Goal: Task Accomplishment & Management: Manage account settings

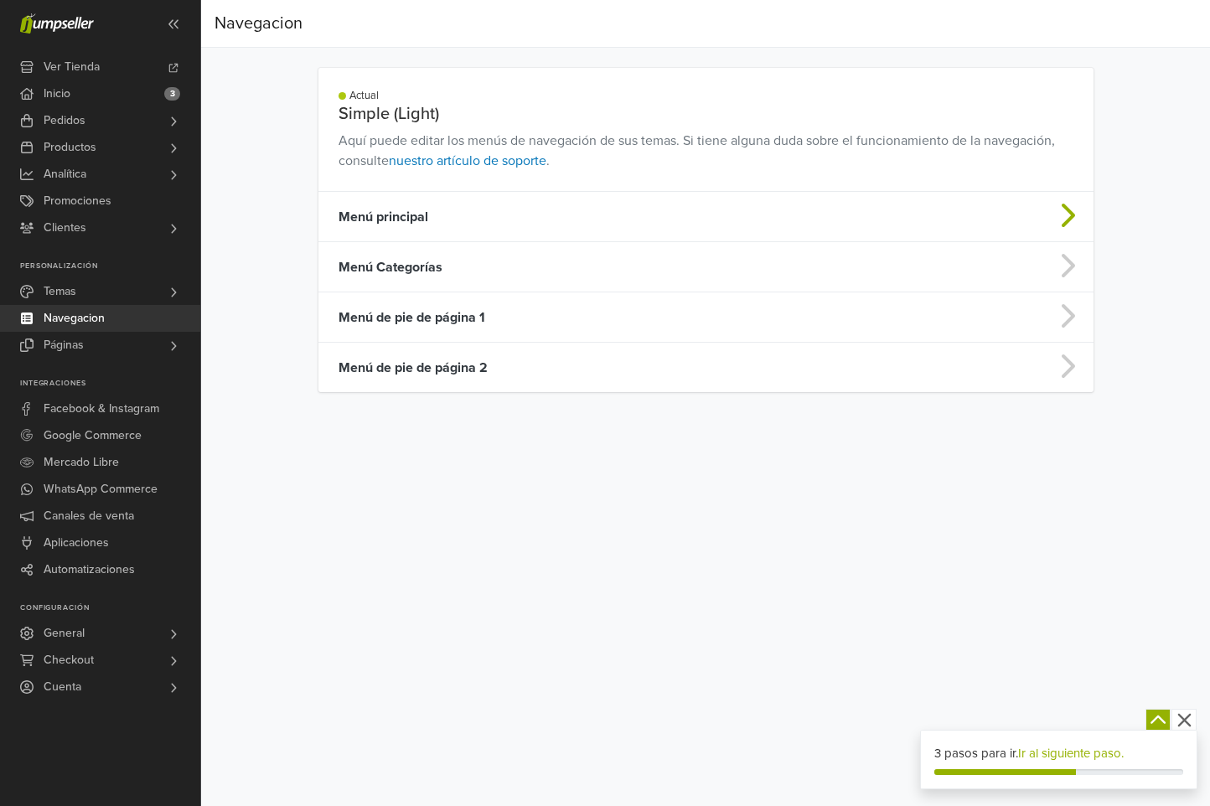
click at [369, 230] on td "Menú principal" at bounding box center [620, 217] width 604 height 50
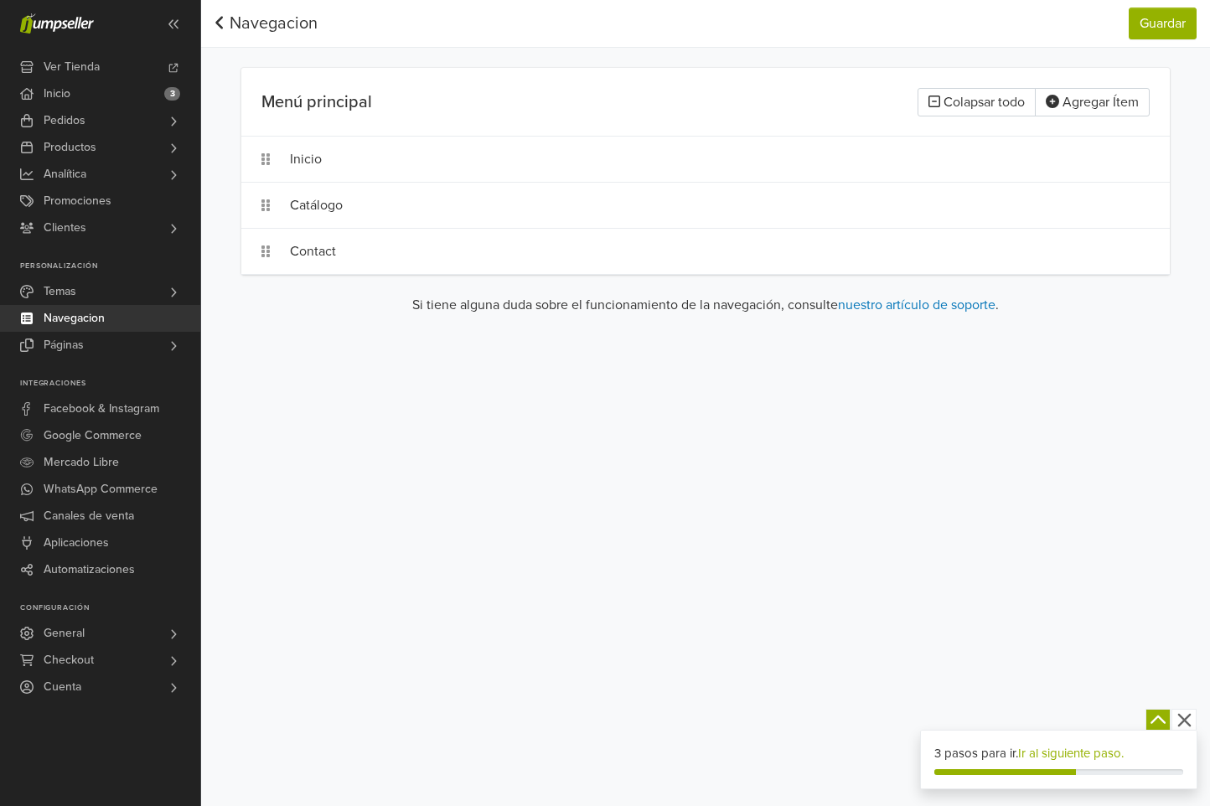
click at [221, 15] on icon at bounding box center [219, 22] width 11 height 17
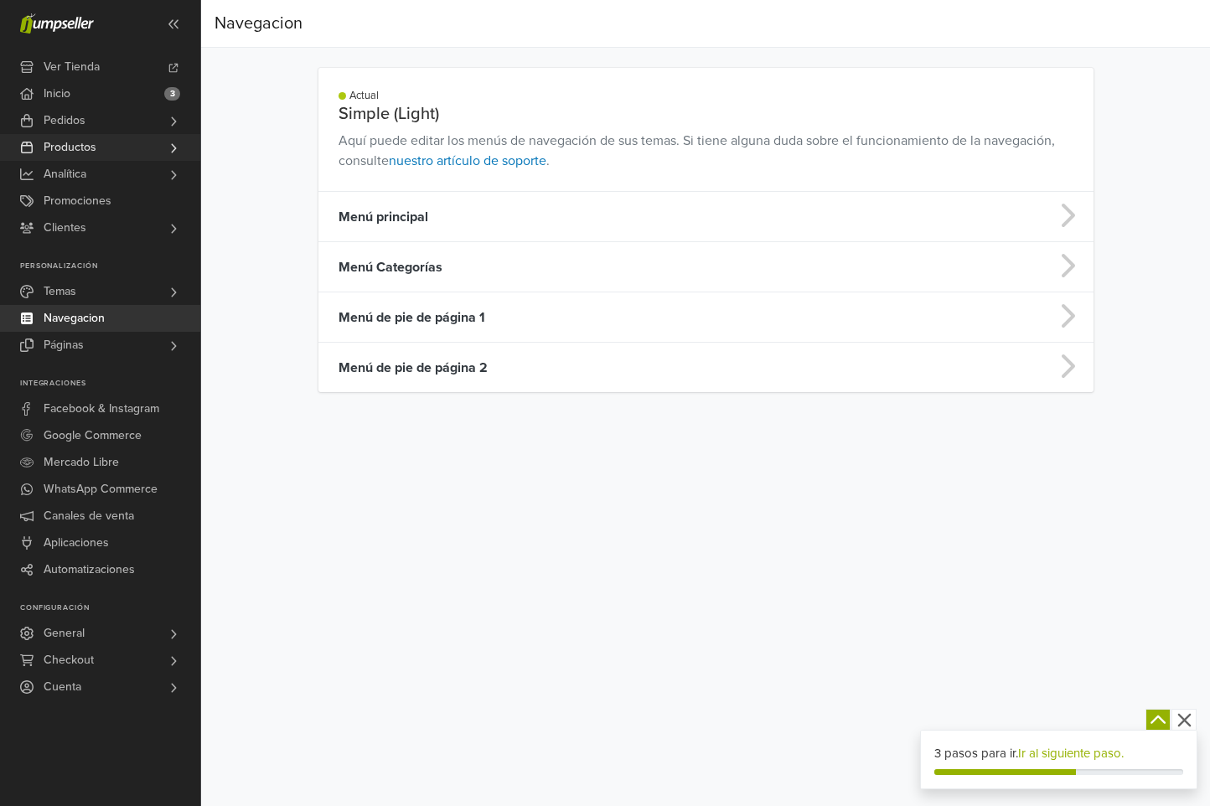
click at [173, 147] on icon at bounding box center [173, 148] width 13 height 13
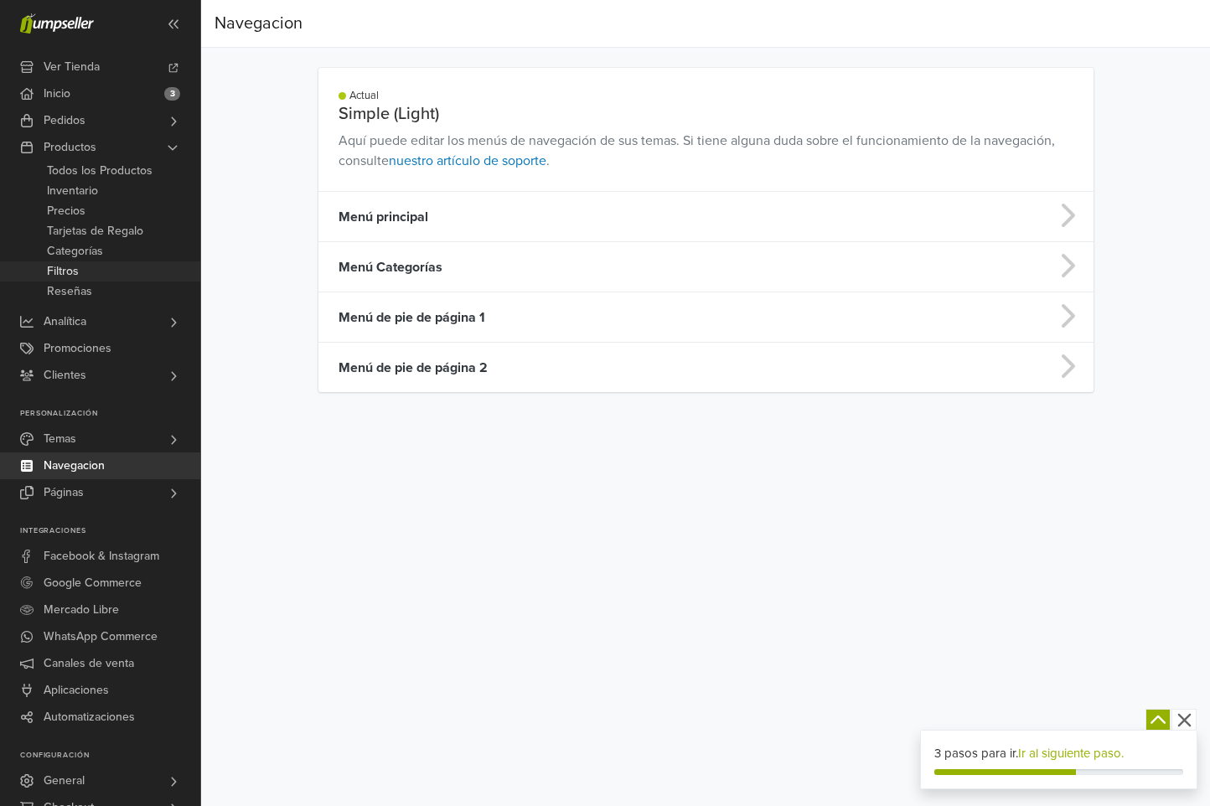
click at [78, 270] on span "Filtros" at bounding box center [63, 271] width 32 height 20
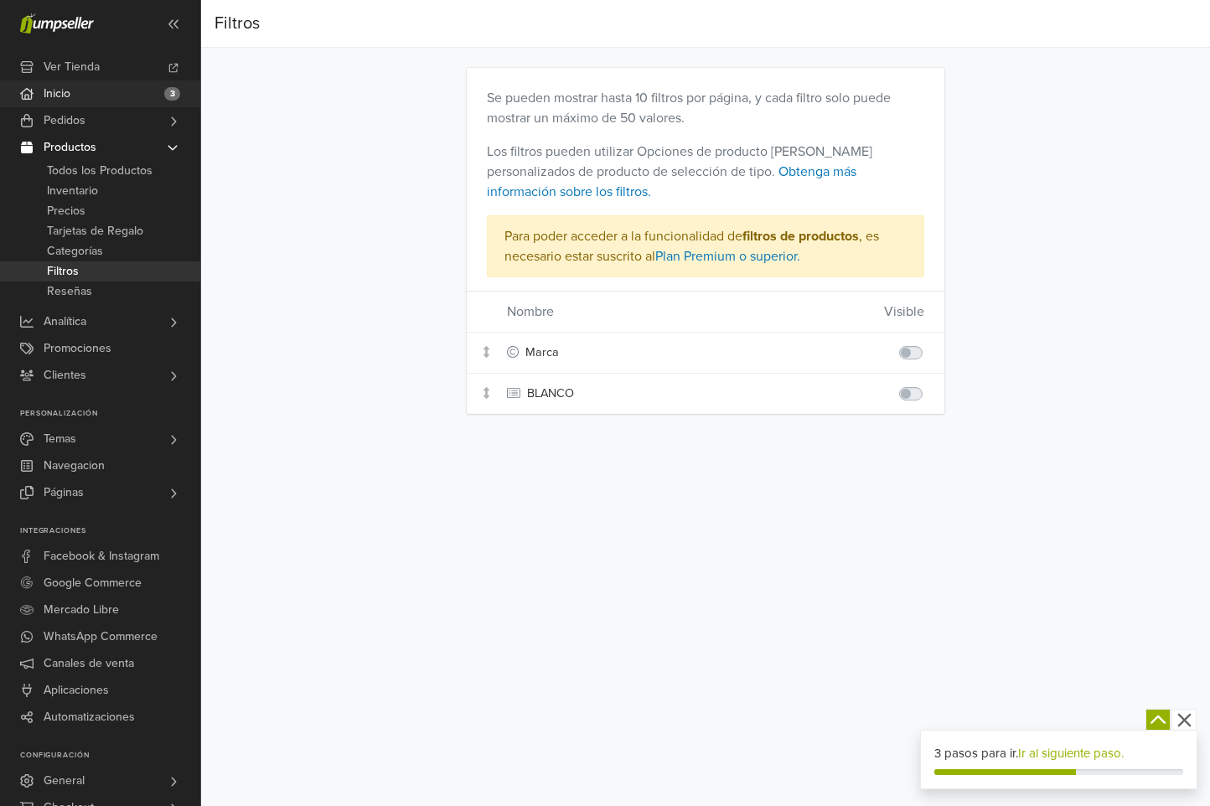
click at [98, 92] on link "Inicio 3" at bounding box center [100, 93] width 200 height 27
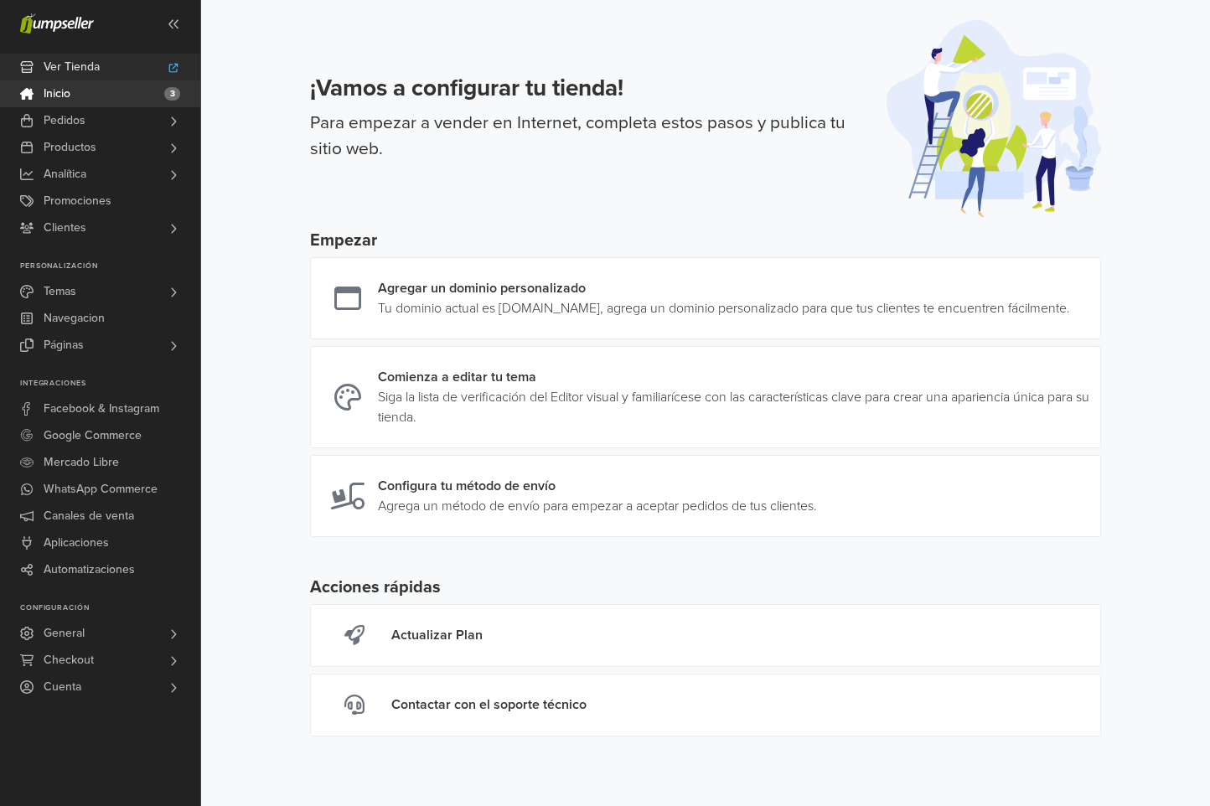
click at [101, 70] on link "Ver Tienda" at bounding box center [100, 67] width 200 height 27
click at [112, 344] on link "Páginas" at bounding box center [100, 345] width 200 height 27
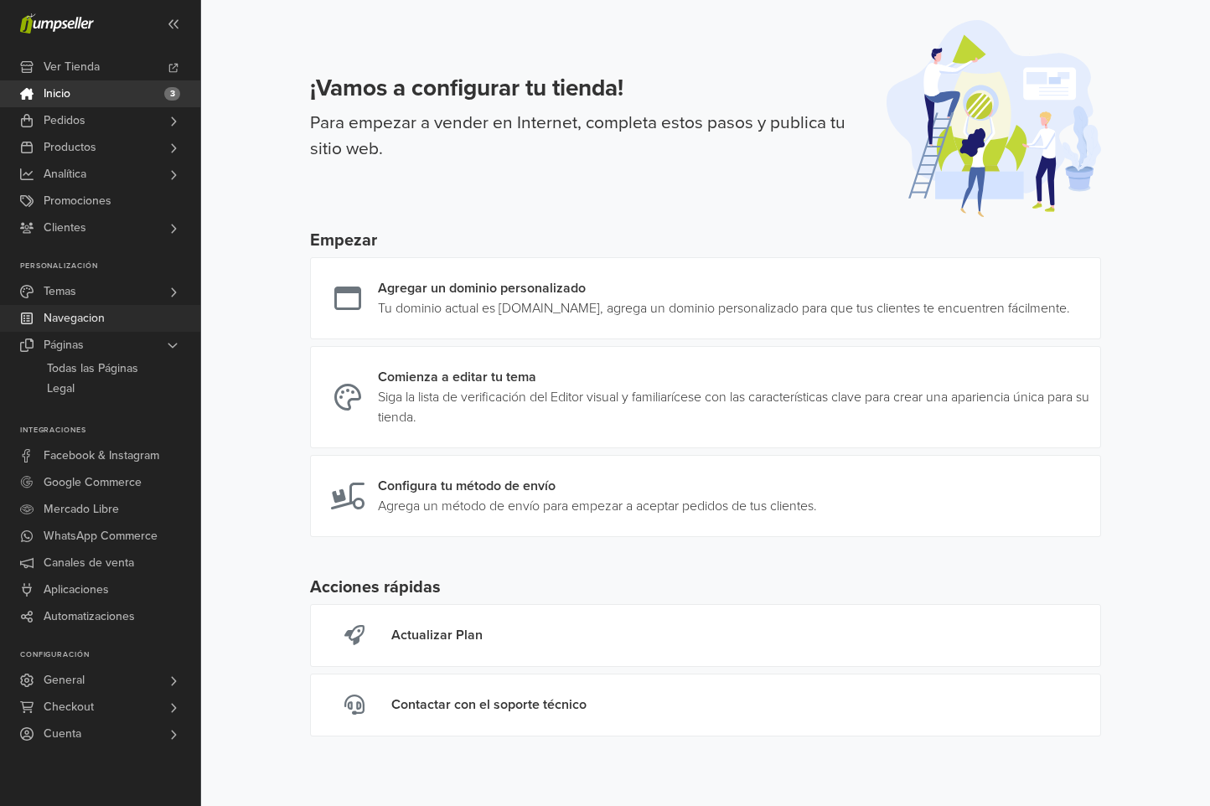
click at [110, 324] on link "Navegacion" at bounding box center [100, 318] width 200 height 27
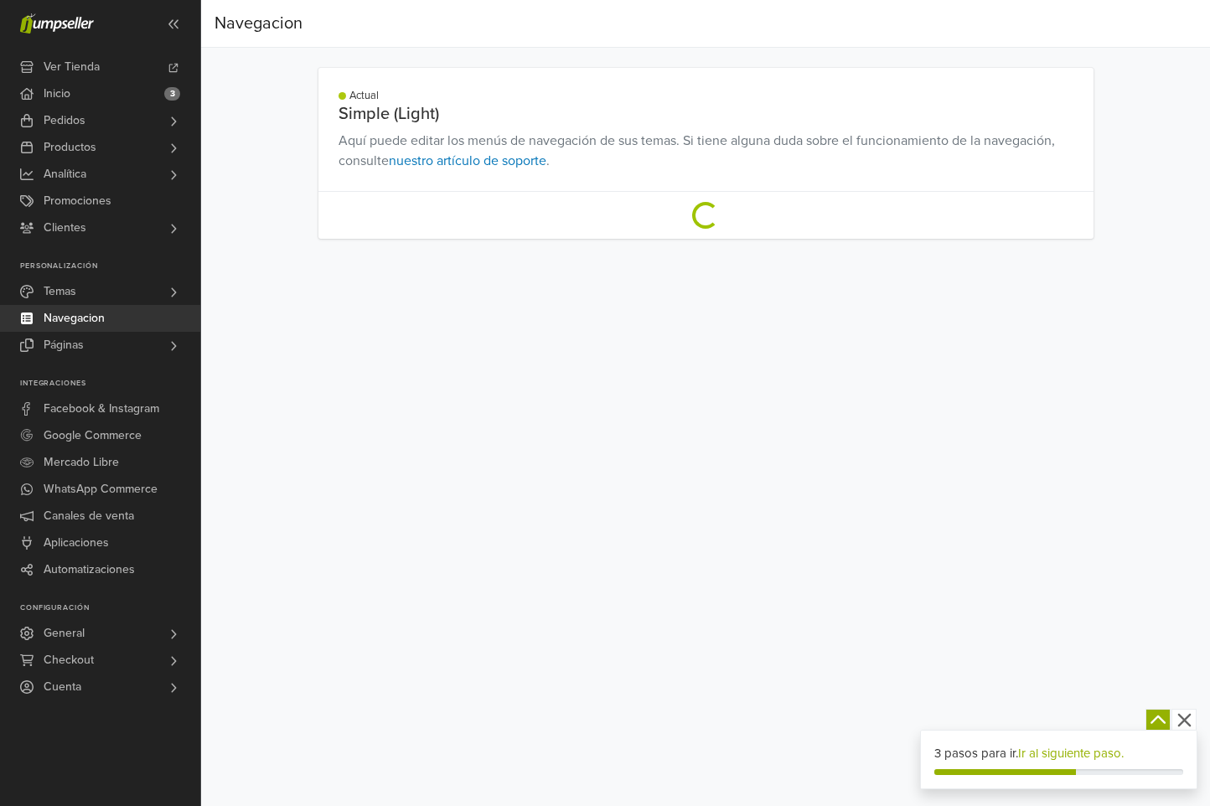
click at [108, 293] on link "Temas" at bounding box center [100, 291] width 200 height 27
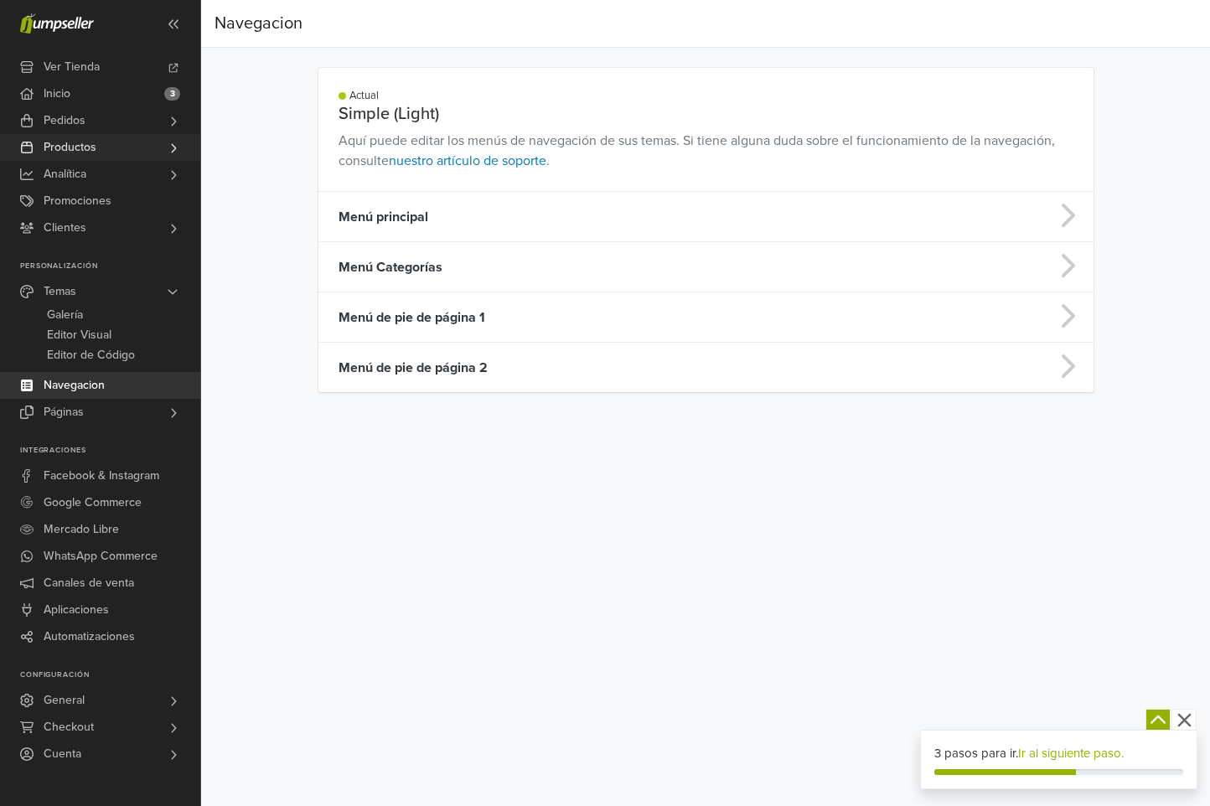
click at [86, 155] on span "Productos" at bounding box center [70, 147] width 53 height 27
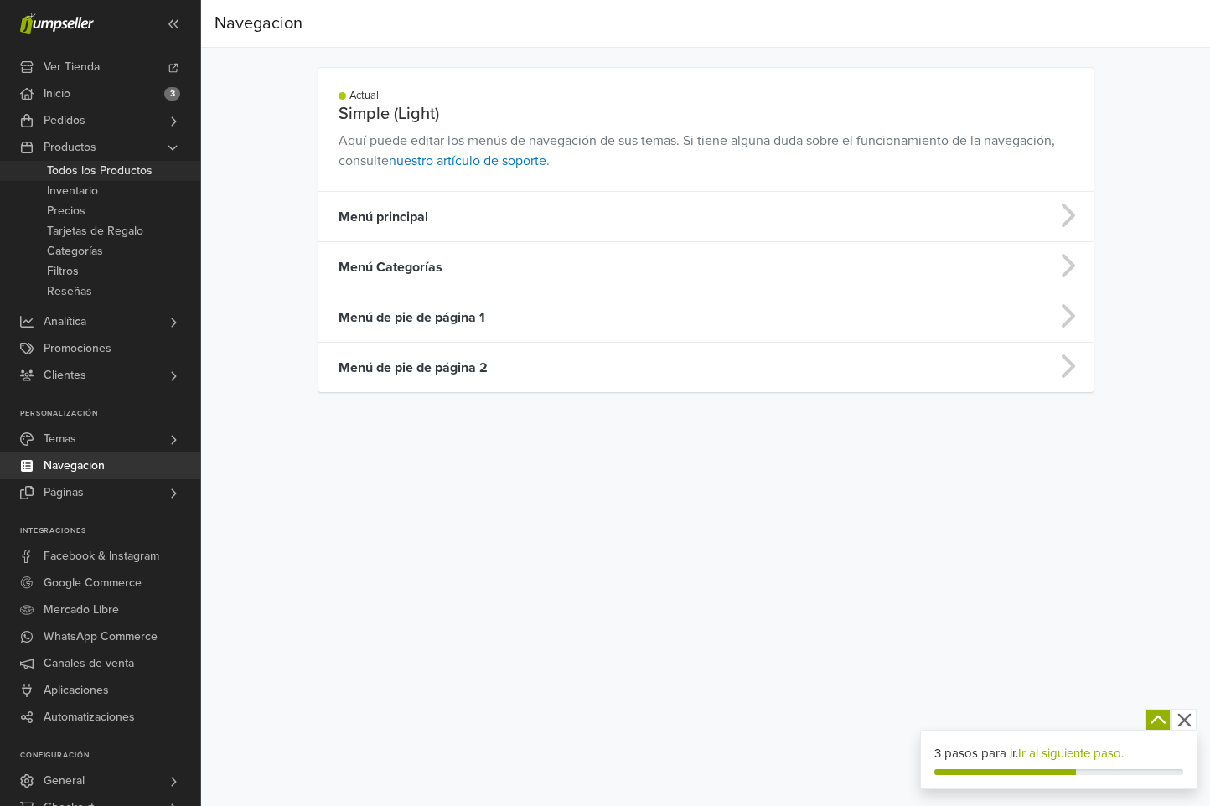
click at [101, 172] on span "Todos los Productos" at bounding box center [100, 171] width 106 height 20
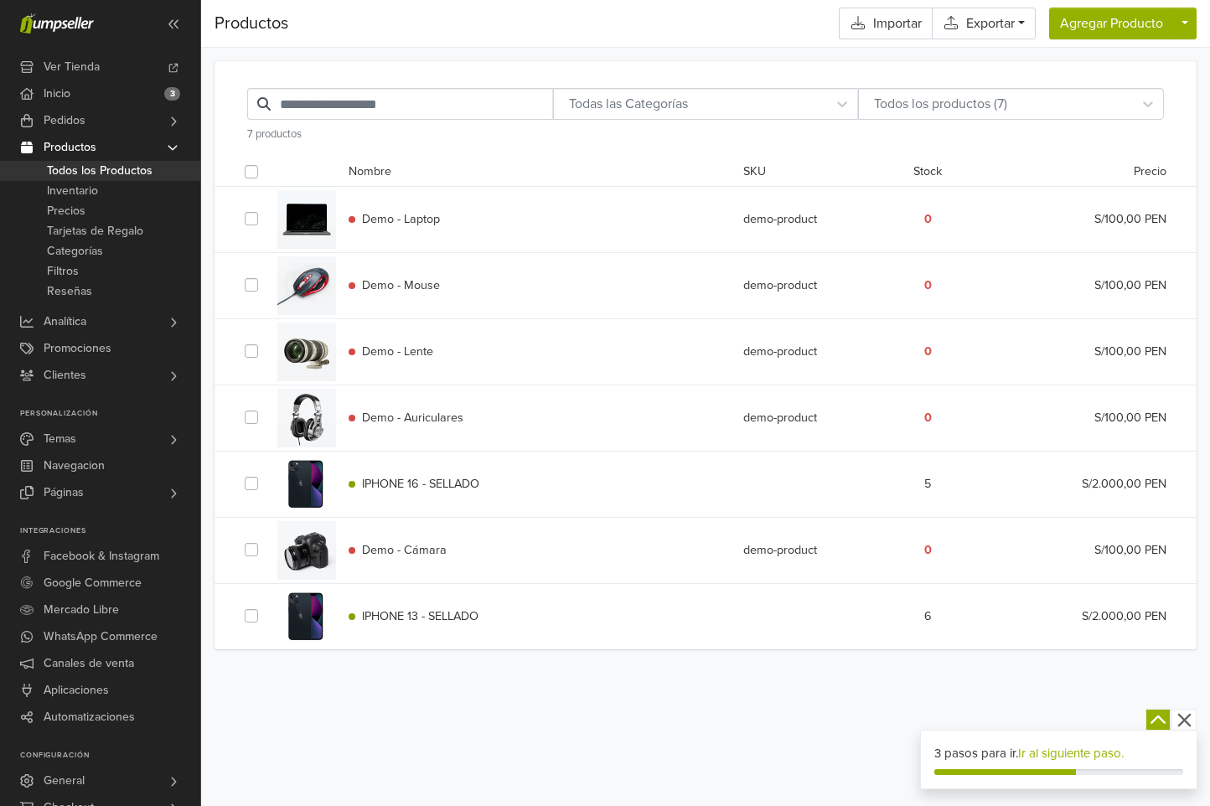
click at [416, 488] on span "IPHONE 16 - SELLADO" at bounding box center [420, 484] width 117 height 14
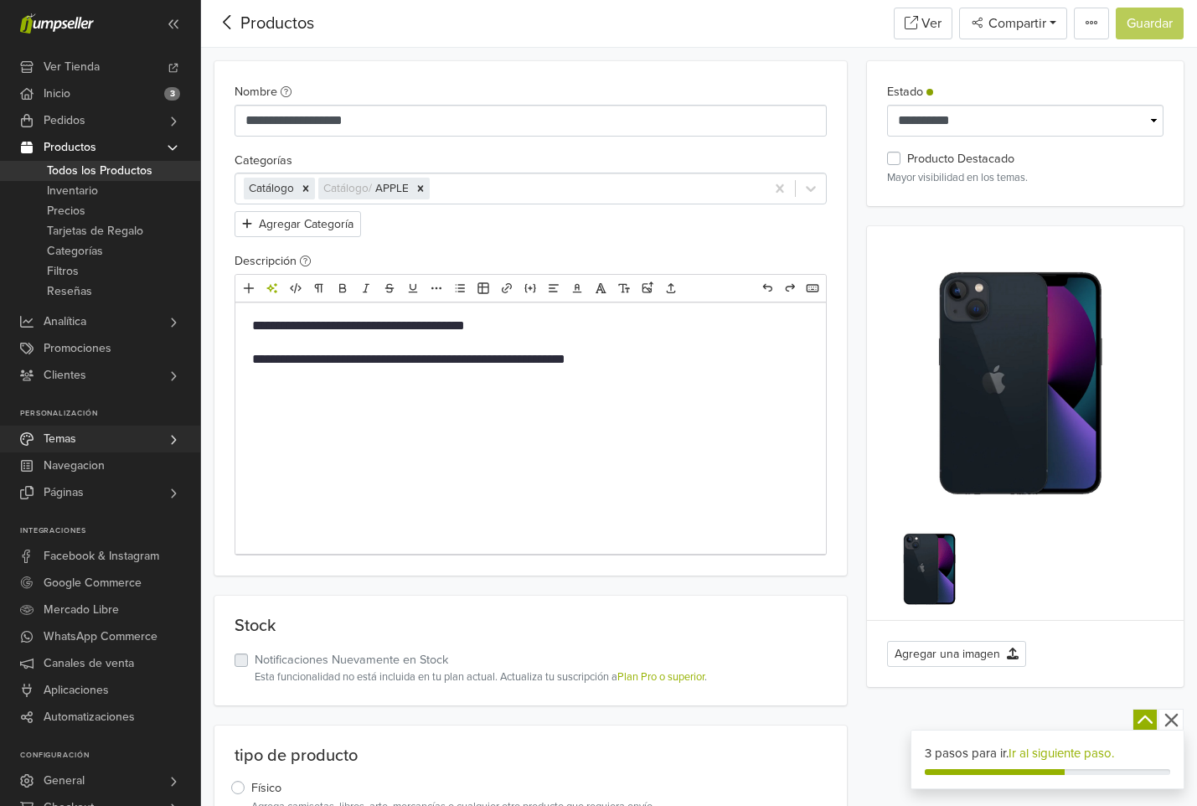
click at [95, 441] on link "Temas" at bounding box center [100, 439] width 200 height 27
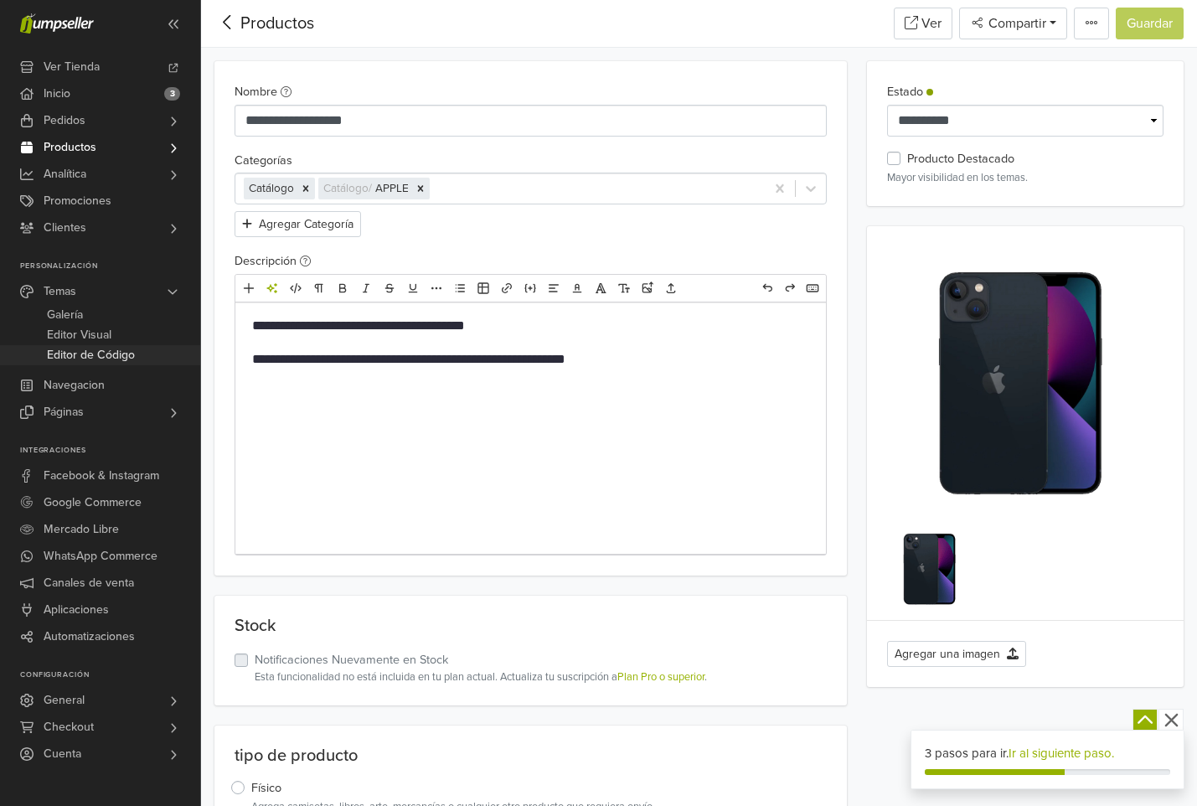
click at [85, 352] on span "Editor de Código" at bounding box center [91, 355] width 88 height 20
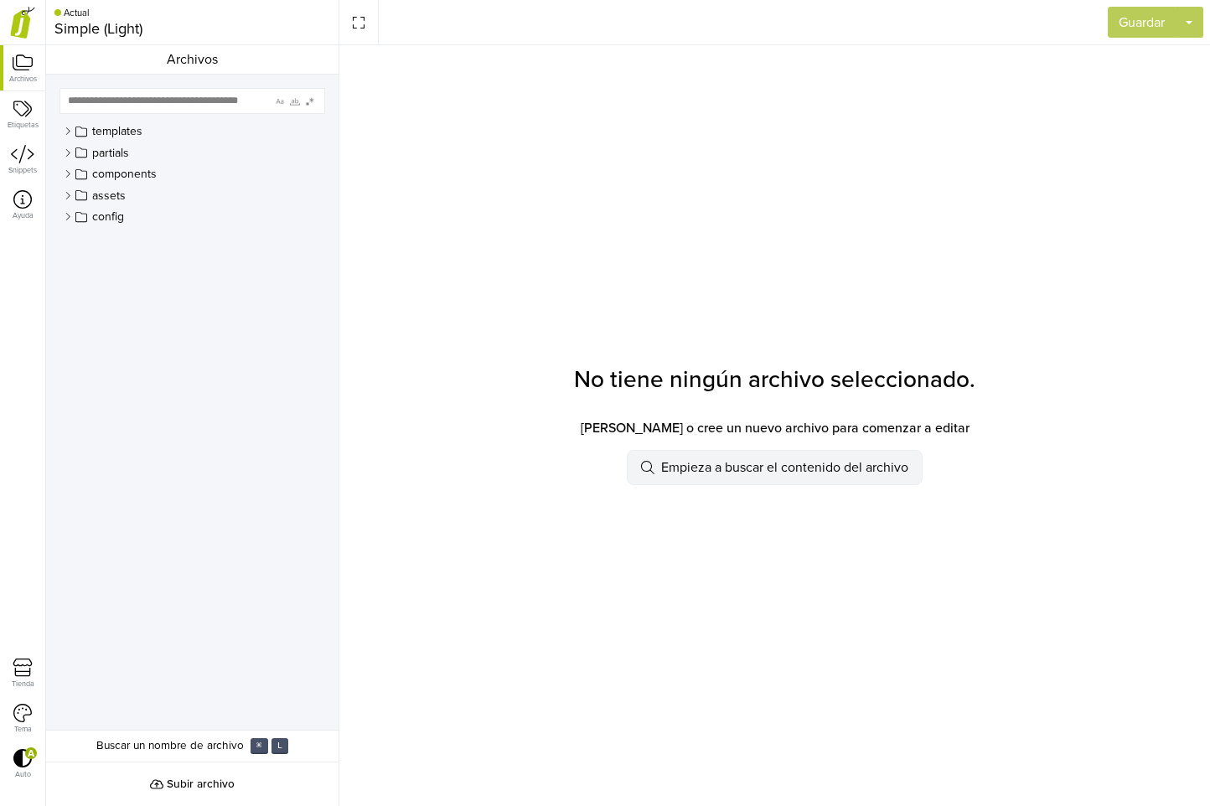
click at [691, 468] on span "Empieza a buscar el contenido del archivo" at bounding box center [784, 467] width 247 height 20
click at [410, 281] on div "No tiene ningún archivo seleccionado. Elija o cree un nuevo archivo para comenz…" at bounding box center [774, 425] width 871 height 761
click at [66, 173] on icon at bounding box center [67, 173] width 9 height 9
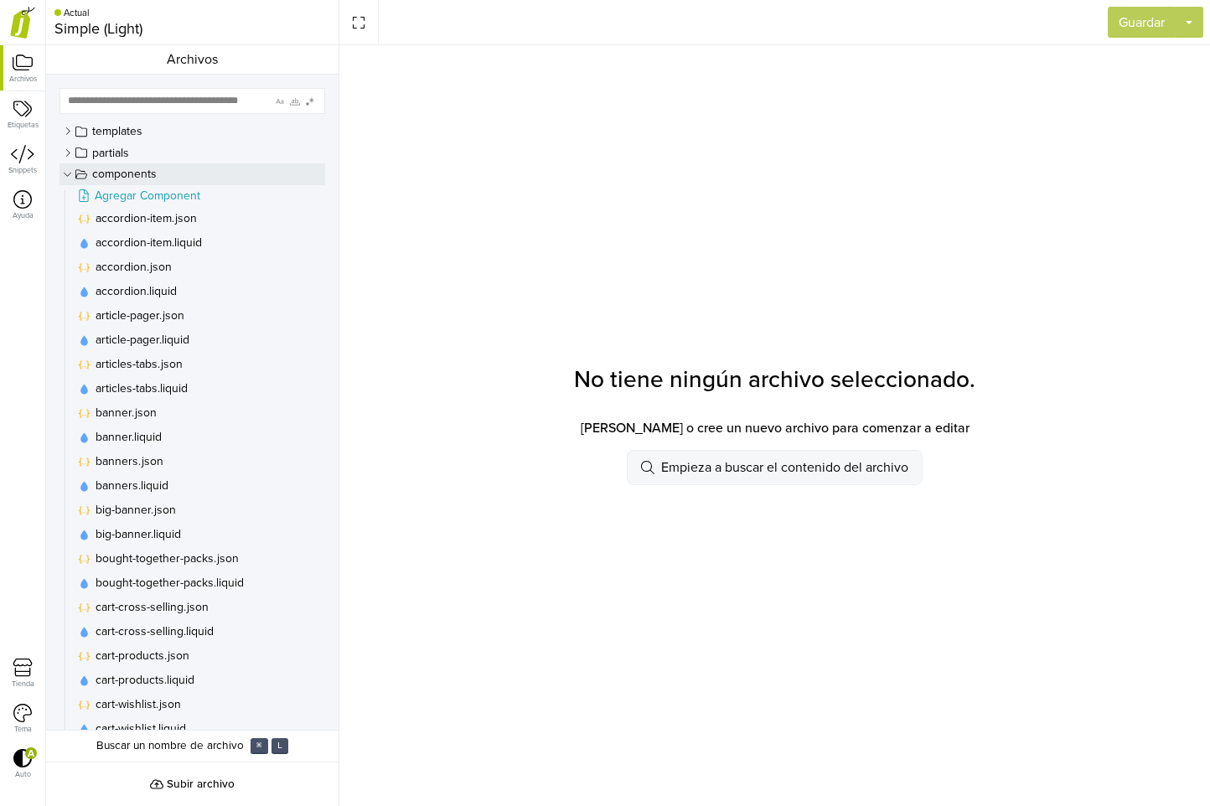
click at [66, 173] on icon at bounding box center [67, 173] width 9 height 9
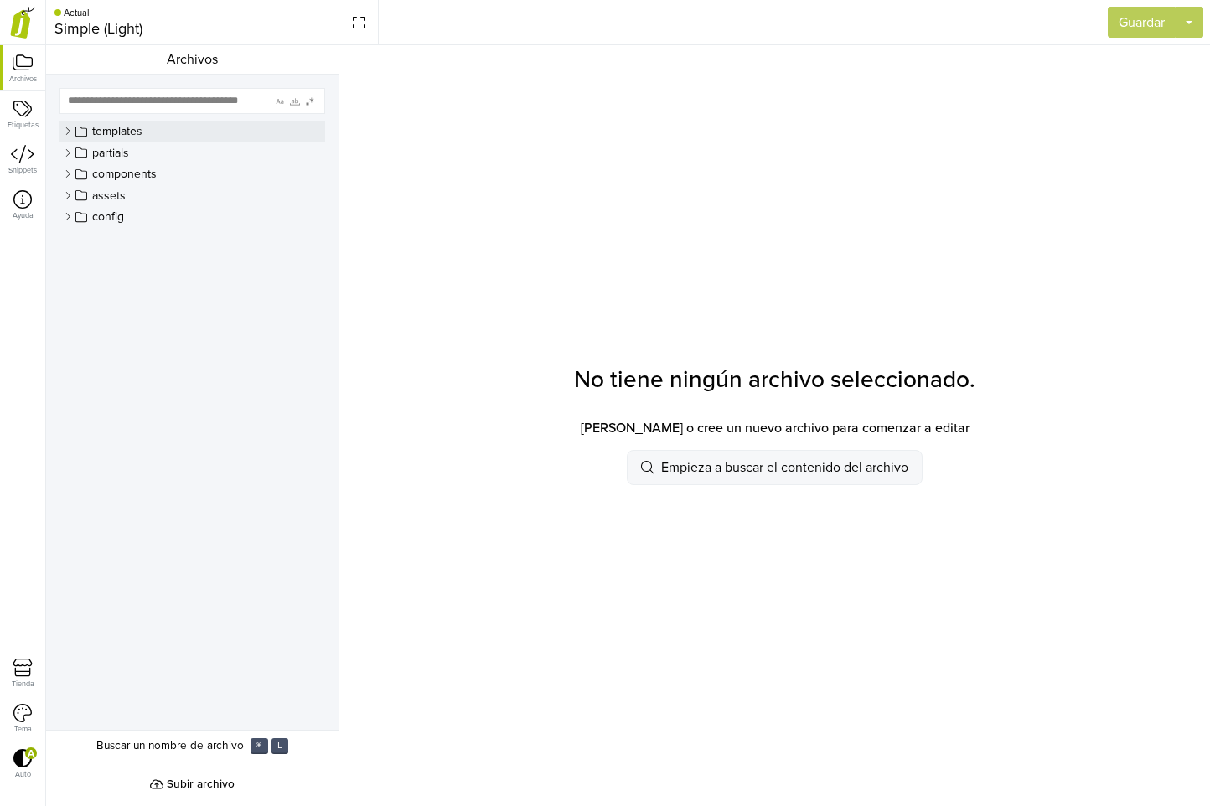
click at [70, 134] on icon at bounding box center [67, 131] width 9 height 9
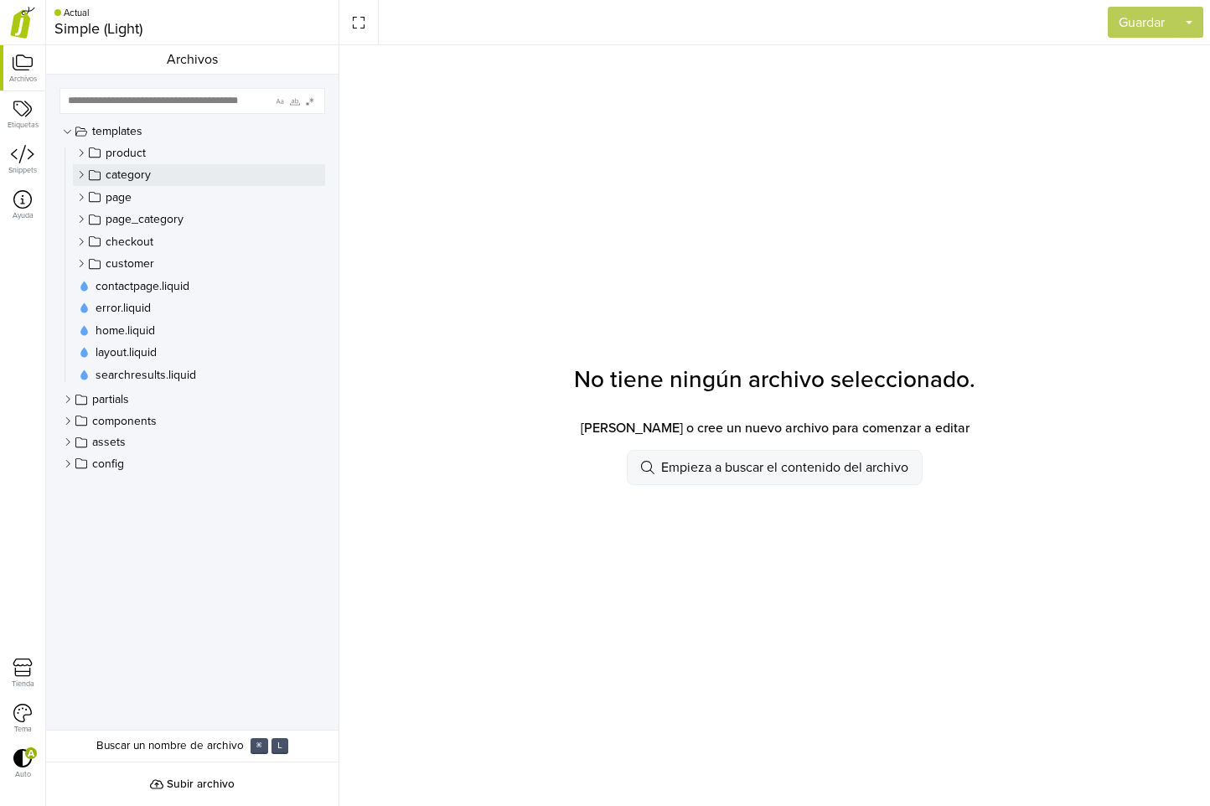
click at [82, 175] on icon at bounding box center [80, 174] width 9 height 9
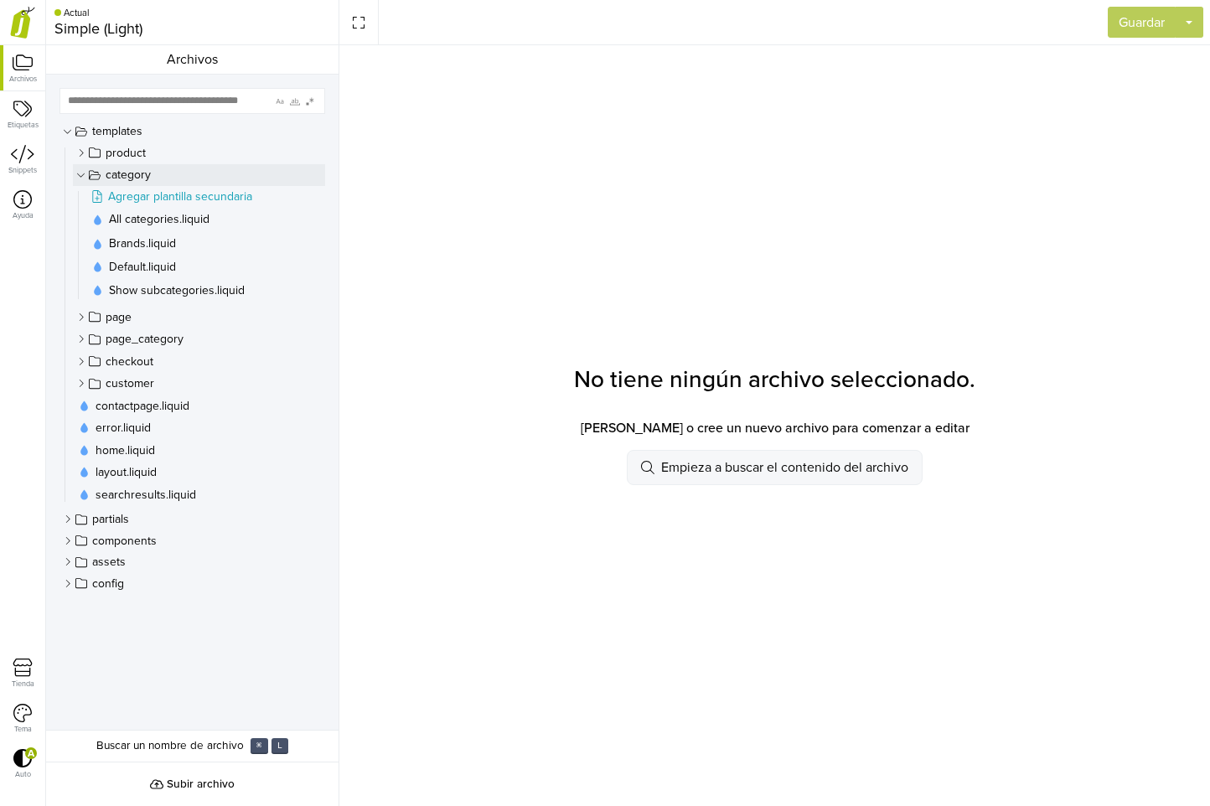
click at [82, 172] on icon at bounding box center [80, 174] width 9 height 9
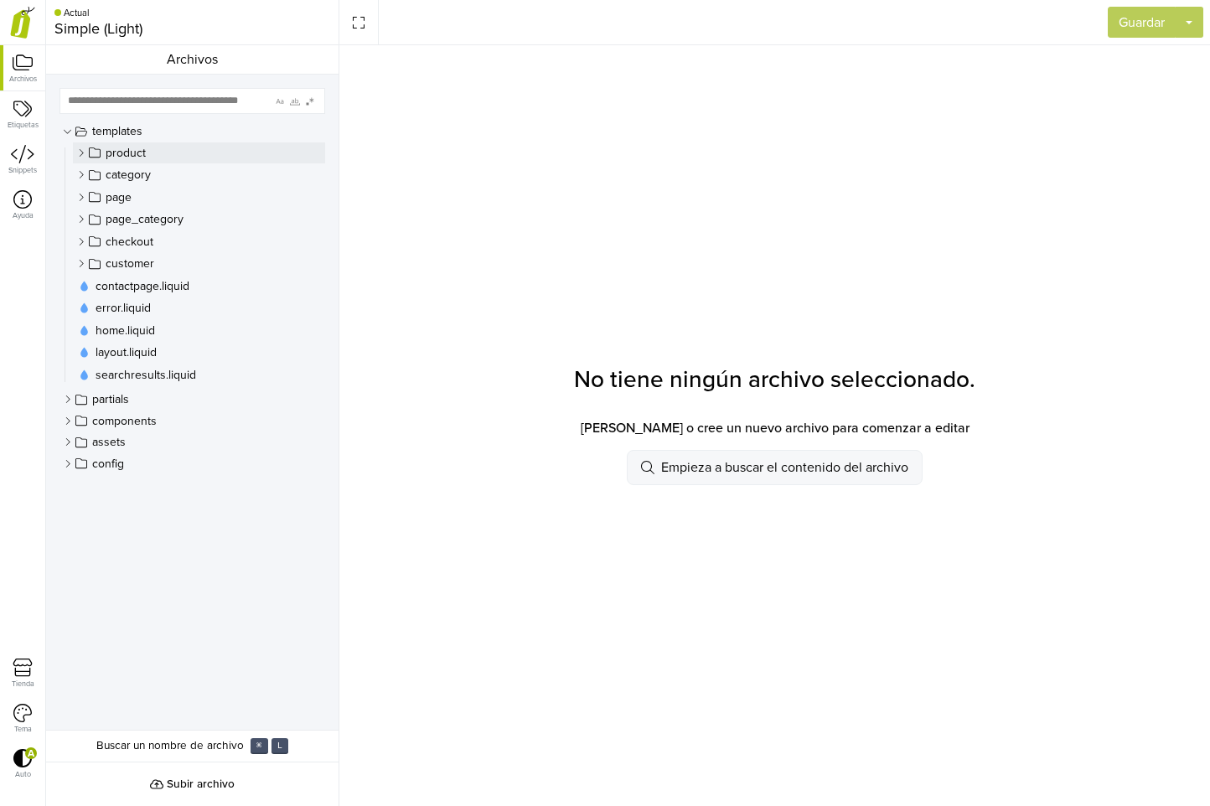
click at [81, 154] on icon at bounding box center [80, 152] width 9 height 9
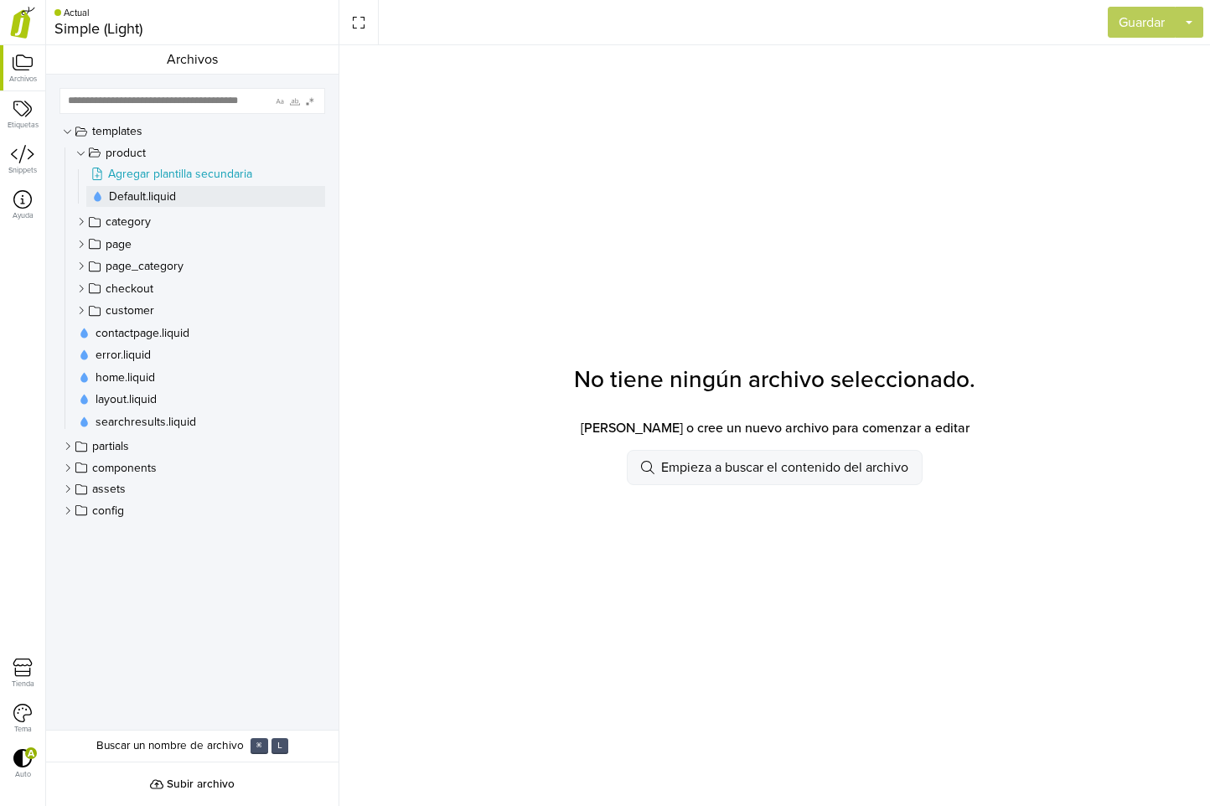
click at [120, 192] on span "Default.liquid" at bounding box center [142, 196] width 67 height 15
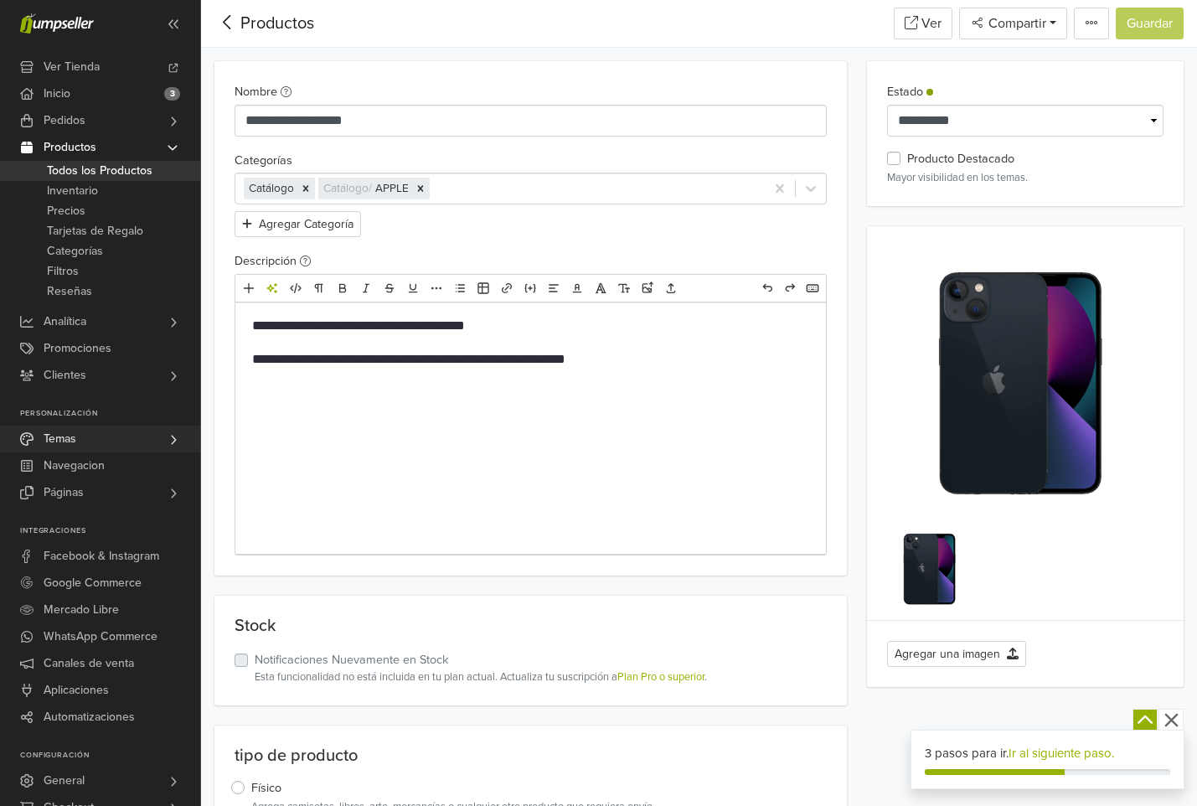
click at [80, 450] on link "Temas" at bounding box center [100, 439] width 200 height 27
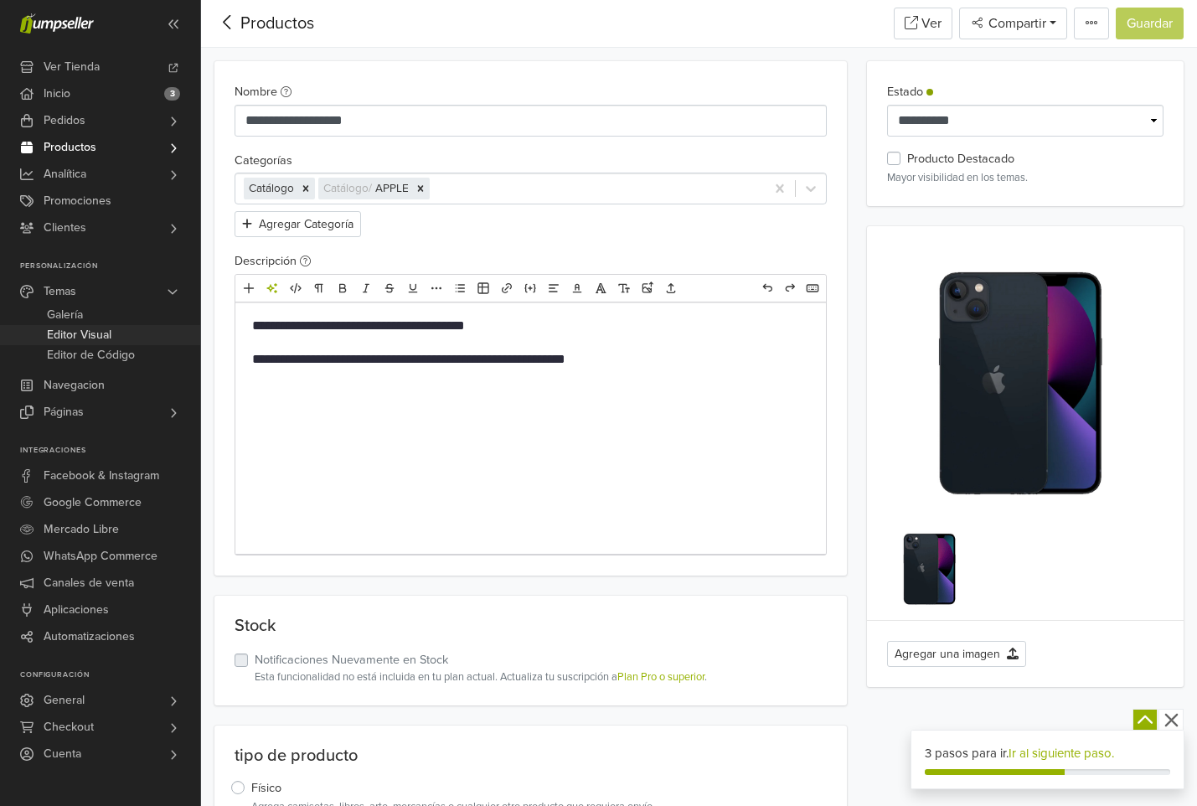
click at [114, 330] on link "Editor Visual" at bounding box center [100, 335] width 200 height 20
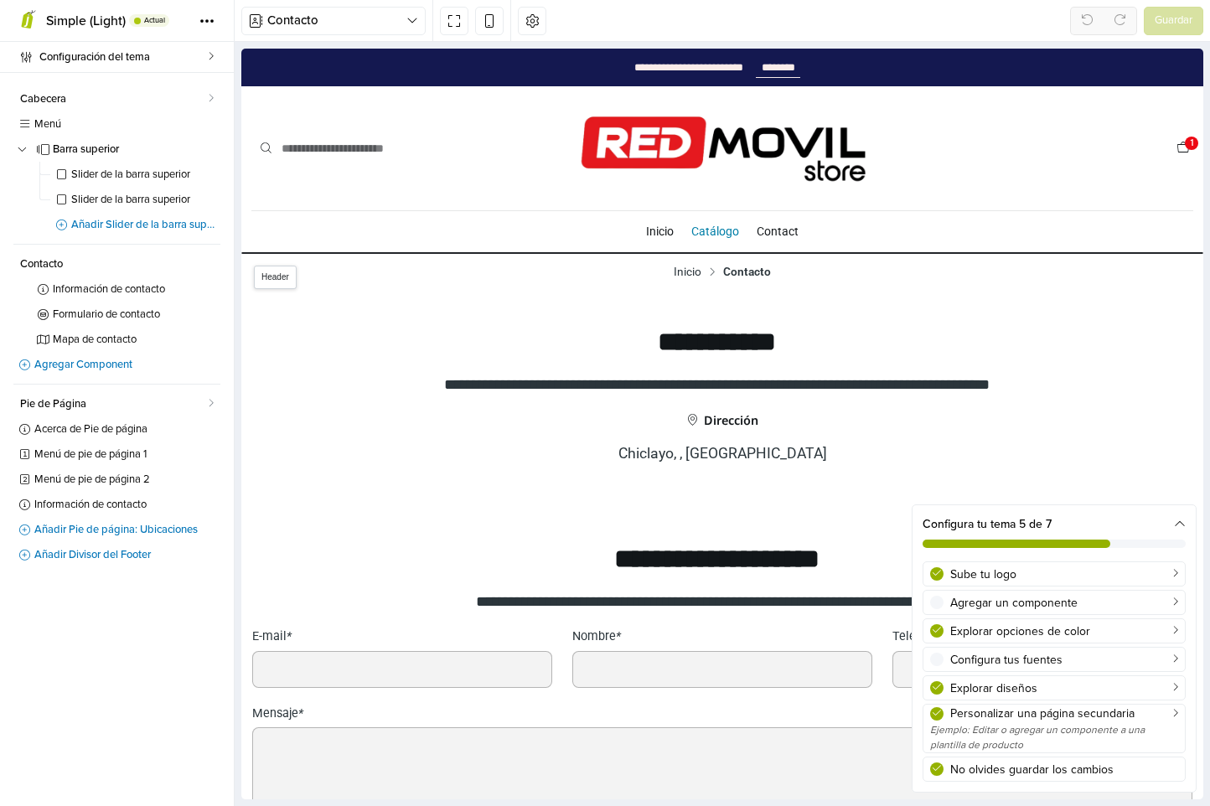
click at [703, 231] on link "Catálogo" at bounding box center [715, 231] width 48 height 42
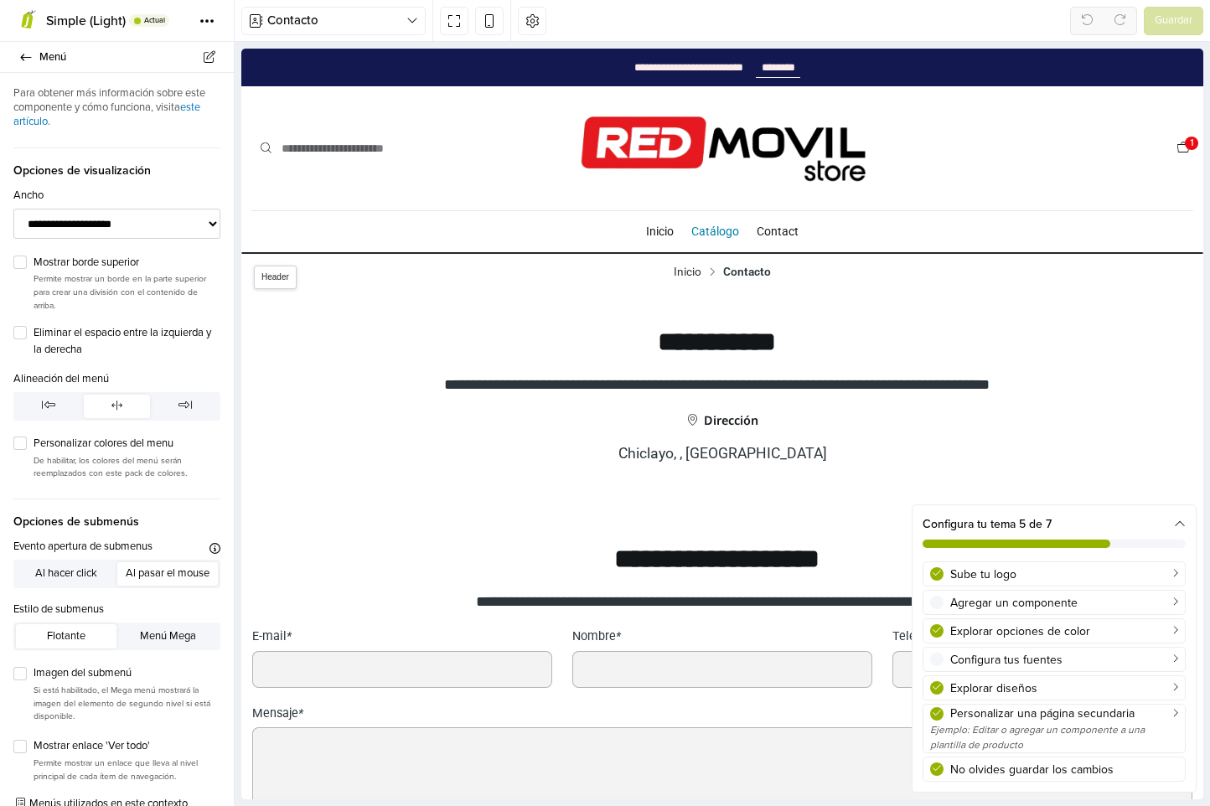
click at [718, 233] on link "Catálogo" at bounding box center [715, 231] width 48 height 42
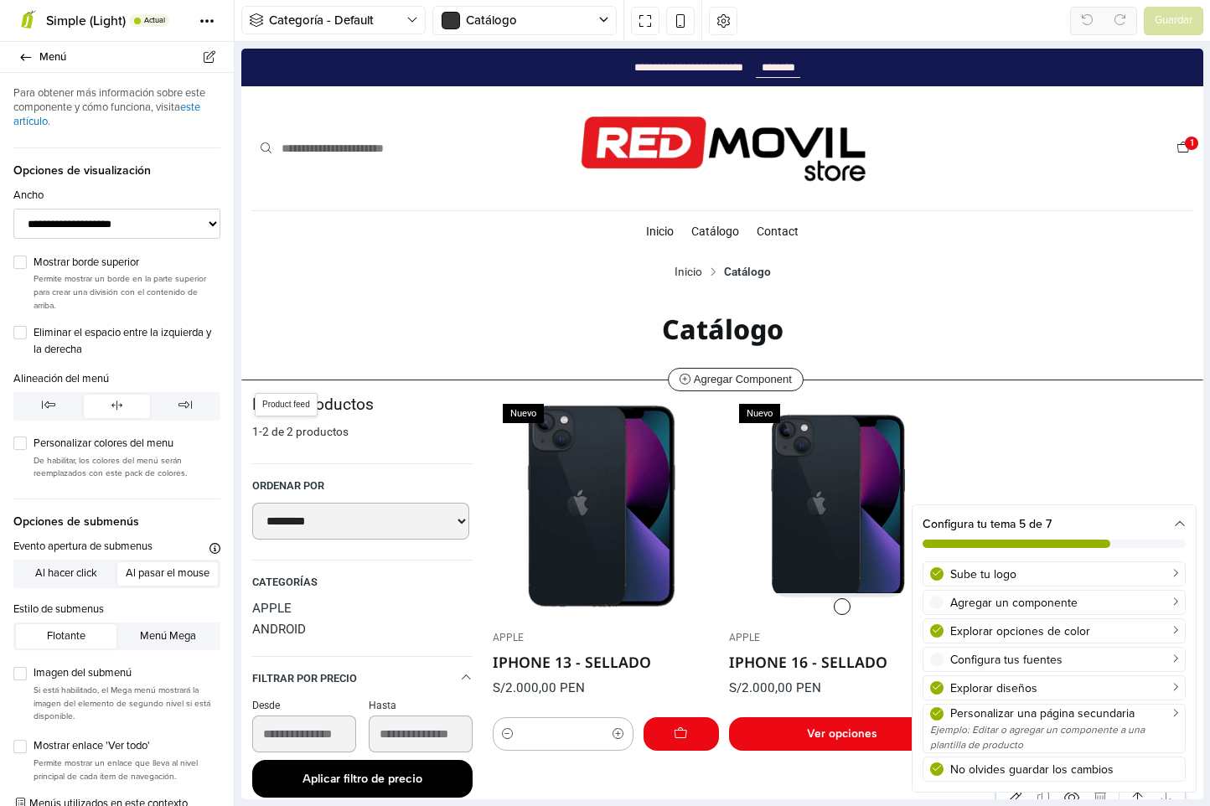
click at [612, 525] on div "Nuevo" at bounding box center [606, 507] width 226 height 226
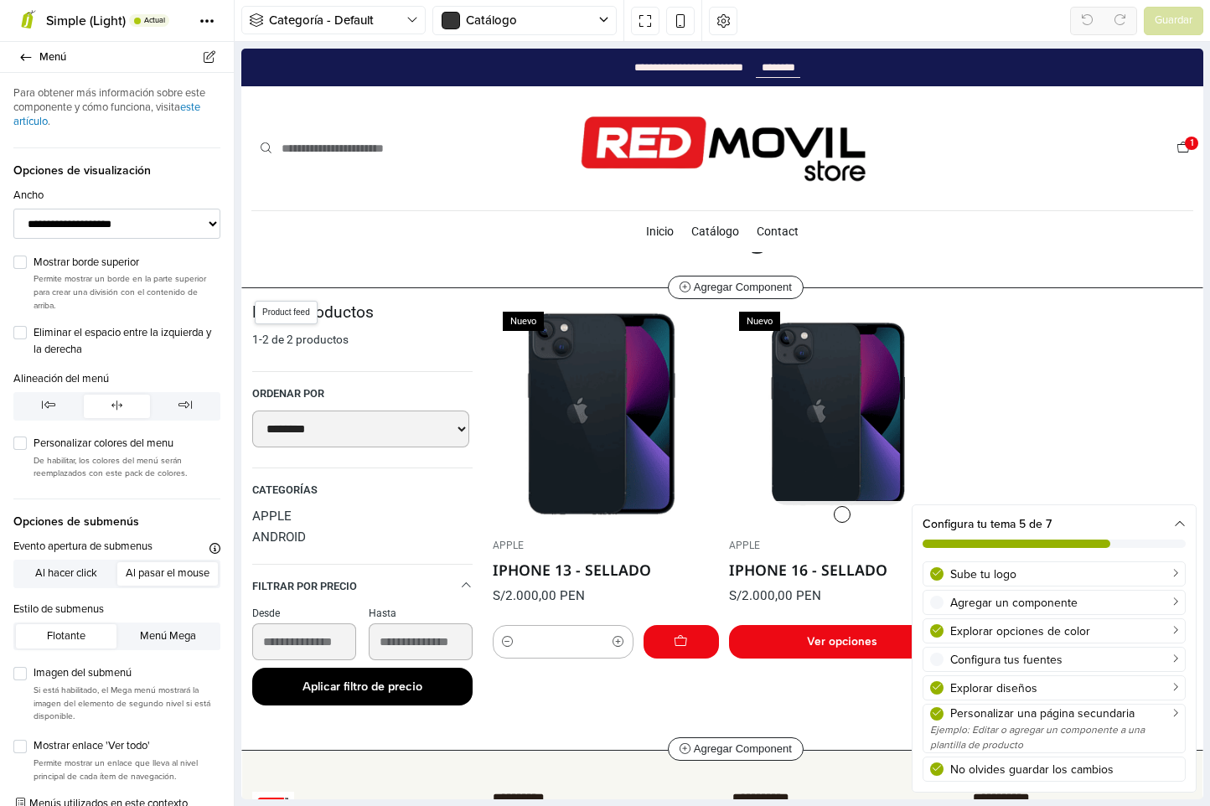
select select "*******"
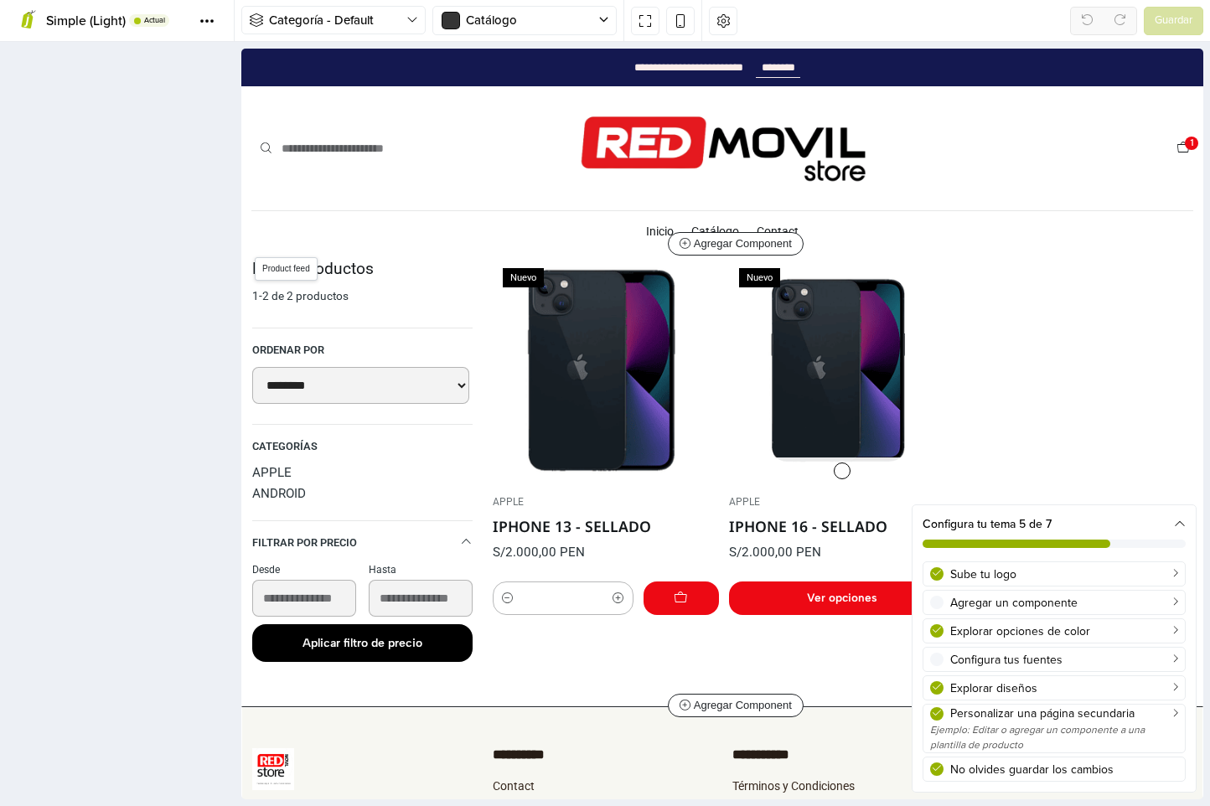
scroll to position [184, 0]
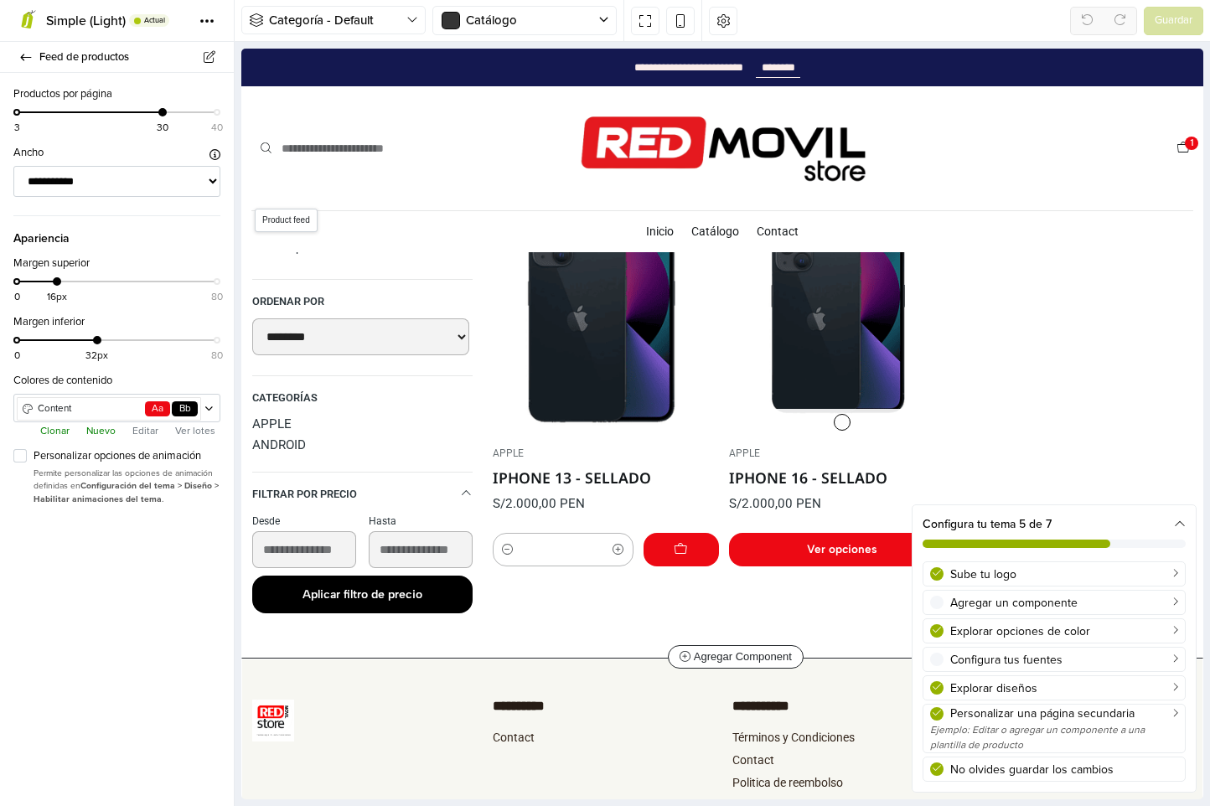
click at [593, 351] on div "Nuevo" at bounding box center [606, 322] width 226 height 226
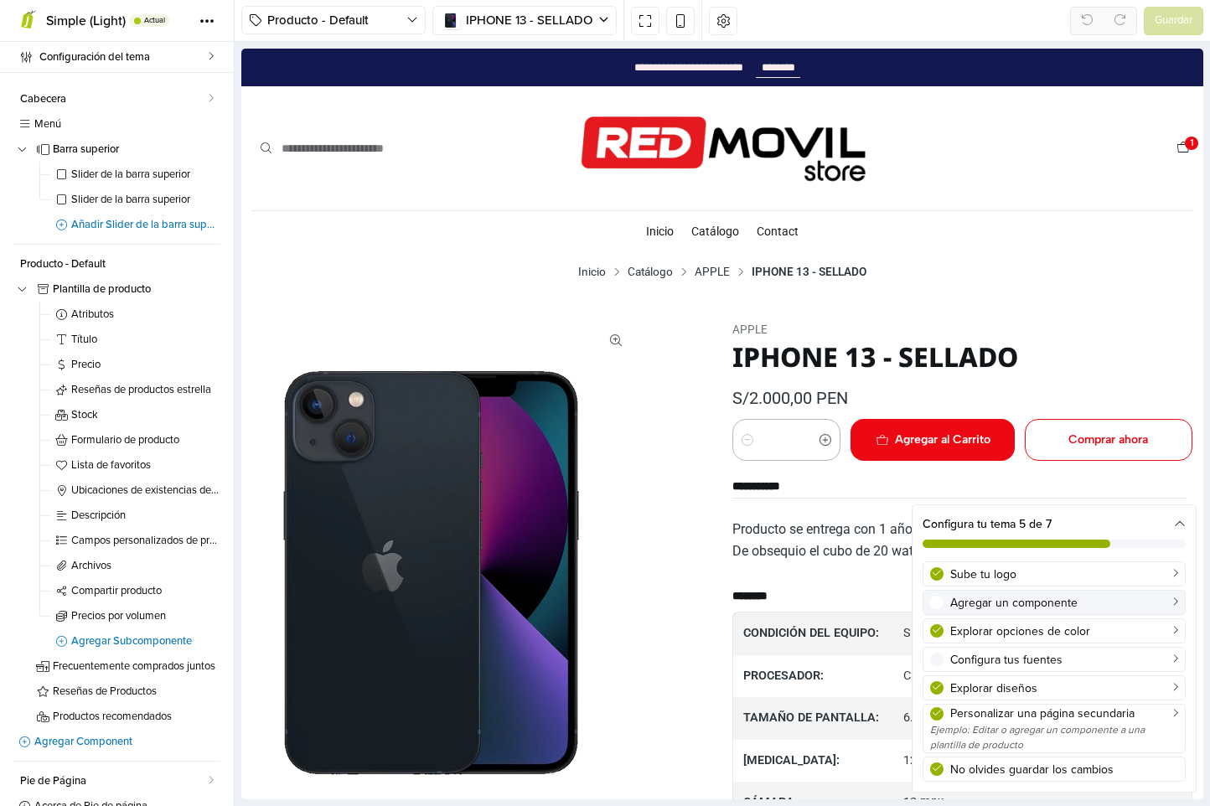
click at [1015, 606] on div "Agregar un componente" at bounding box center [1064, 603] width 228 height 18
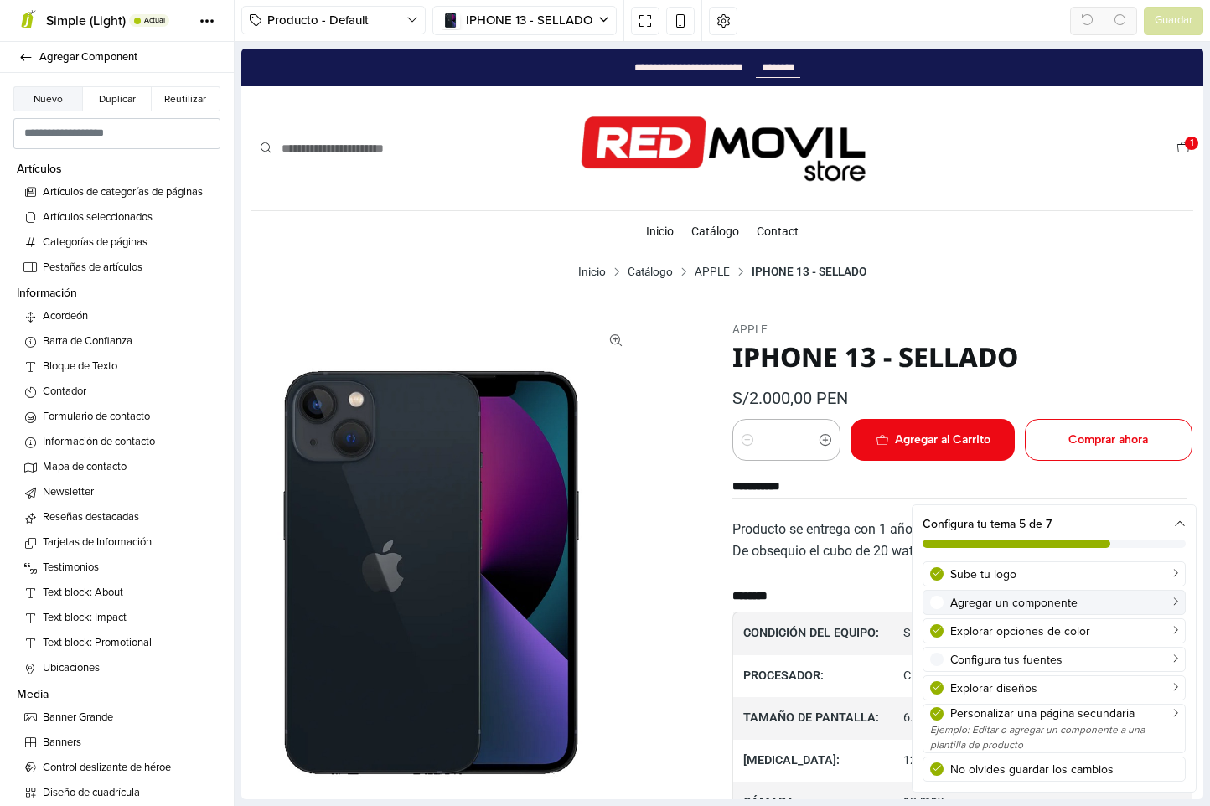
click at [1171, 602] on div "Agregar un componente" at bounding box center [1064, 603] width 228 height 18
click at [942, 597] on div "Agregar un componente" at bounding box center [1054, 603] width 248 height 18
click at [934, 602] on span at bounding box center [936, 602] width 13 height 13
click at [937, 600] on span at bounding box center [936, 602] width 13 height 13
click at [1175, 603] on icon at bounding box center [1175, 601] width 6 height 9
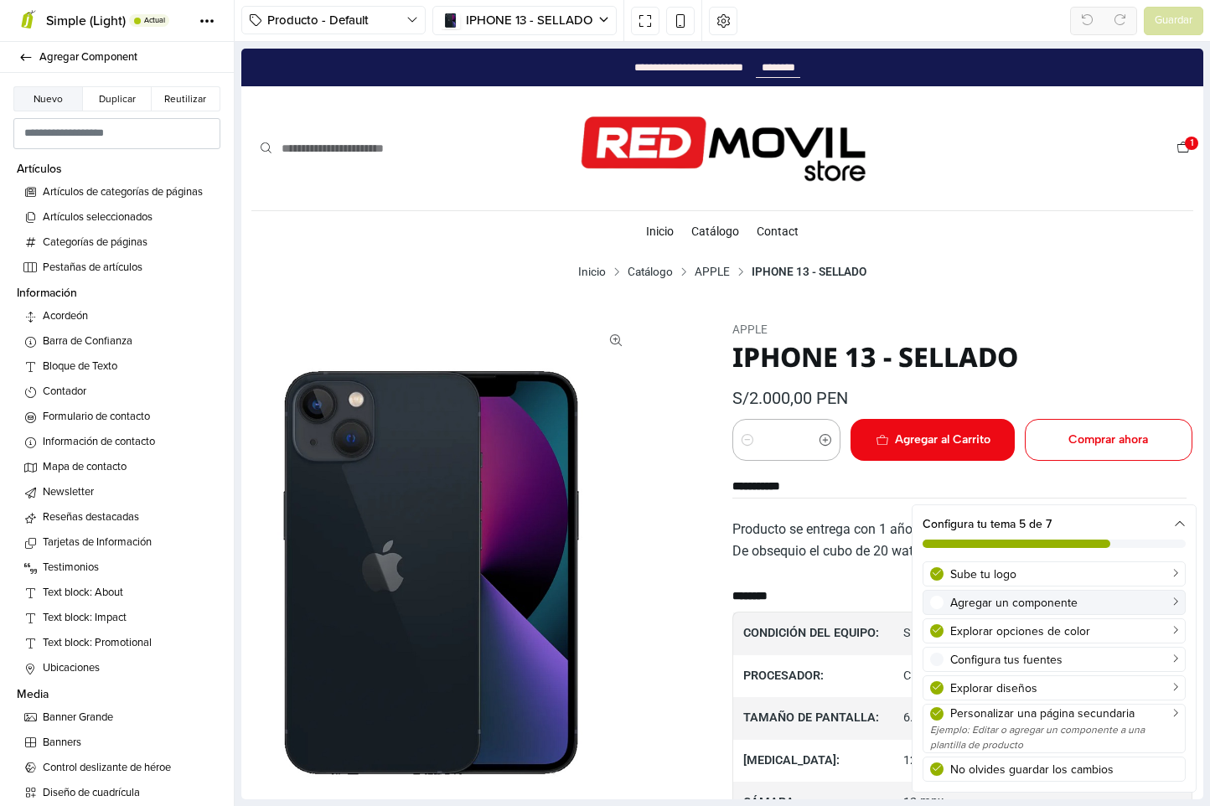
click at [1175, 603] on icon at bounding box center [1175, 601] width 6 height 9
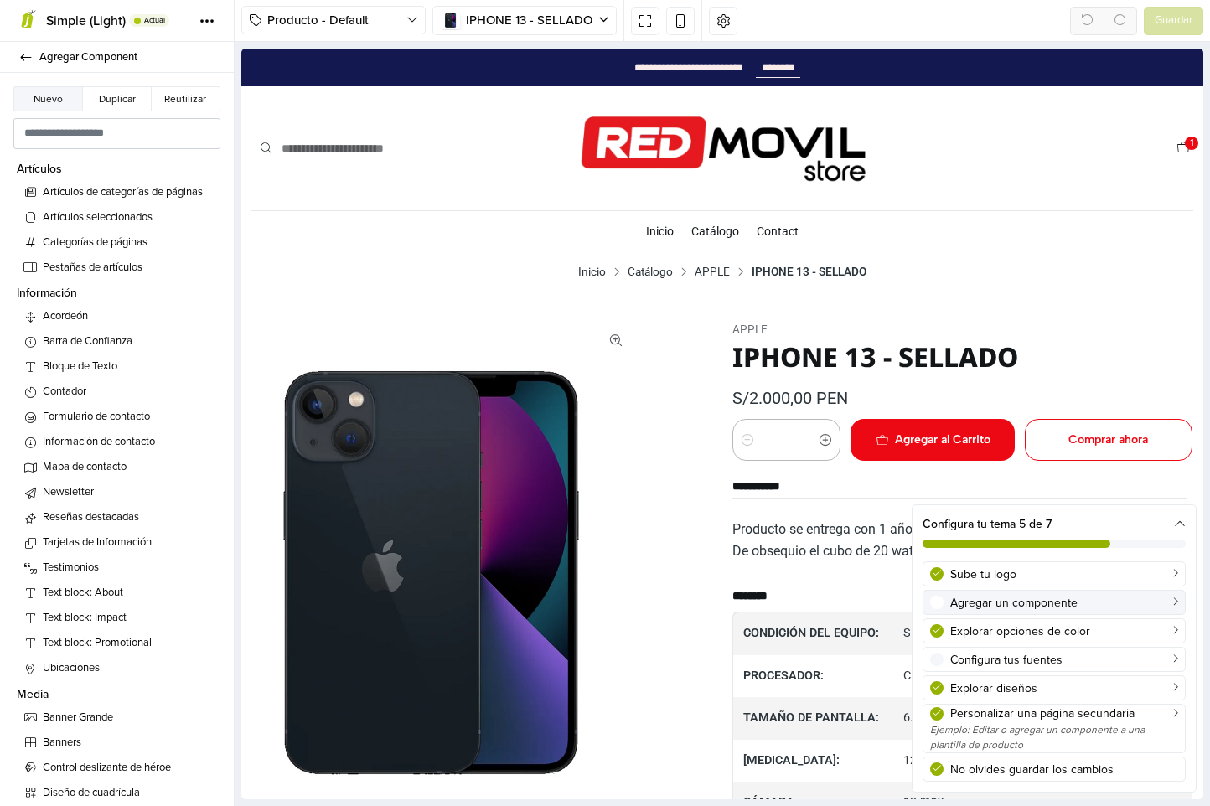
click at [1122, 607] on div "Agregar un componente" at bounding box center [1064, 603] width 228 height 18
click at [1026, 602] on div "Agregar un componente" at bounding box center [1064, 603] width 228 height 18
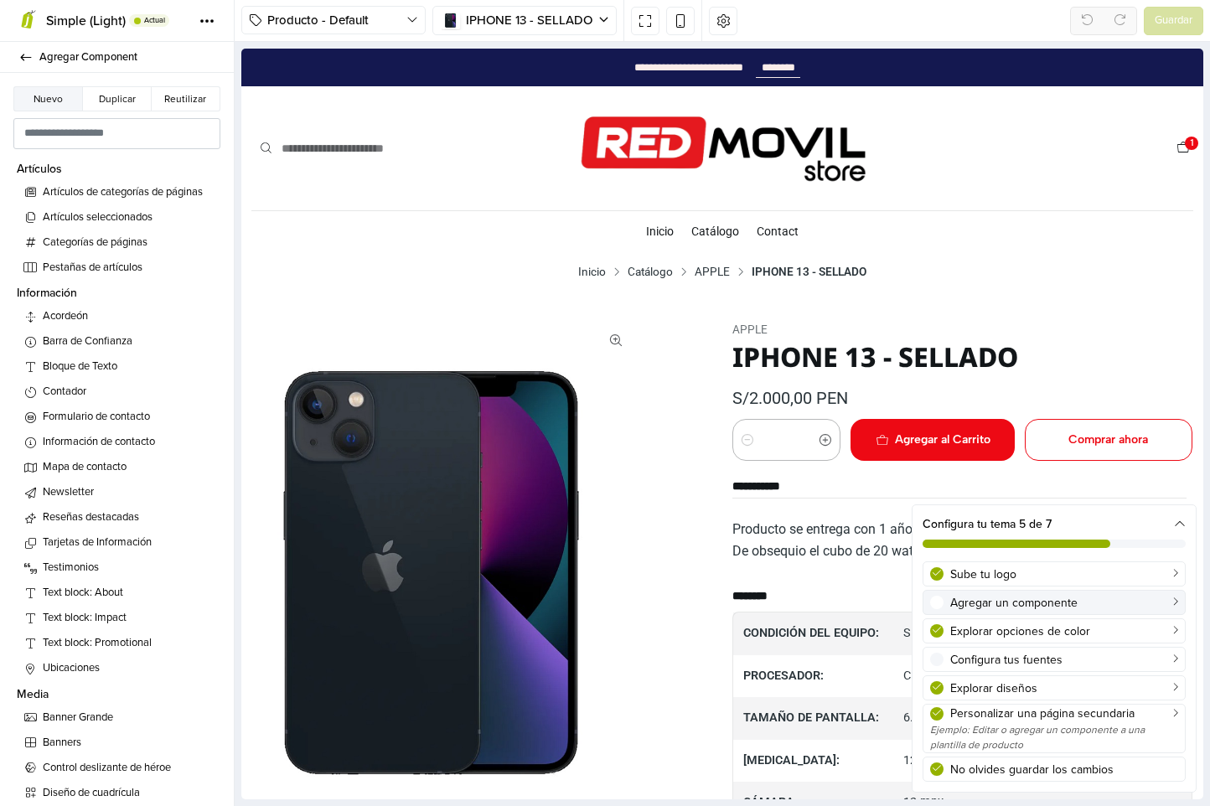
click at [936, 597] on span at bounding box center [936, 602] width 13 height 13
click at [648, 605] on div "| APPLE IPHONE 13 - SELLADO S/2.000,00 PEN Disponible en stock 6 unidades en st…" at bounding box center [722, 683] width 960 height 719
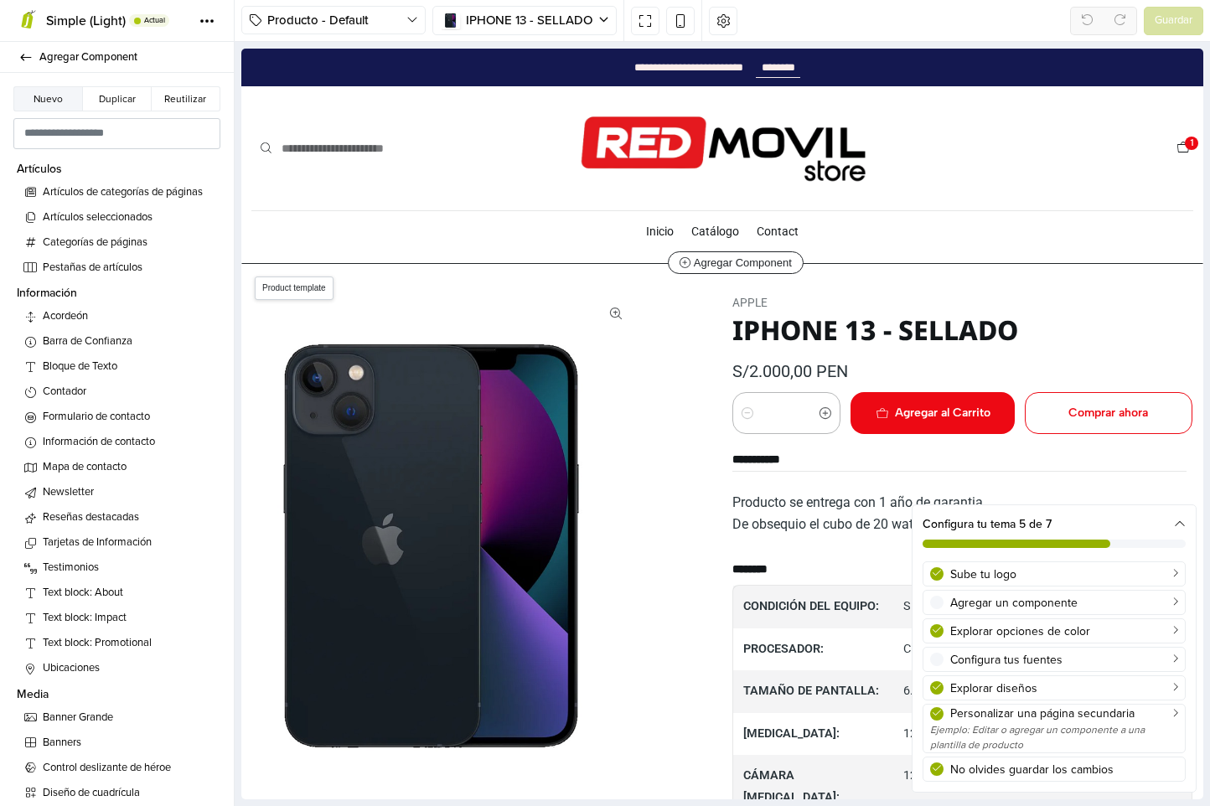
select select "********"
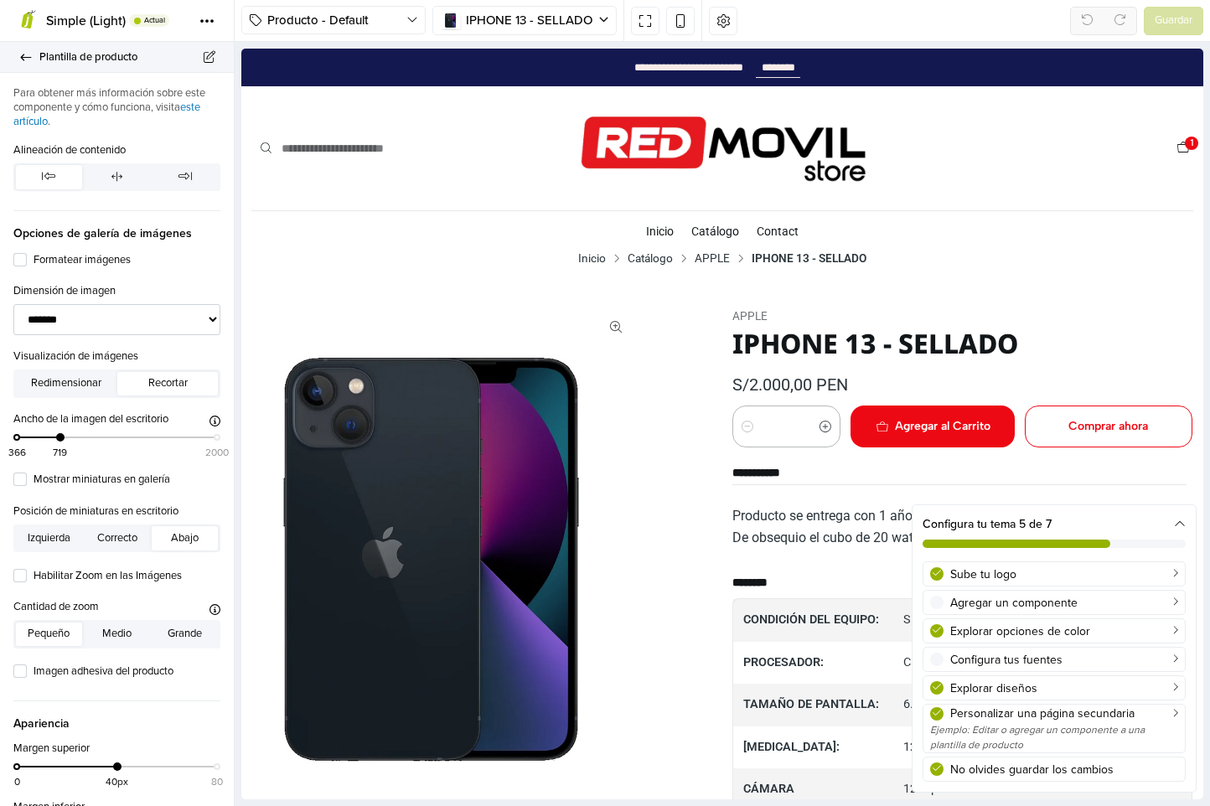
click at [27, 63] on link "Plantilla de producto" at bounding box center [117, 57] width 234 height 31
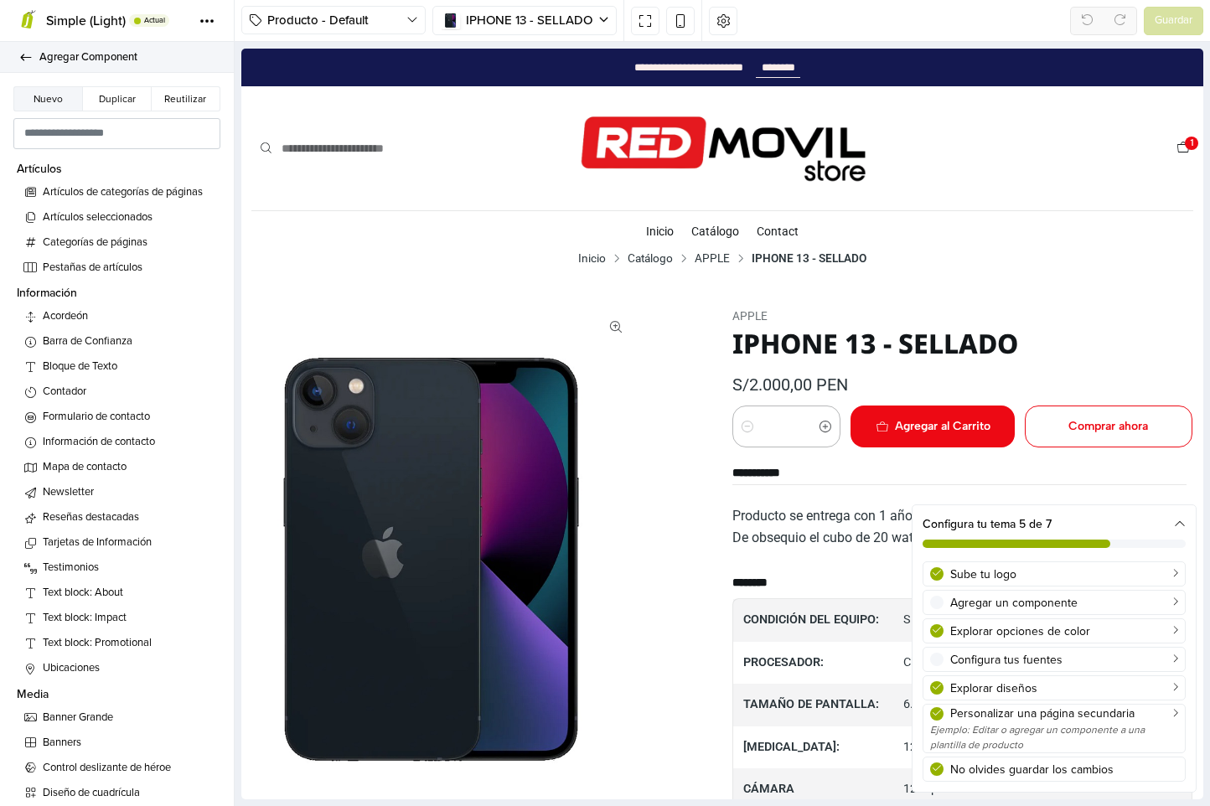
click at [16, 50] on link "Agregar Component" at bounding box center [117, 57] width 234 height 31
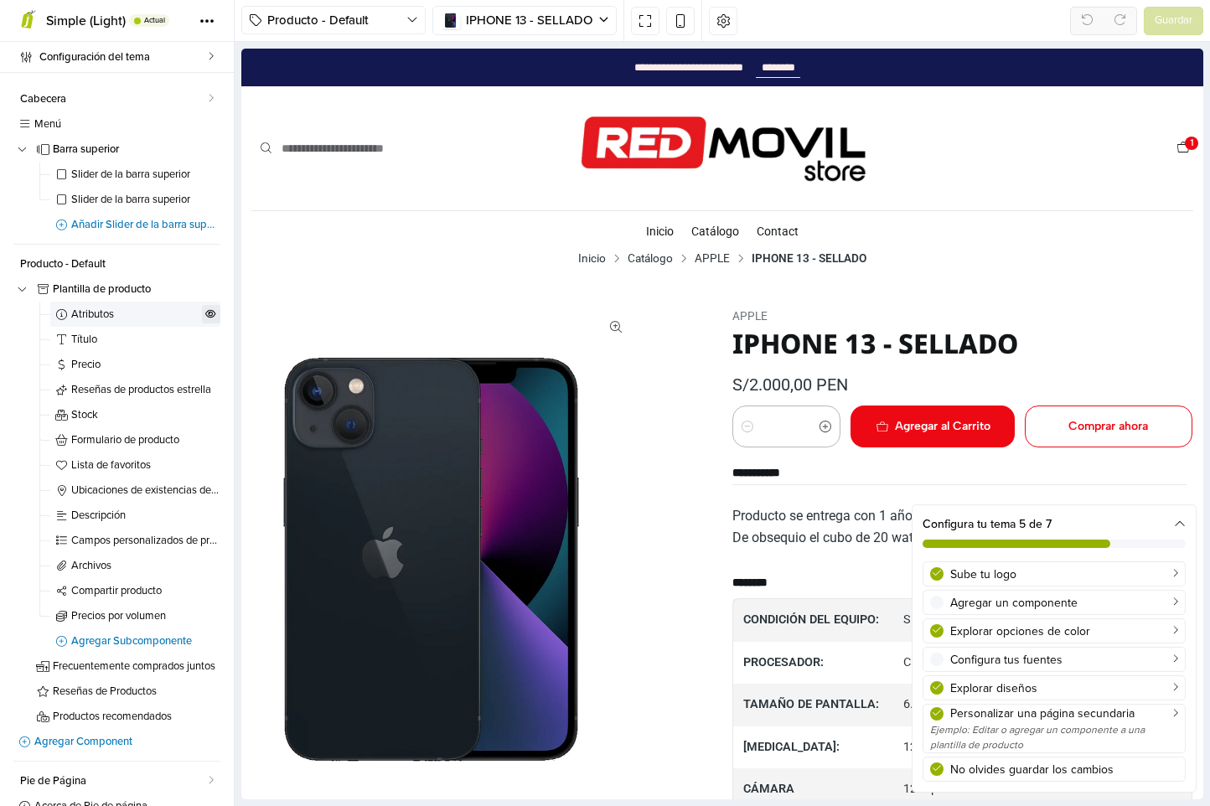
click at [205, 310] on icon at bounding box center [210, 314] width 11 height 10
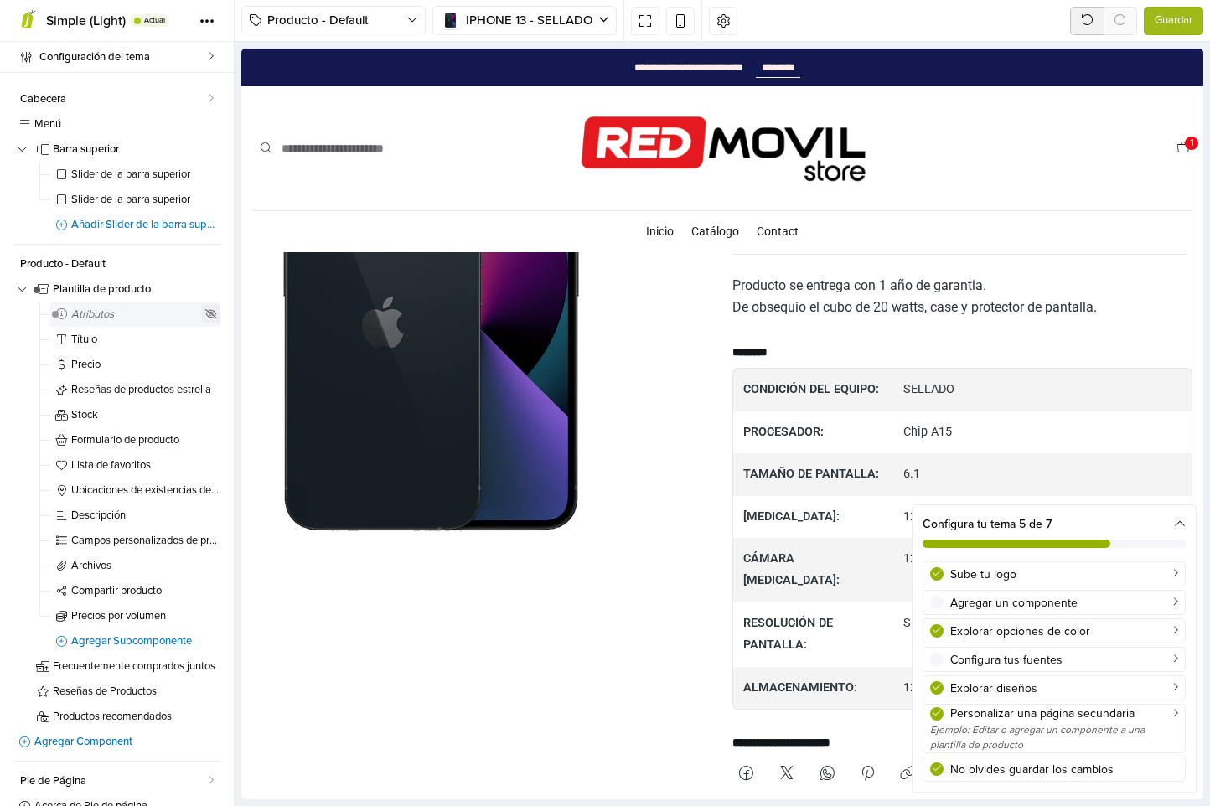
scroll to position [232, 0]
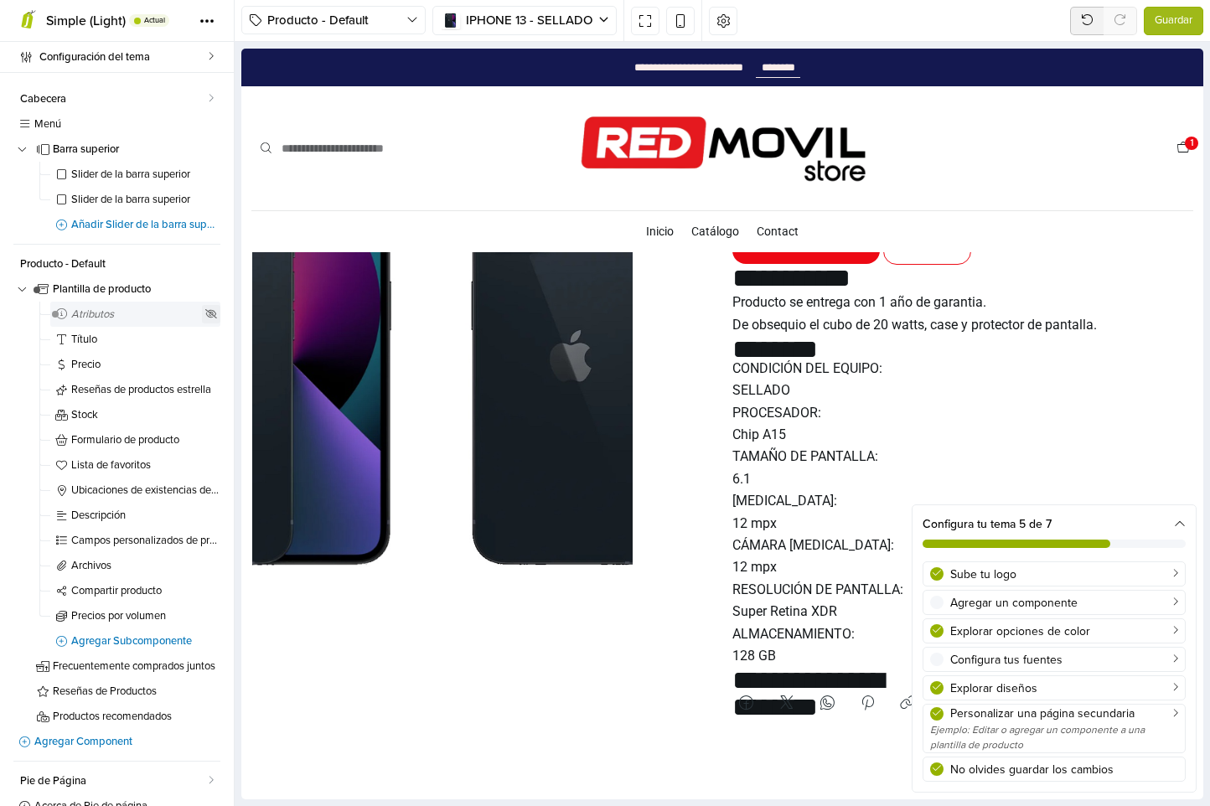
click at [205, 311] on icon at bounding box center [211, 314] width 13 height 10
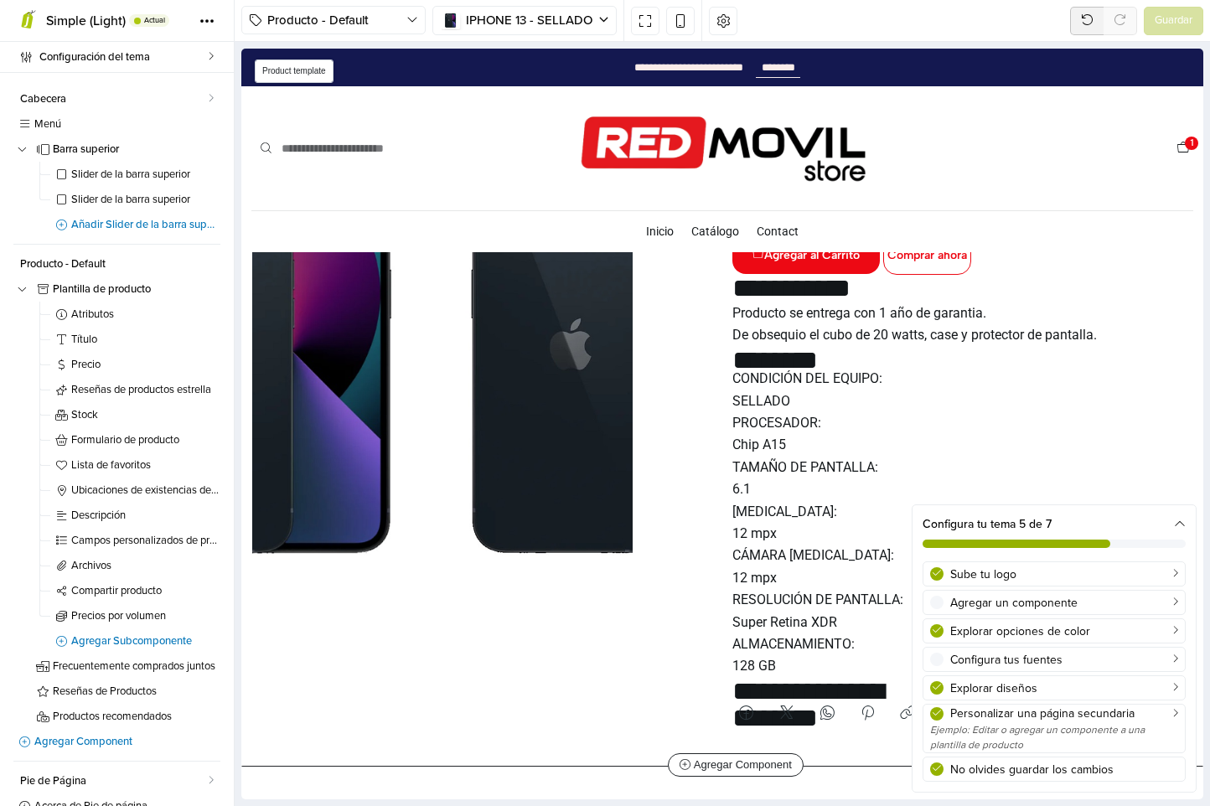
scroll to position [0, 0]
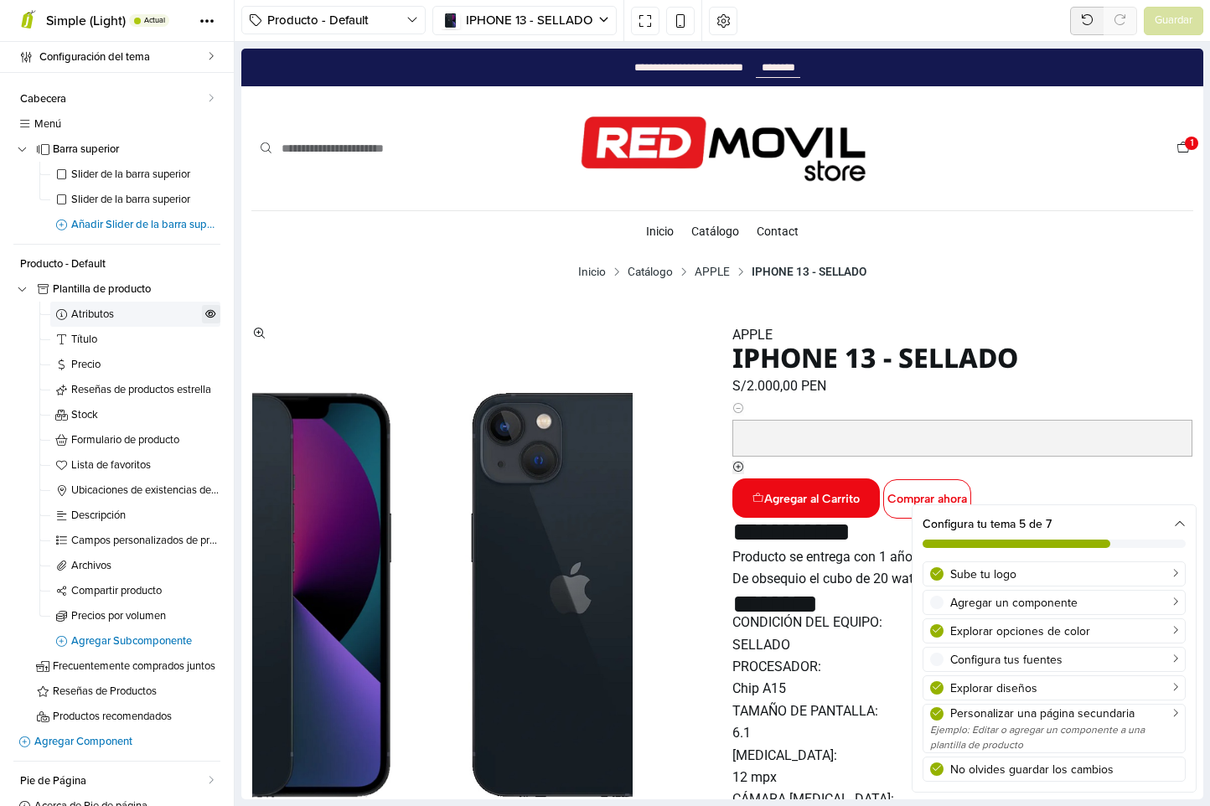
click at [205, 312] on icon at bounding box center [210, 313] width 11 height 8
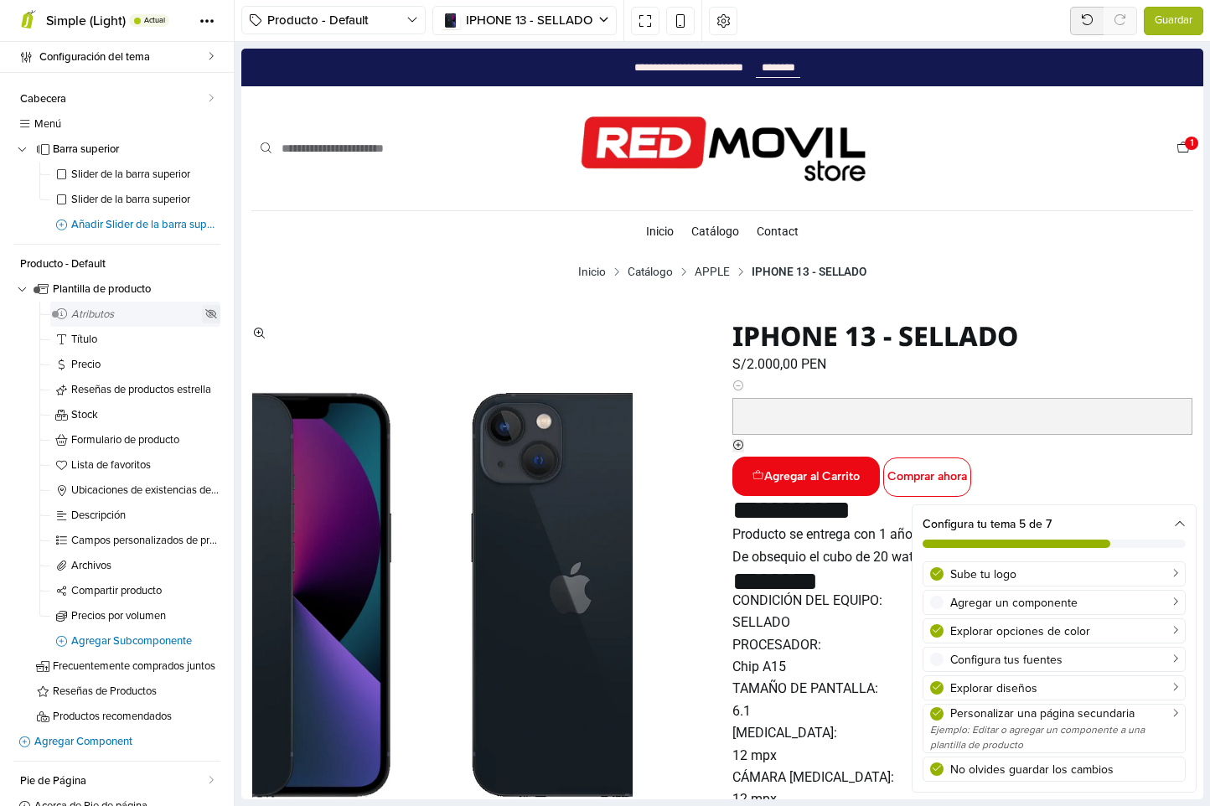
click at [205, 313] on icon at bounding box center [211, 314] width 13 height 10
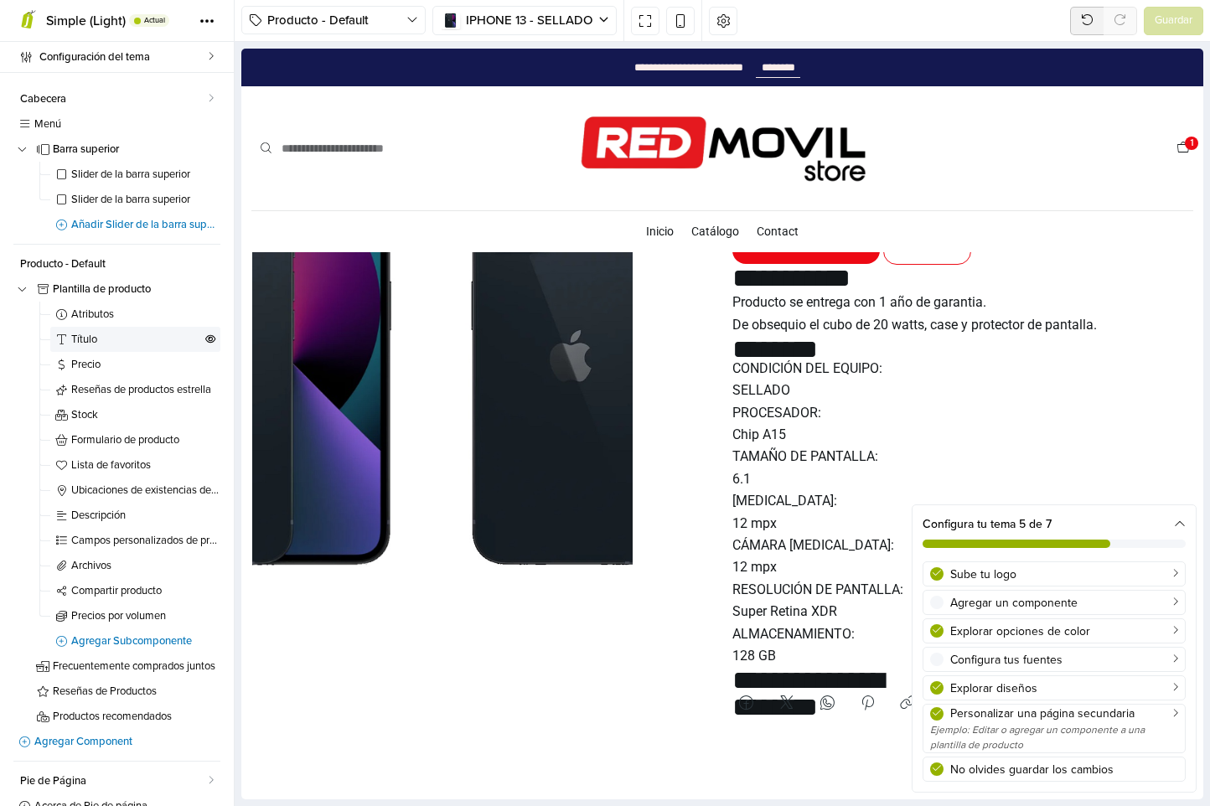
scroll to position [244, 0]
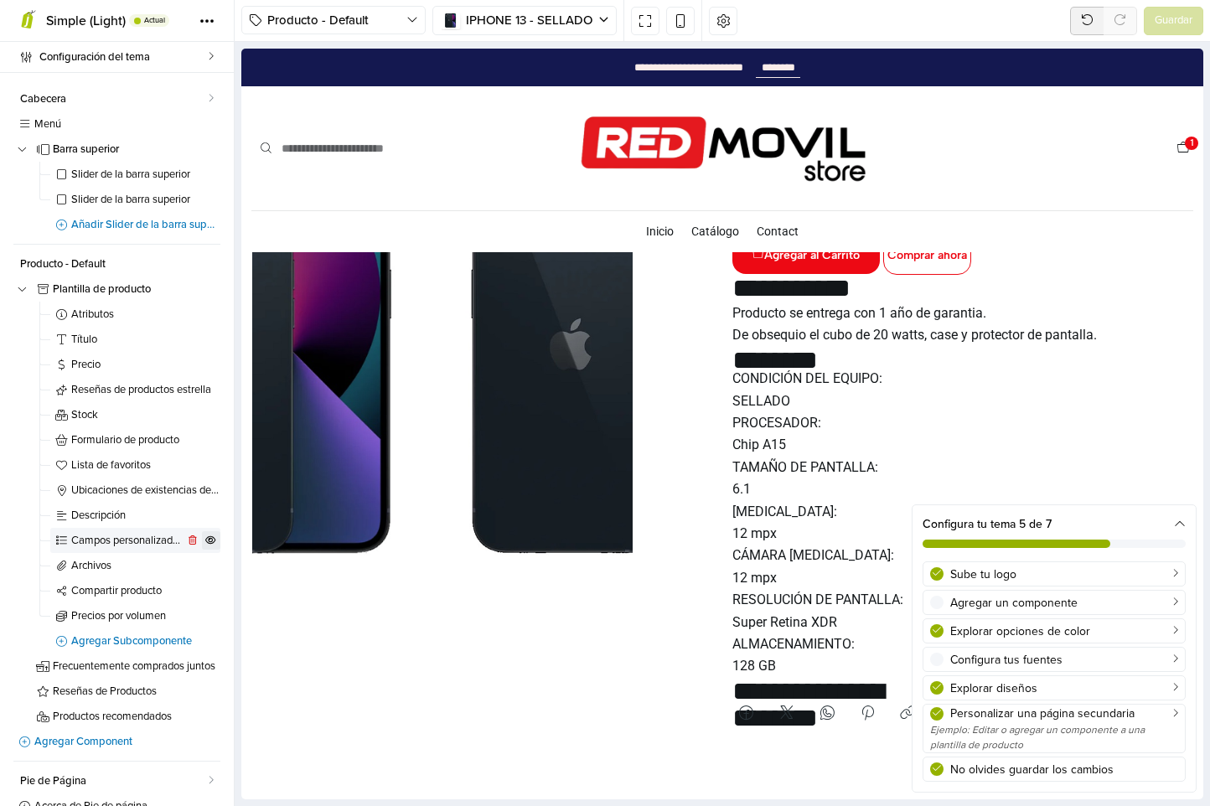
click at [205, 539] on icon at bounding box center [210, 540] width 11 height 10
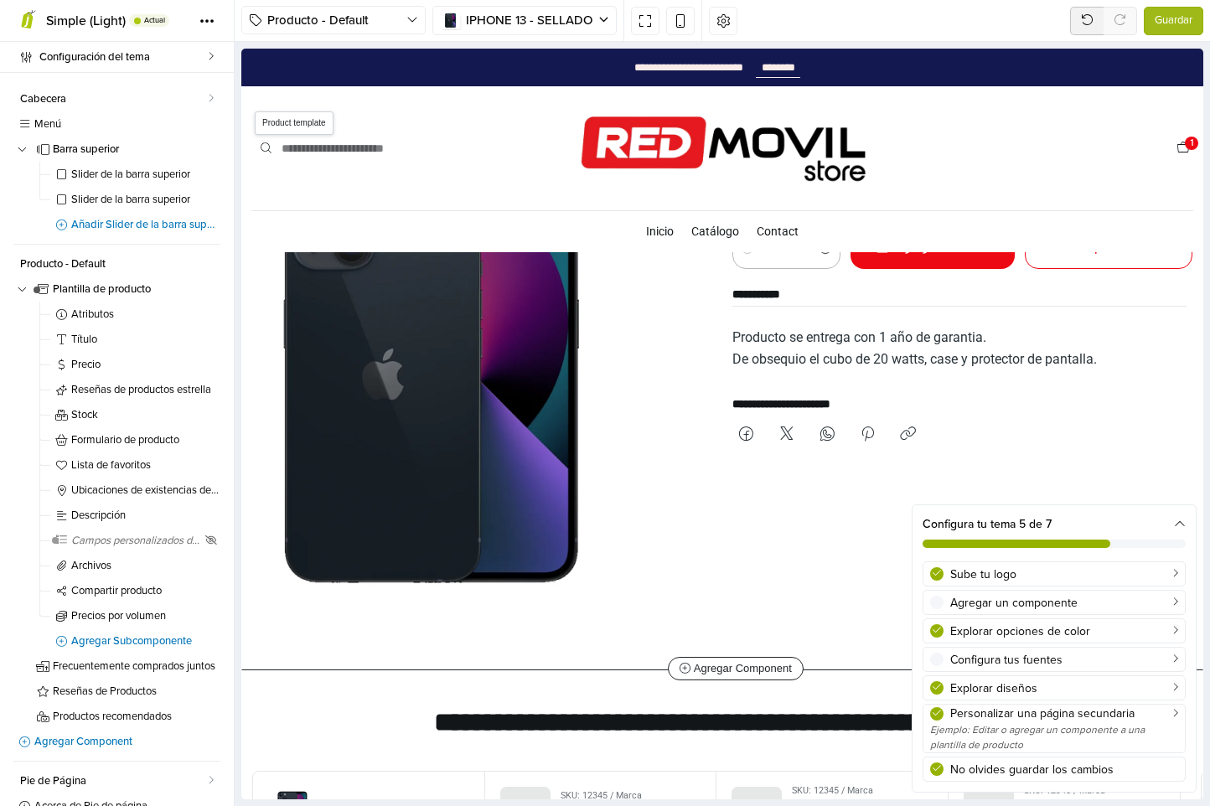
scroll to position [193, 0]
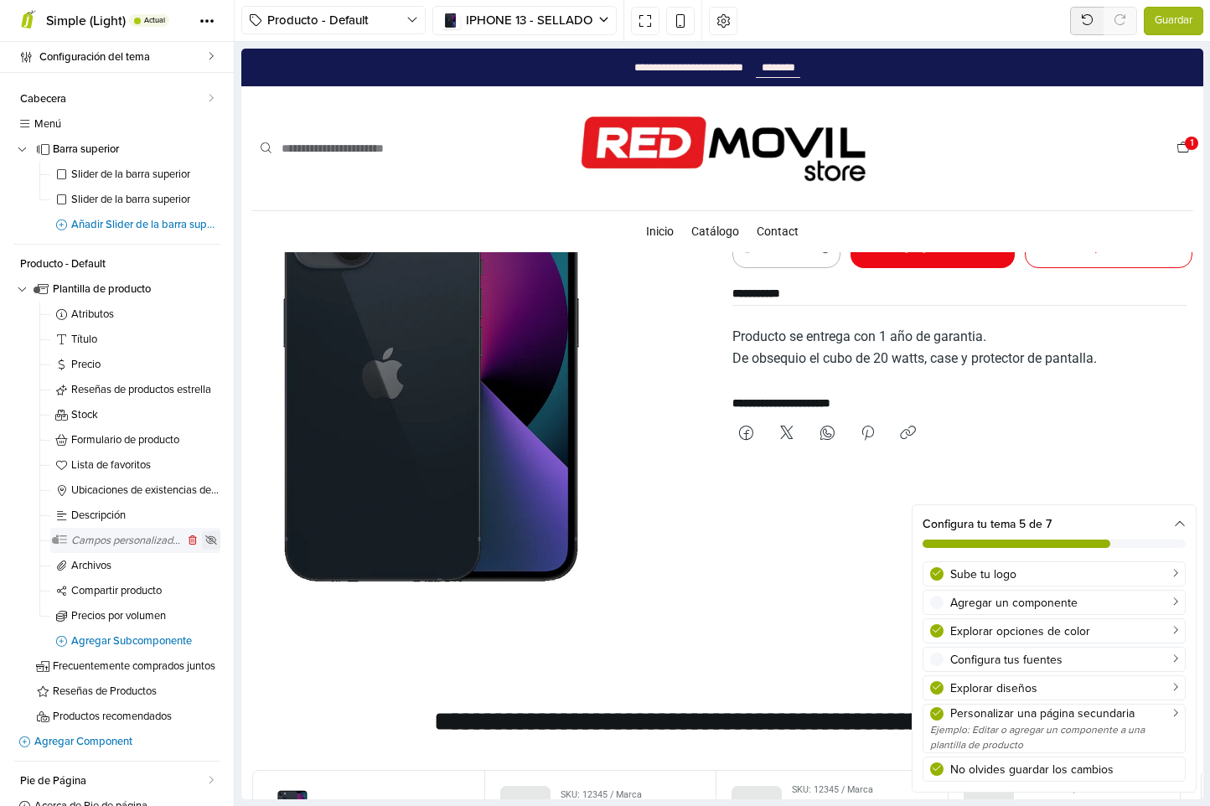
click at [205, 538] on icon at bounding box center [211, 540] width 13 height 10
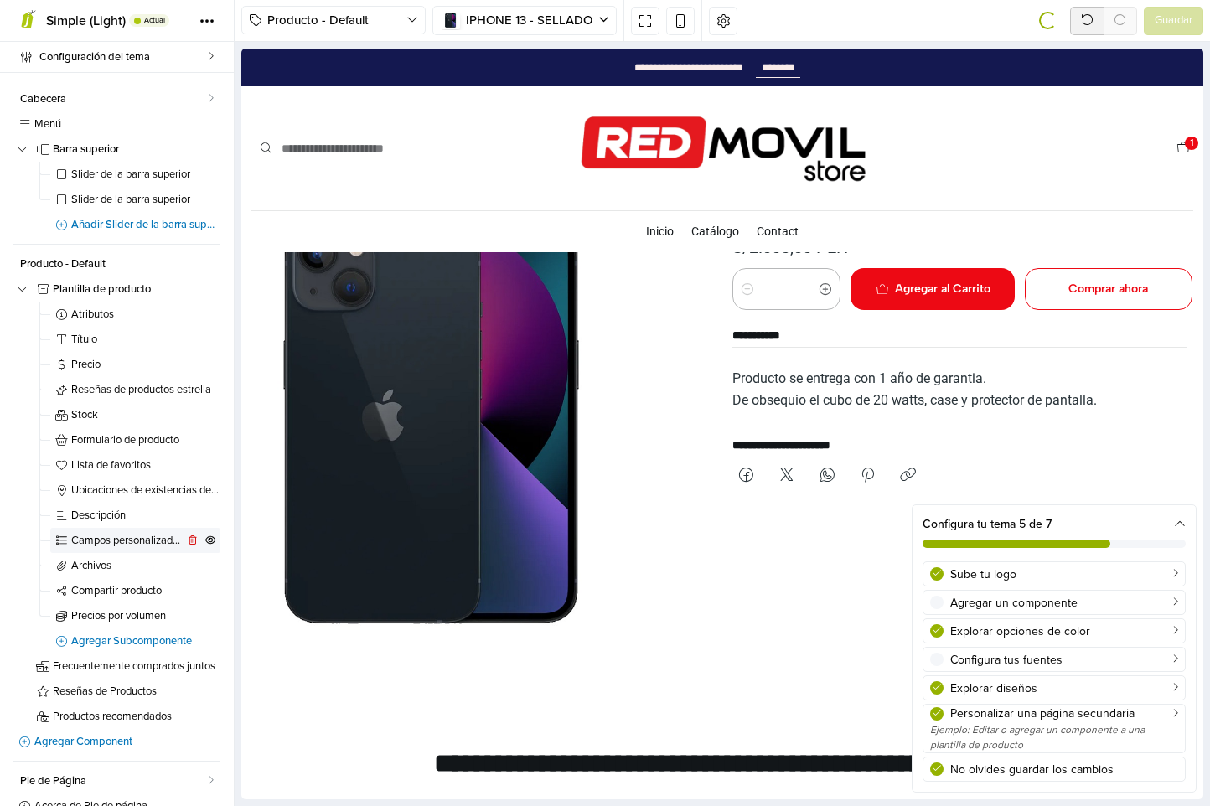
click at [134, 542] on span "Campos personalizados de producto" at bounding box center [127, 540] width 112 height 11
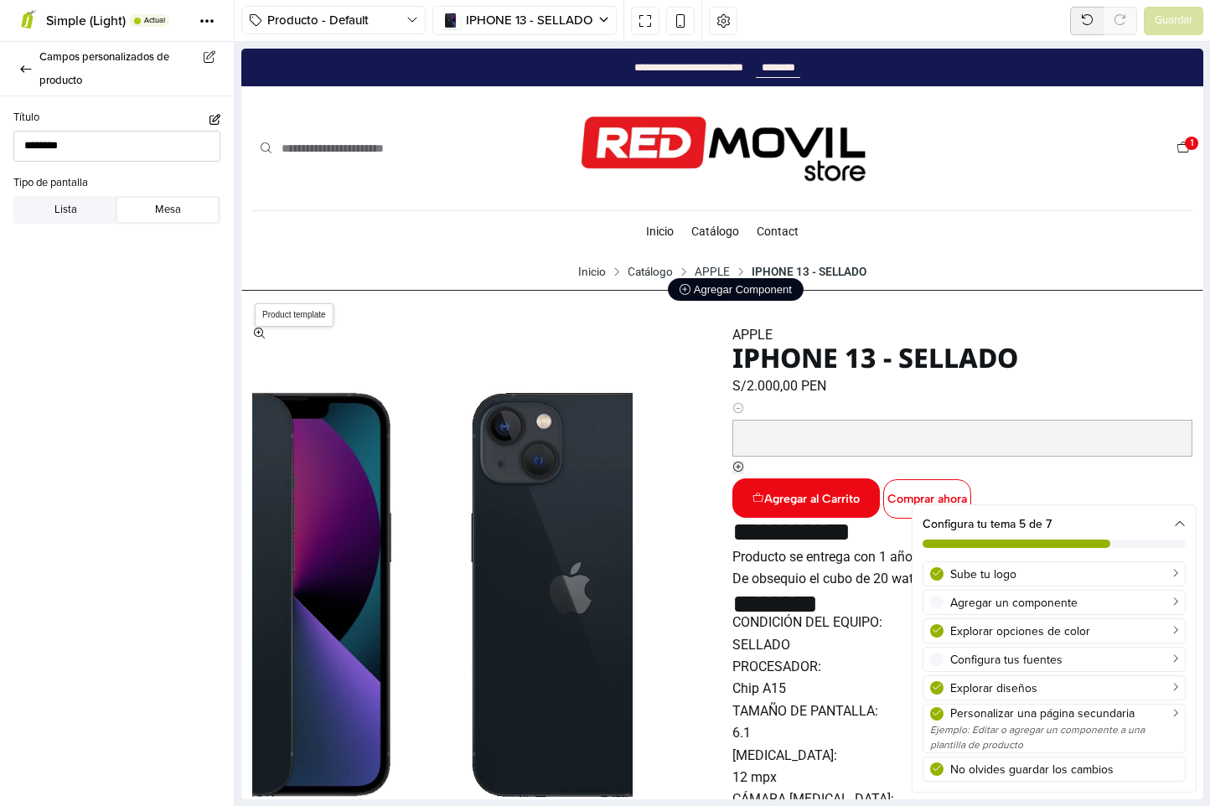
click at [679, 289] on icon at bounding box center [684, 289] width 11 height 11
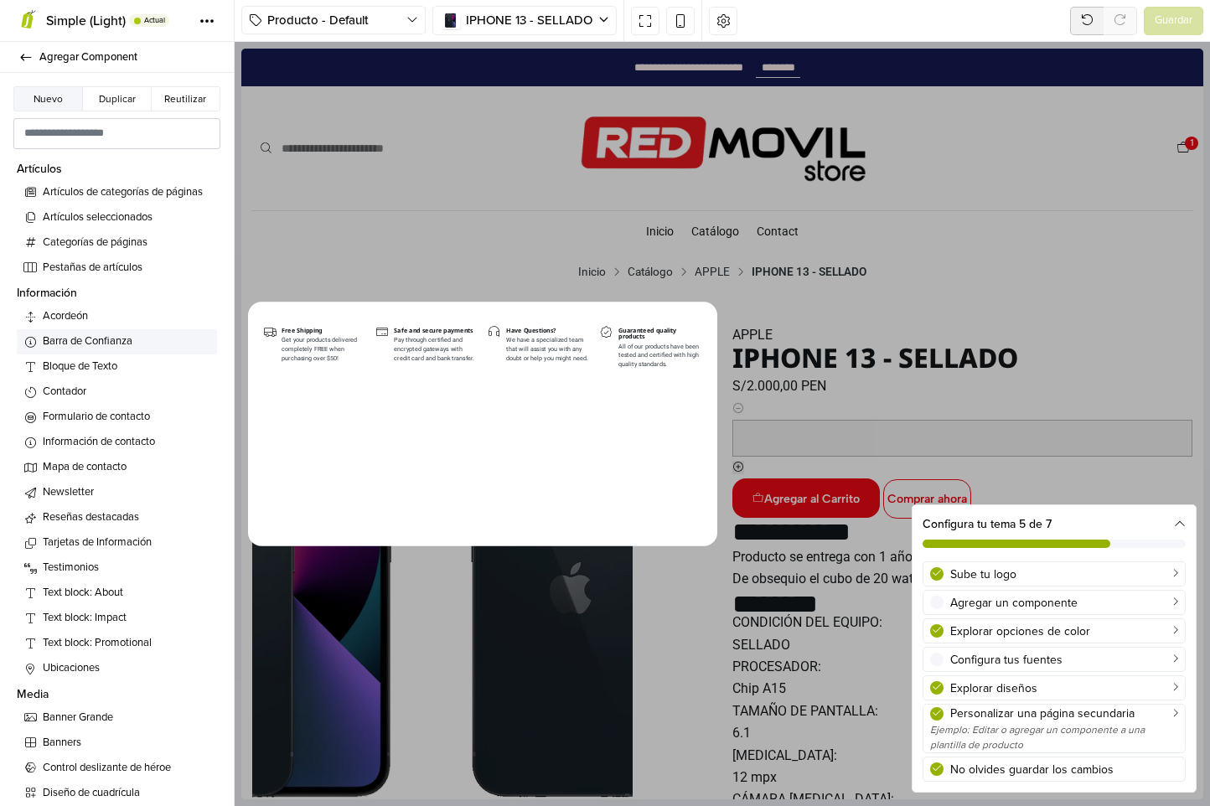
click at [115, 346] on span "Barra de Confianza" at bounding box center [127, 341] width 168 height 17
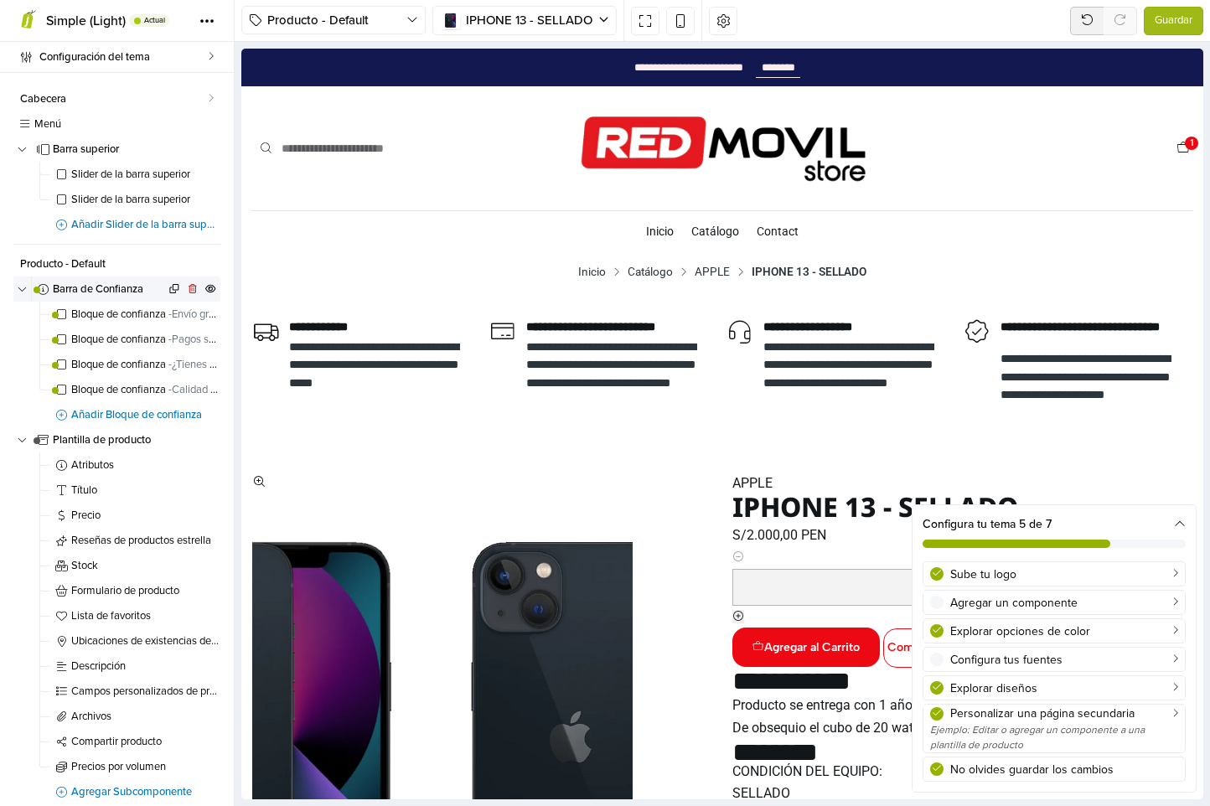
click at [104, 292] on span "Barra de Confianza" at bounding box center [109, 289] width 112 height 11
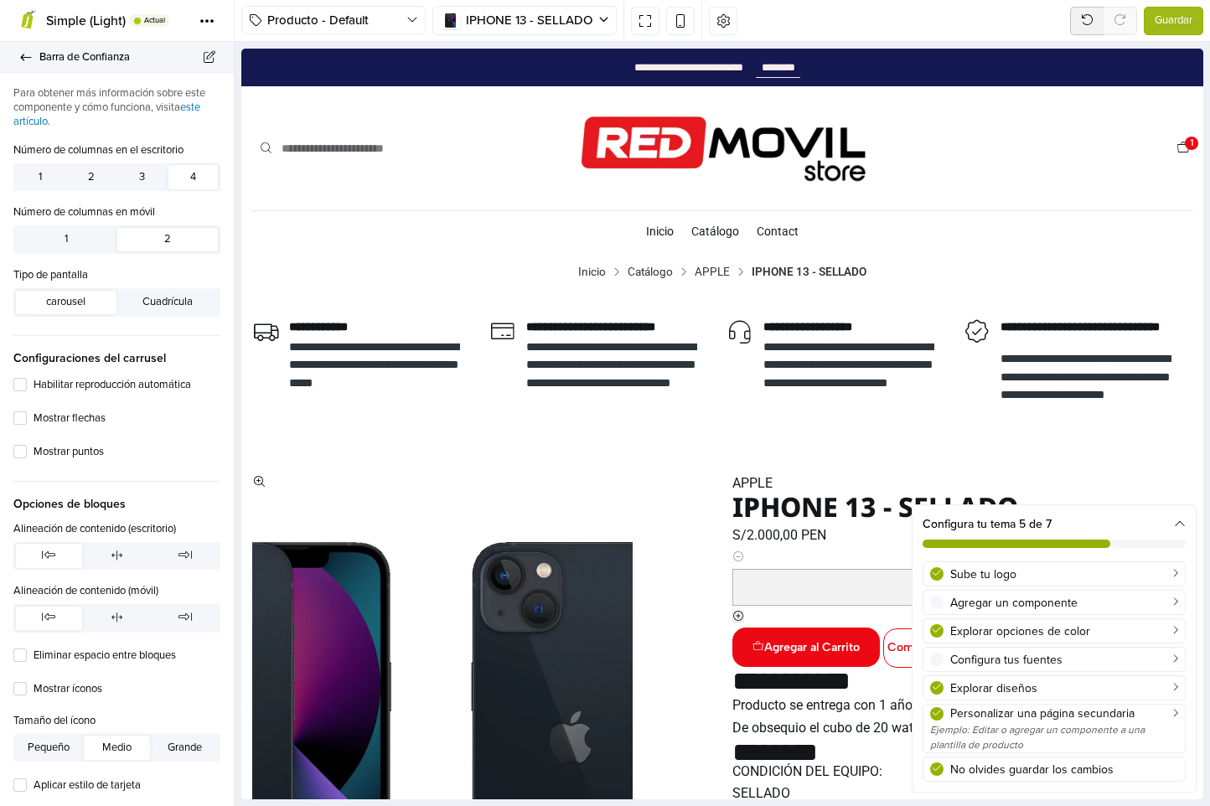
click at [22, 50] on link "Barra de Confianza" at bounding box center [117, 57] width 234 height 31
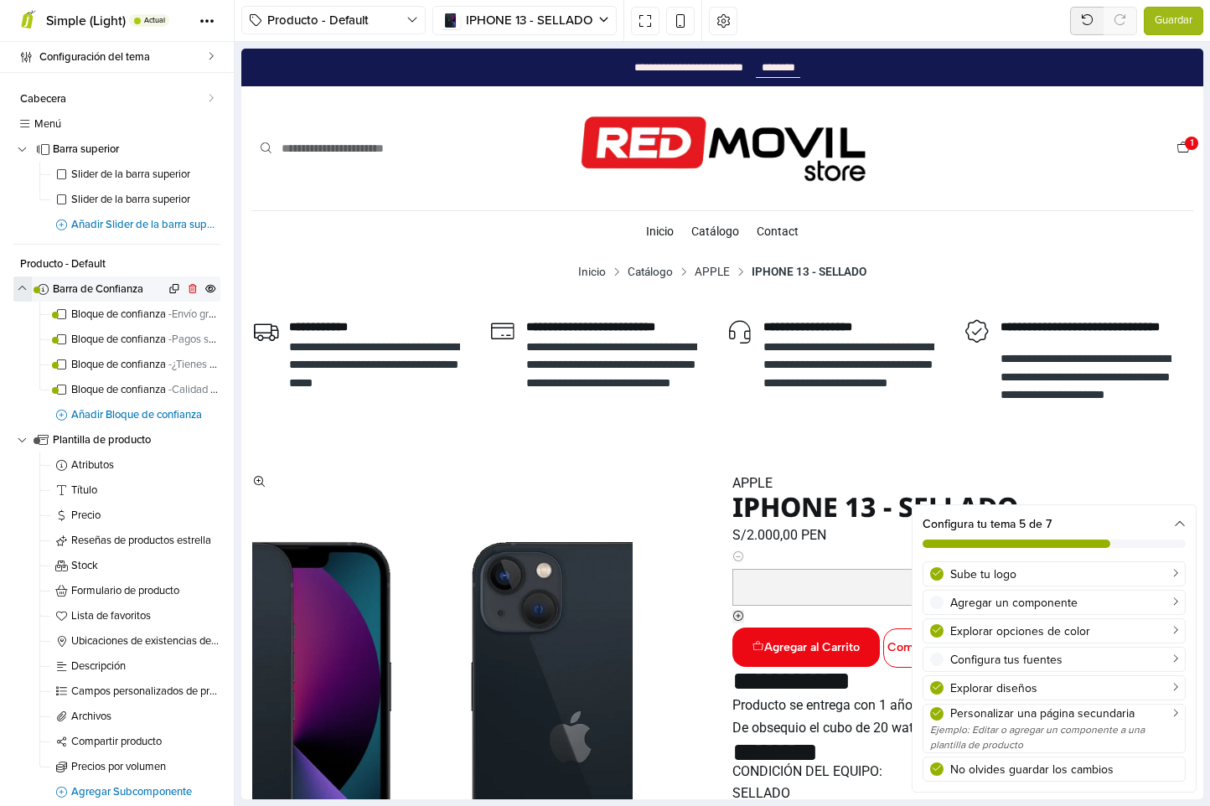
click at [19, 289] on icon "button" at bounding box center [23, 289] width 10 height 6
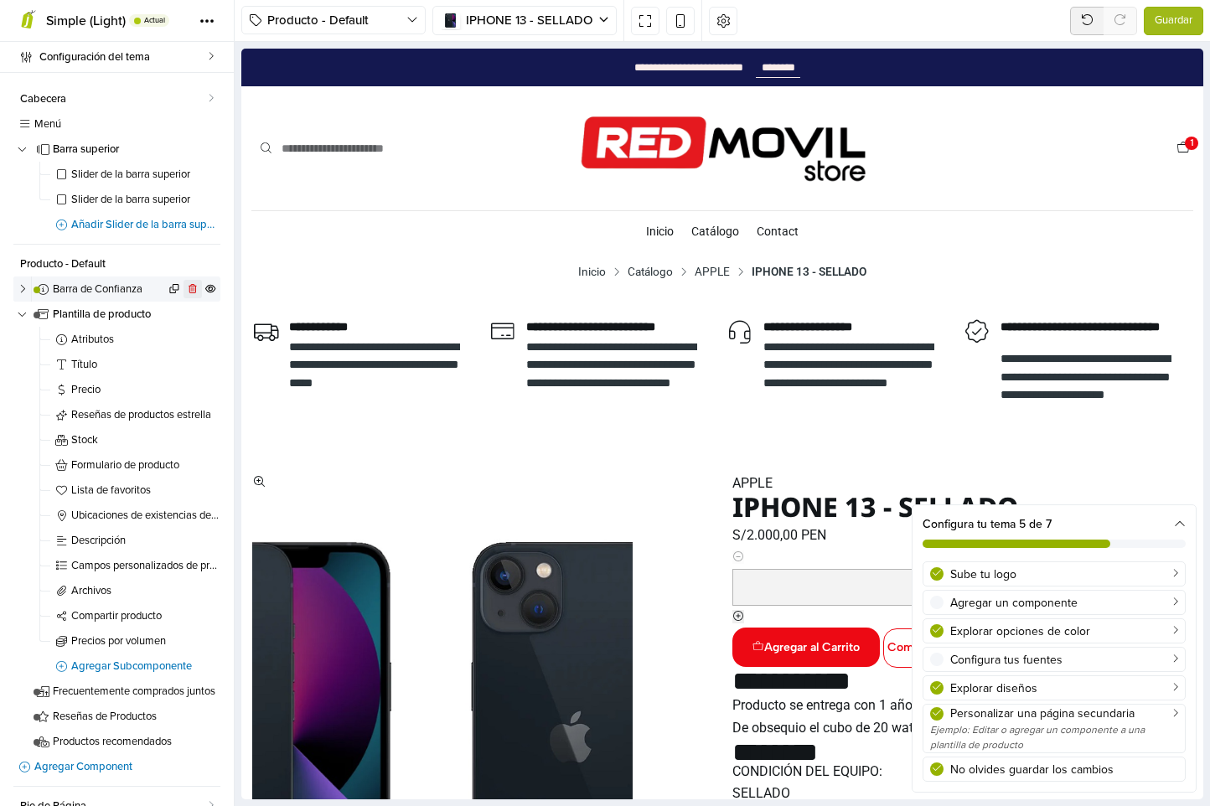
click at [189, 290] on icon at bounding box center [193, 289] width 8 height 10
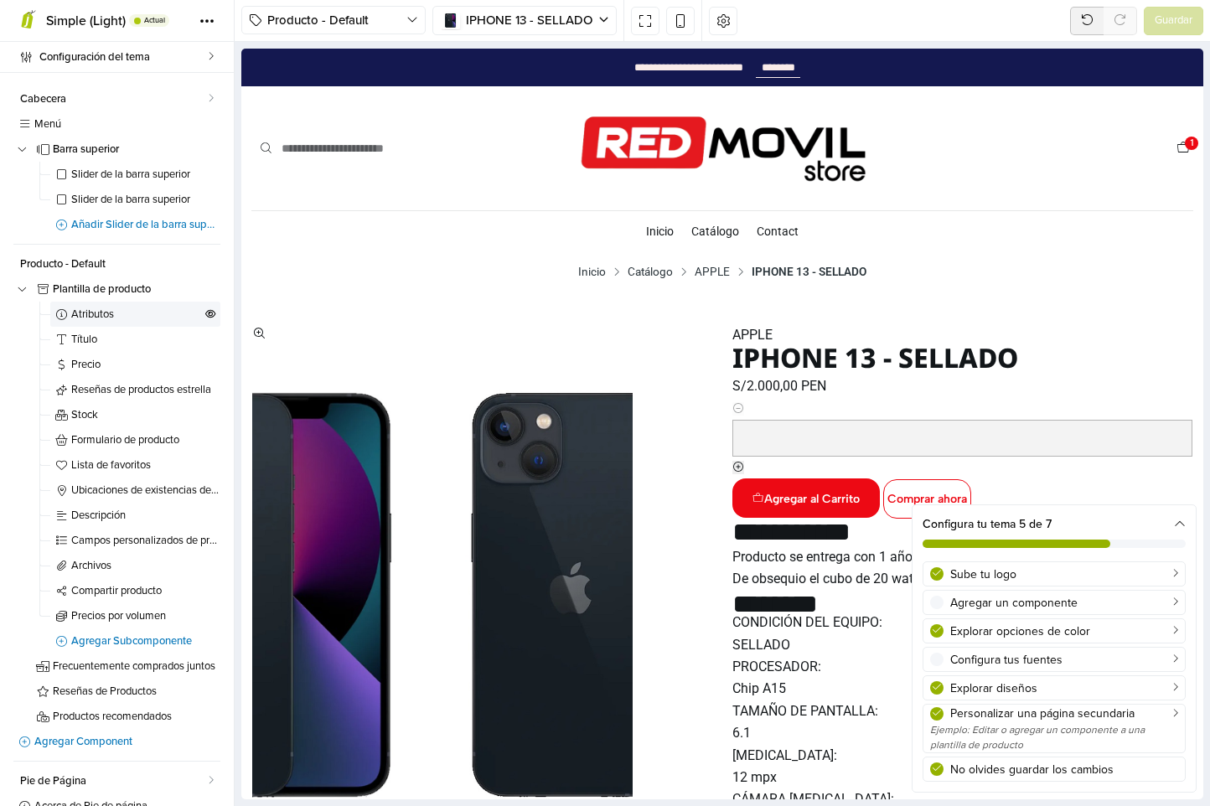
click at [104, 315] on span "Atributos" at bounding box center [136, 314] width 131 height 11
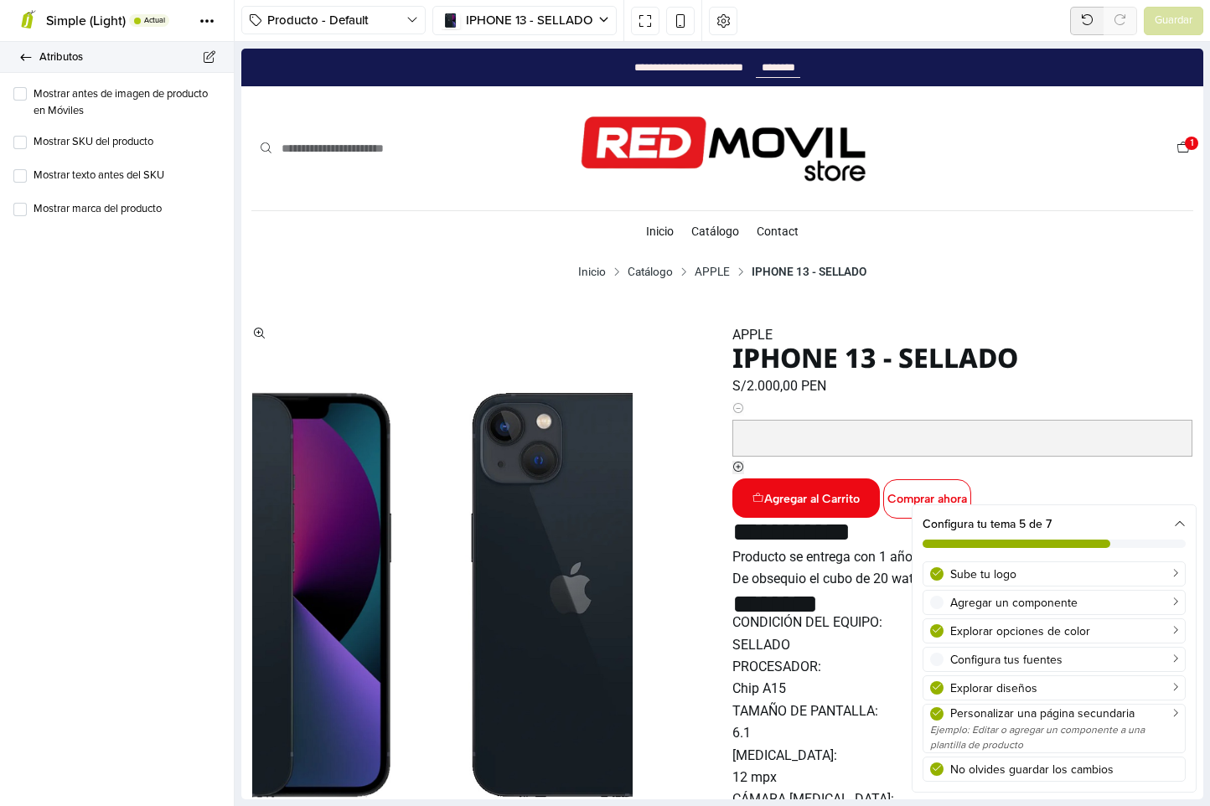
click at [15, 56] on link "Atributos" at bounding box center [117, 57] width 234 height 31
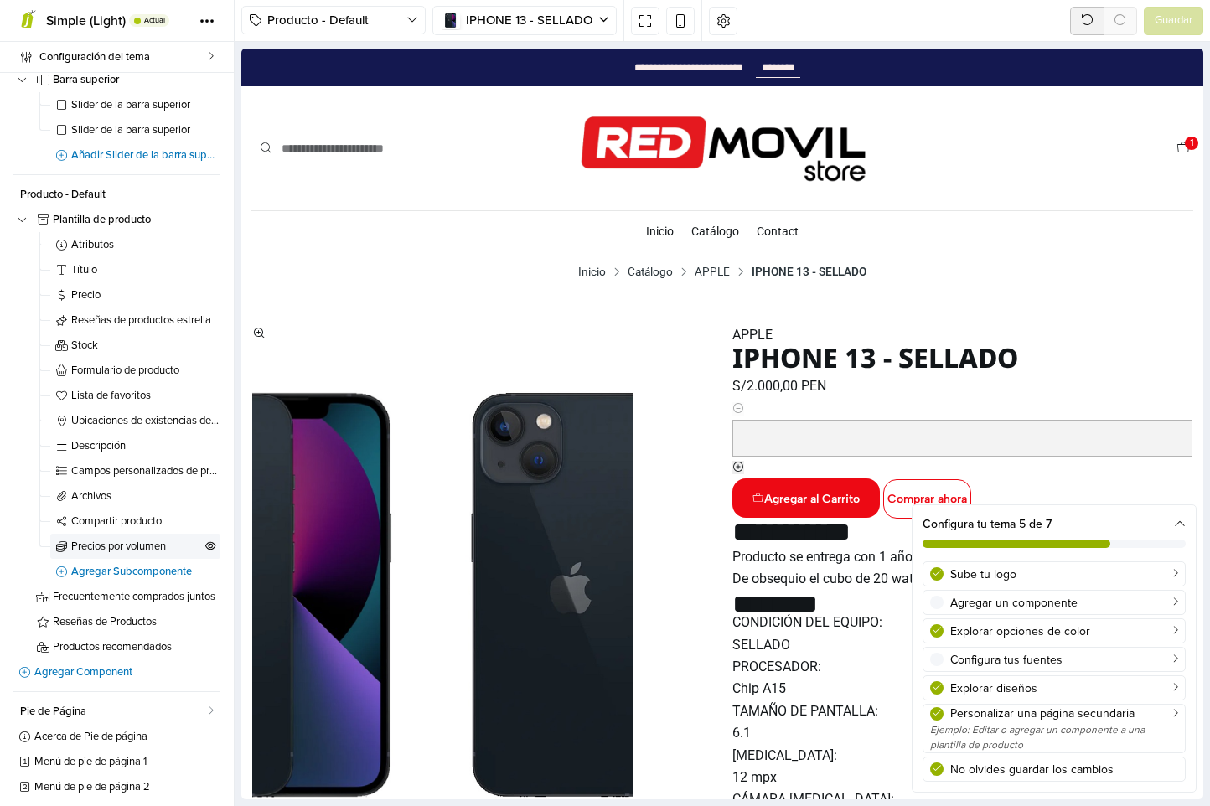
scroll to position [152, 0]
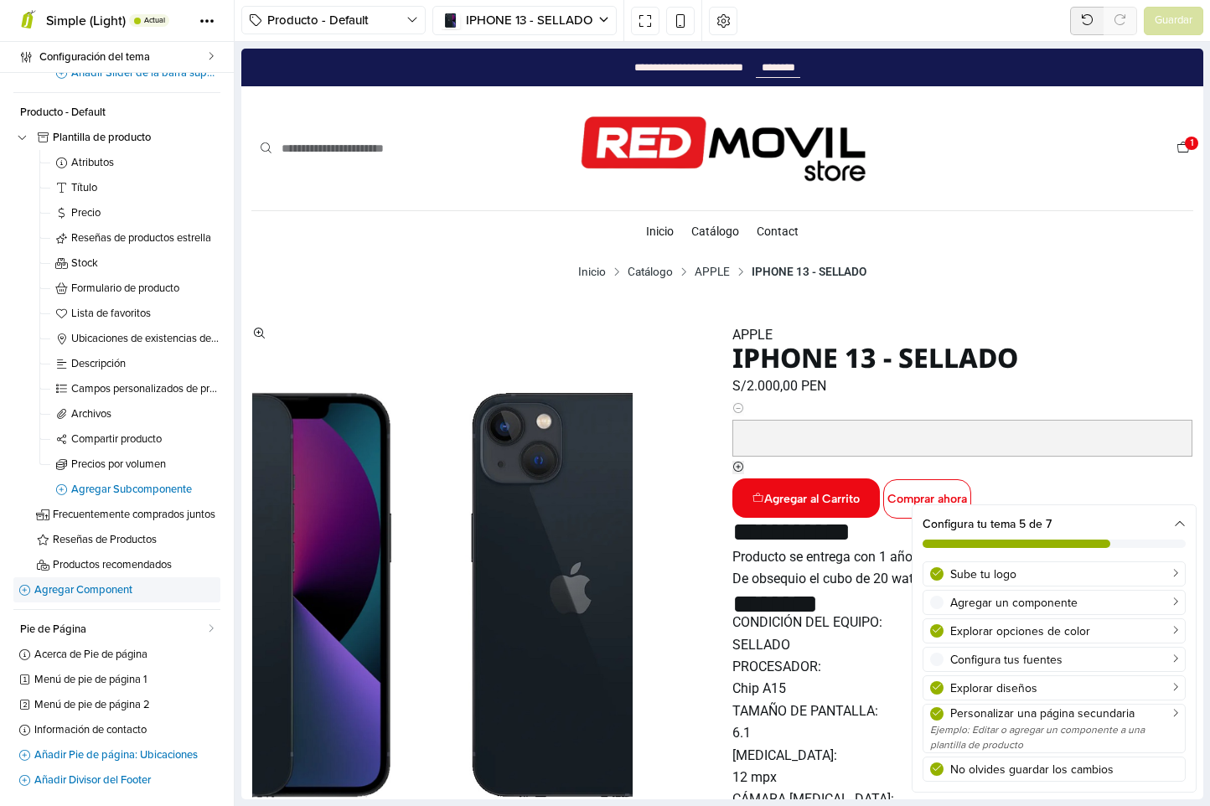
click at [26, 587] on icon at bounding box center [24, 590] width 13 height 11
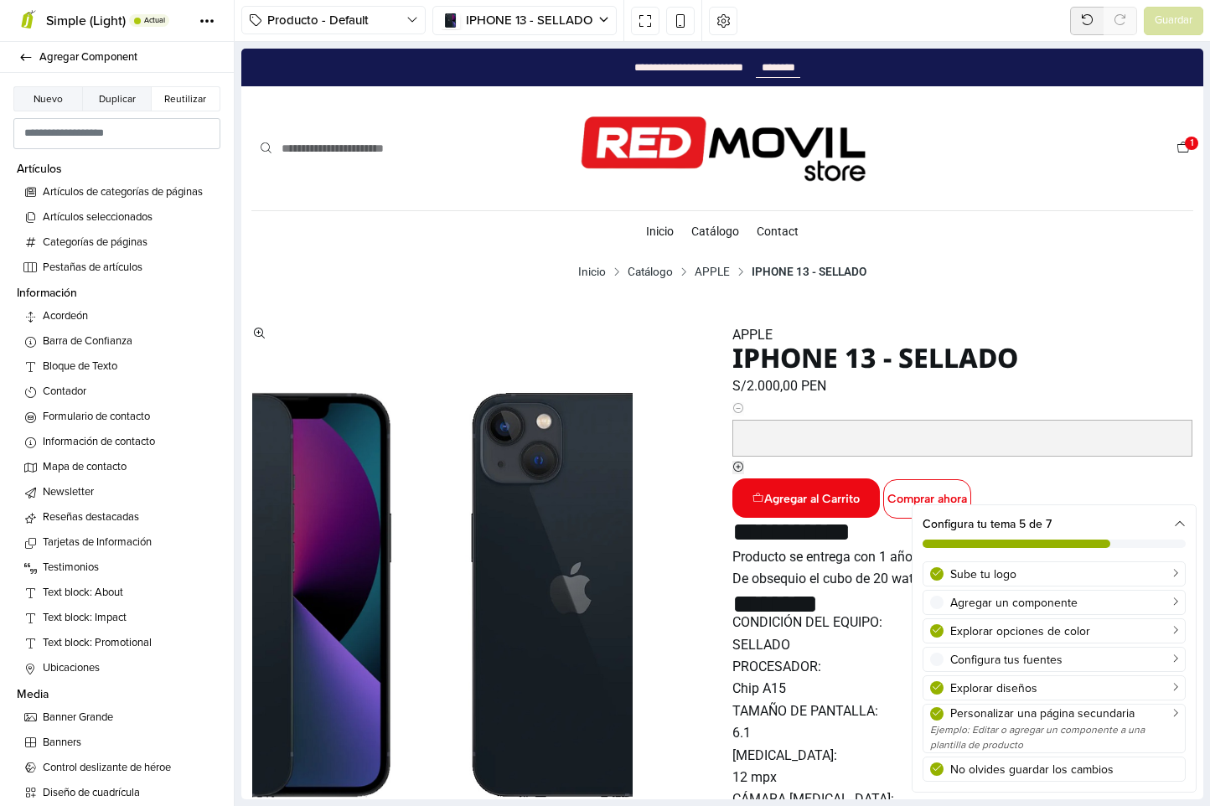
click at [111, 101] on button "Duplicar" at bounding box center [117, 98] width 70 height 25
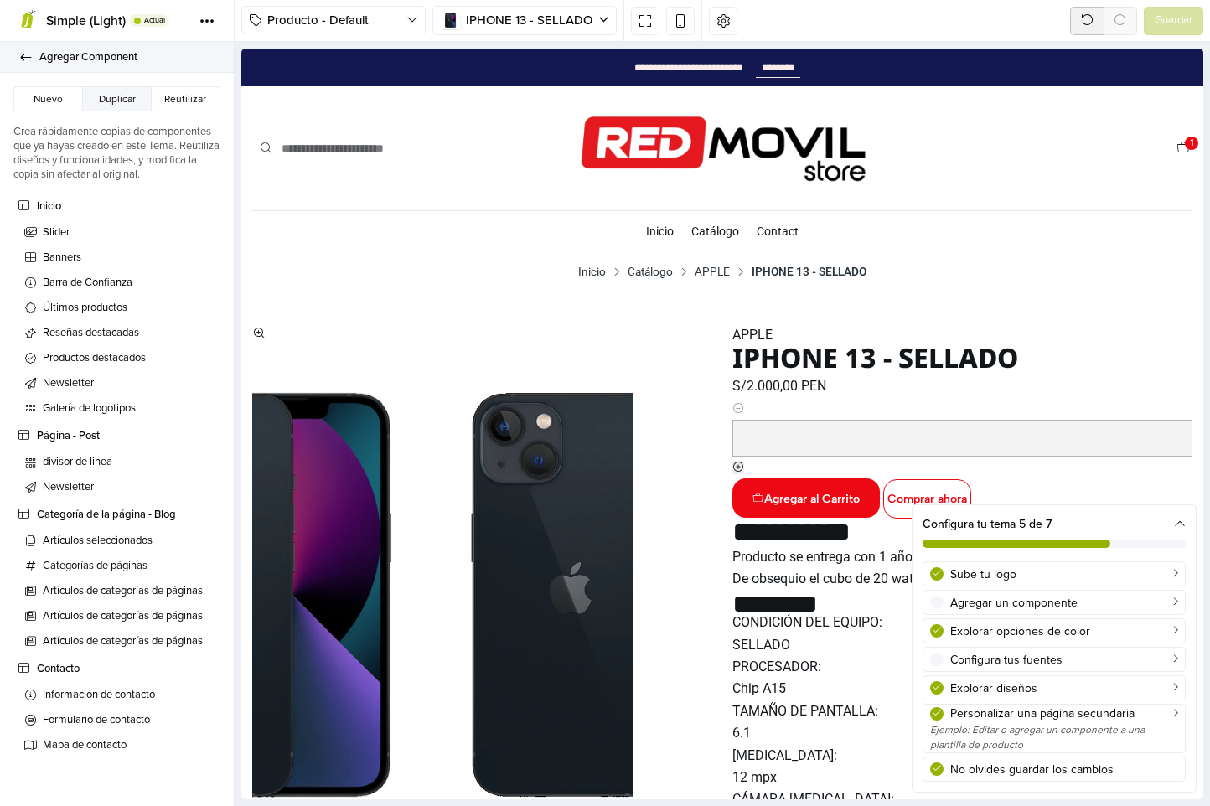
click at [23, 54] on icon at bounding box center [26, 57] width 11 height 7
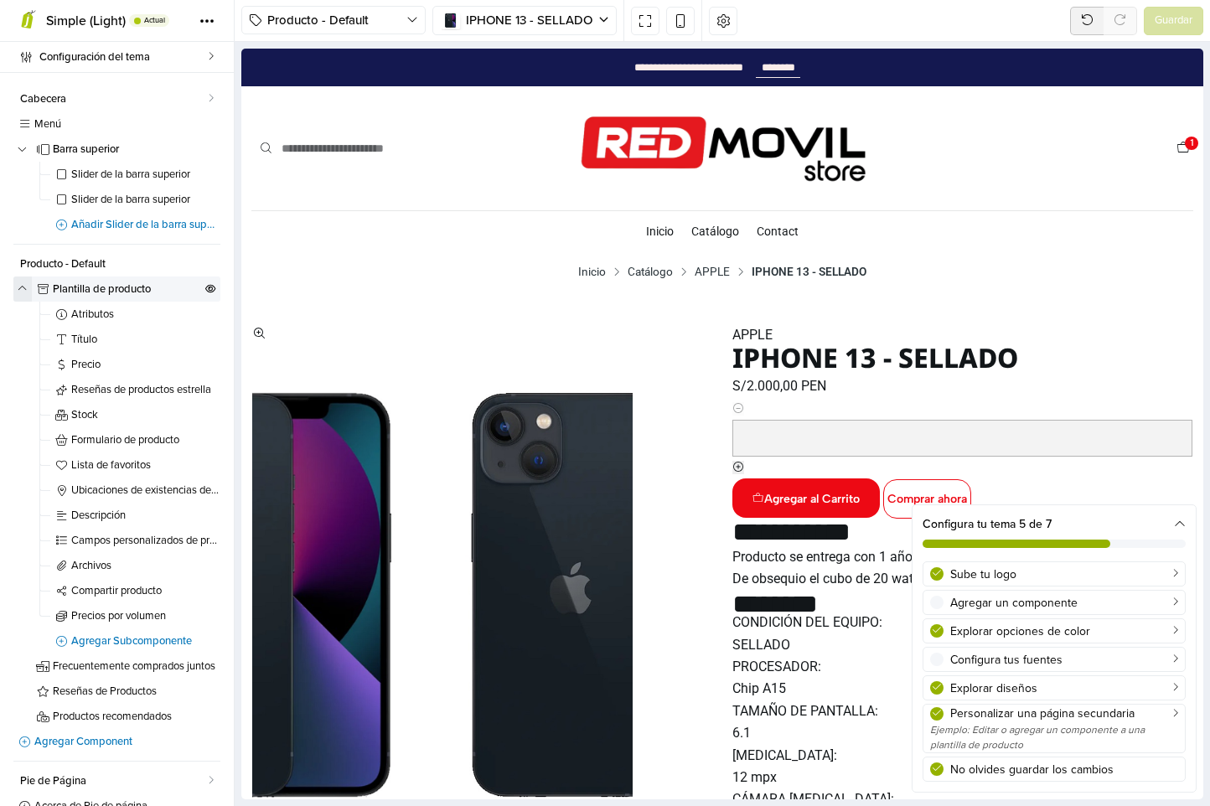
click at [30, 287] on button "button" at bounding box center [22, 288] width 18 height 25
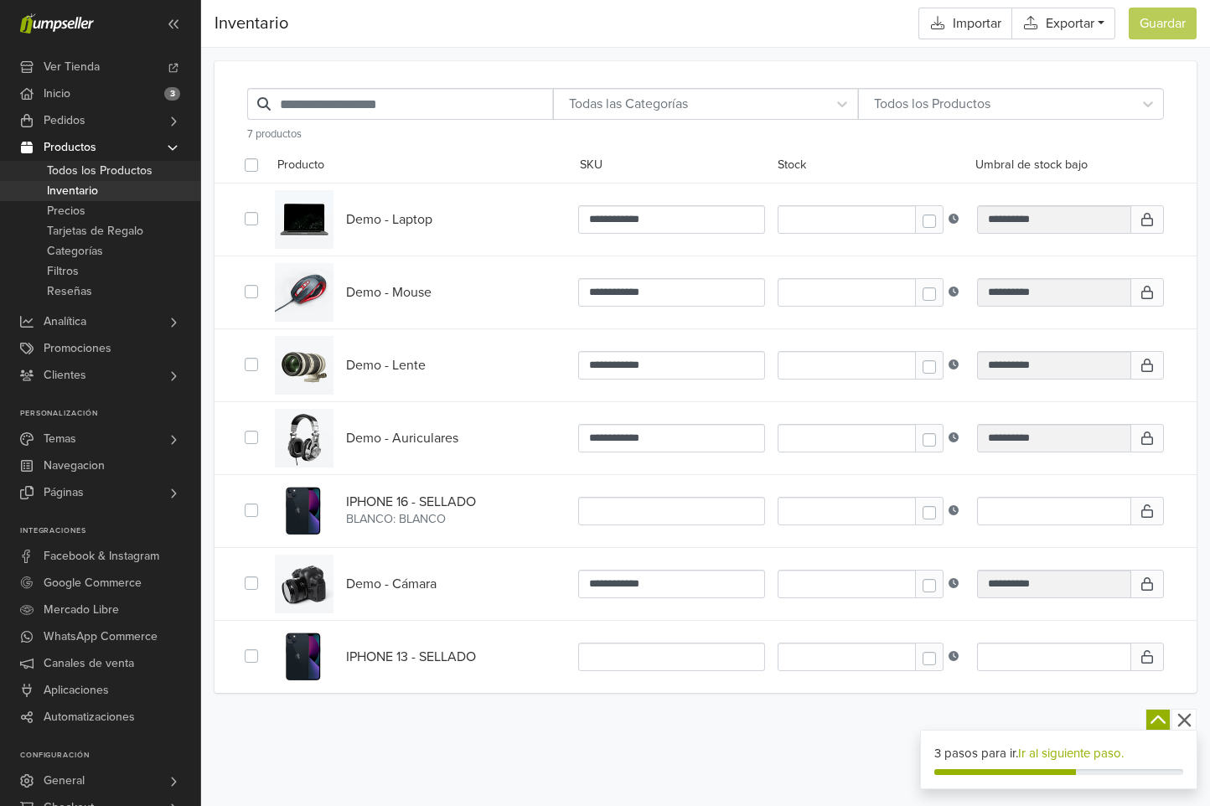
click at [121, 171] on span "Todos los Productos" at bounding box center [100, 171] width 106 height 20
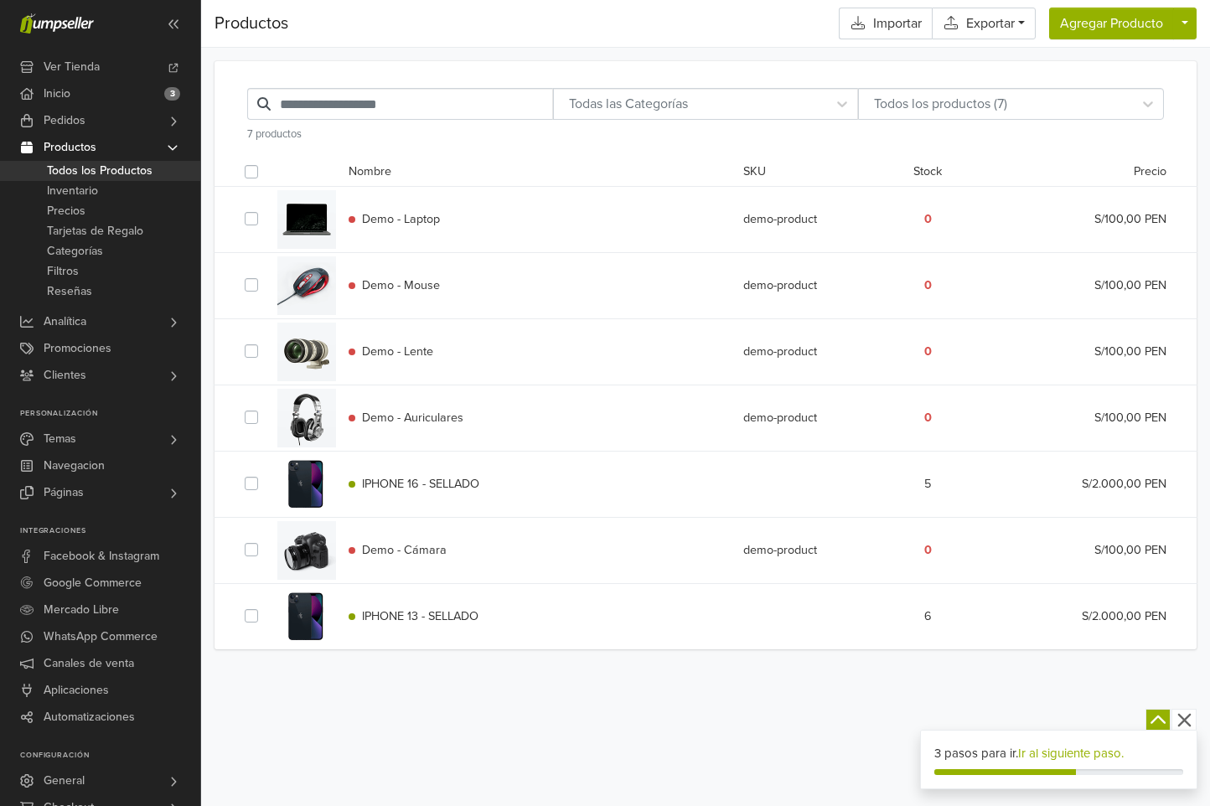
click at [423, 623] on span "IPHONE 13 - SELLADO" at bounding box center [420, 616] width 116 height 14
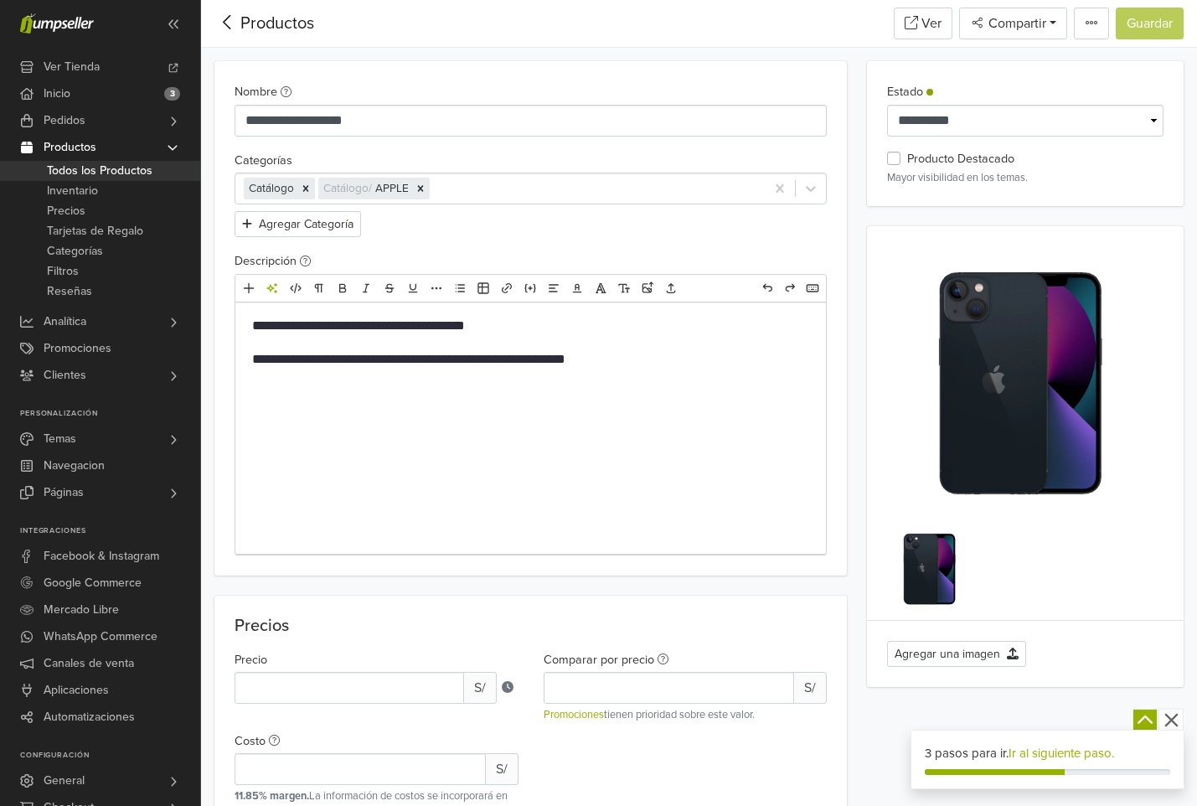
click at [232, 17] on icon at bounding box center [227, 22] width 26 height 21
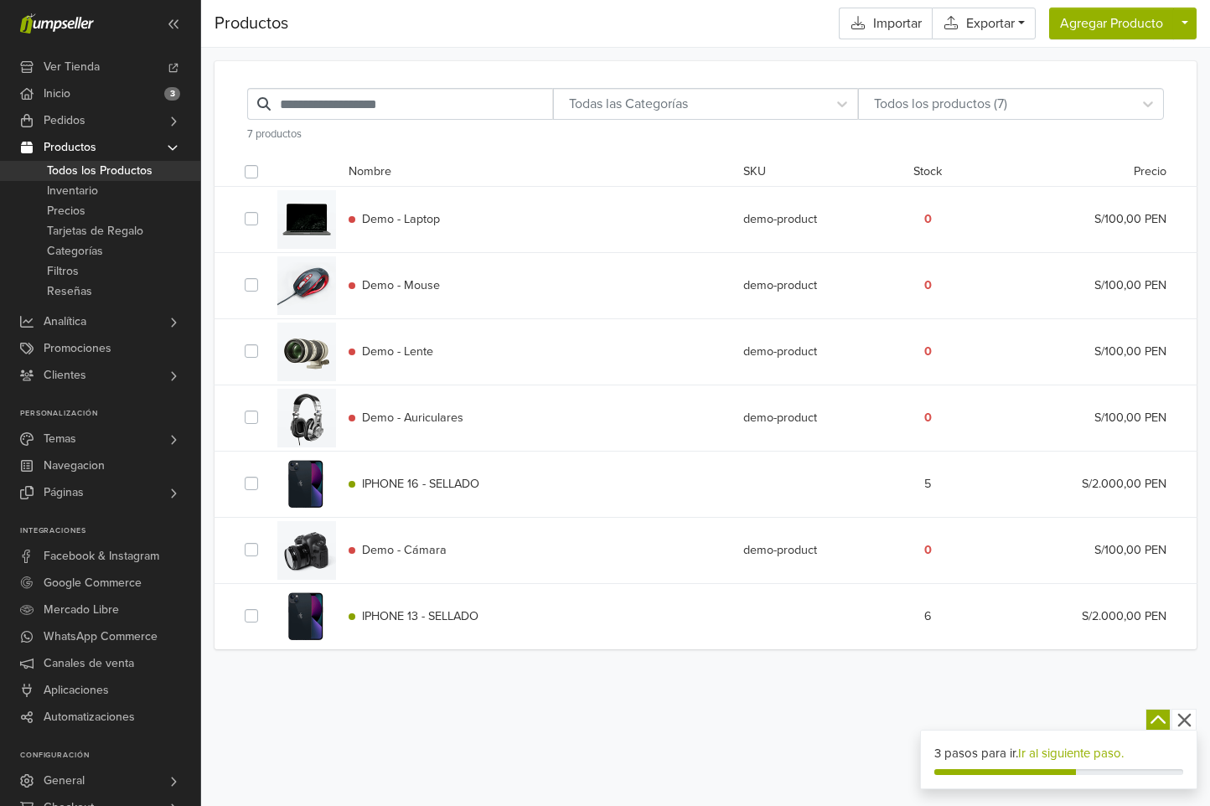
click at [457, 478] on span "IPHONE 16 - SELLADO" at bounding box center [420, 484] width 117 height 14
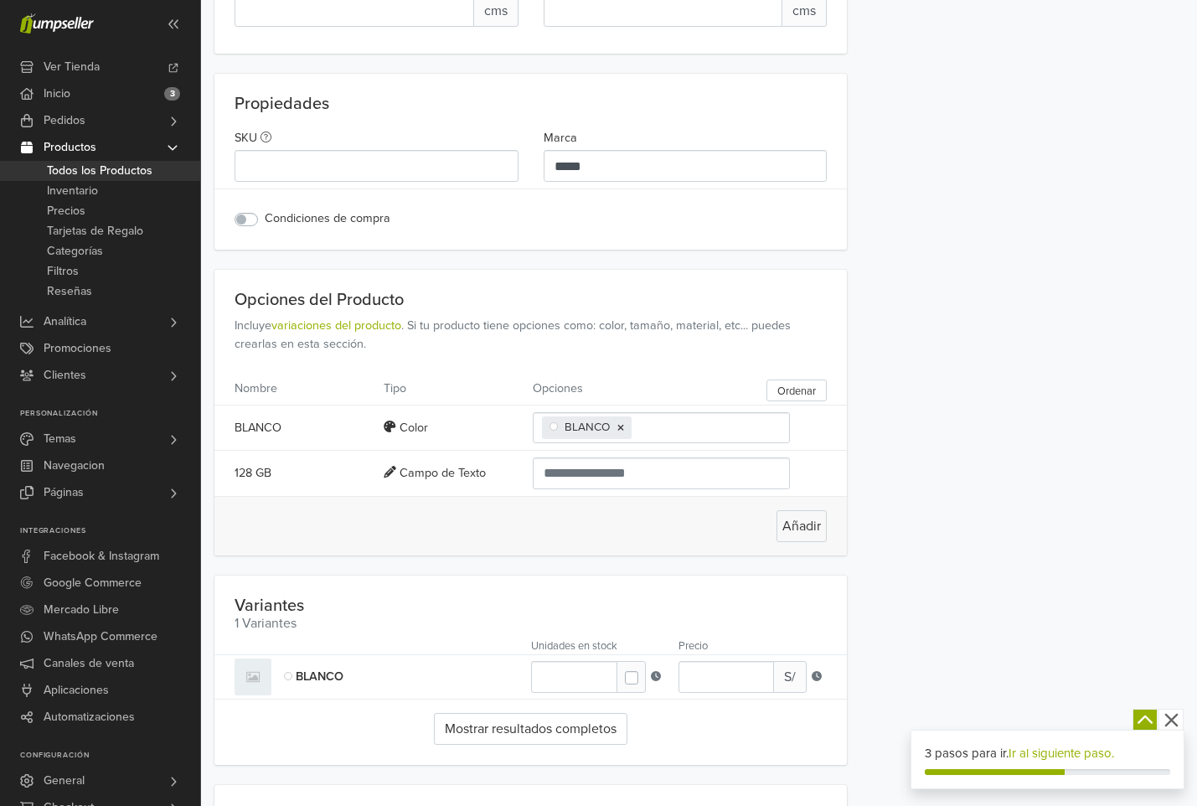
scroll to position [1035, 0]
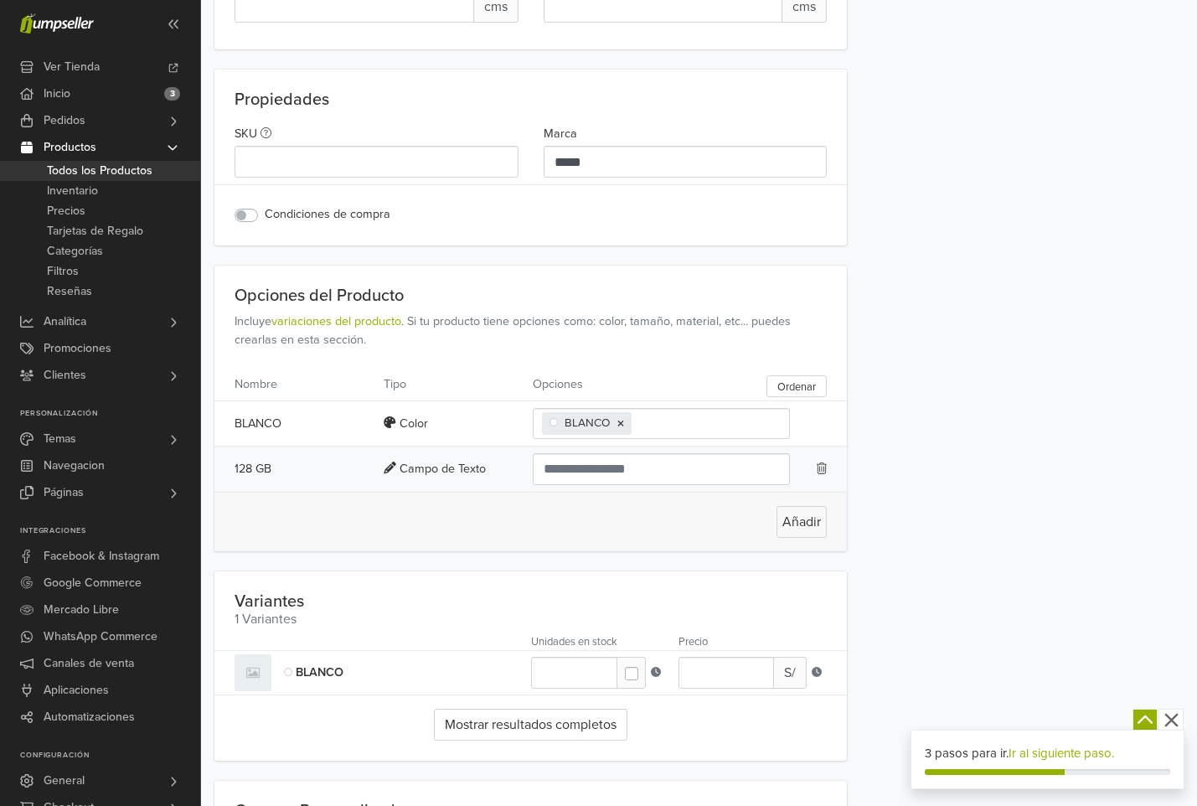
click at [464, 478] on div "Campo de Texto" at bounding box center [448, 469] width 129 height 18
click at [813, 479] on div at bounding box center [818, 469] width 17 height 32
click at [820, 474] on icon at bounding box center [822, 468] width 11 height 12
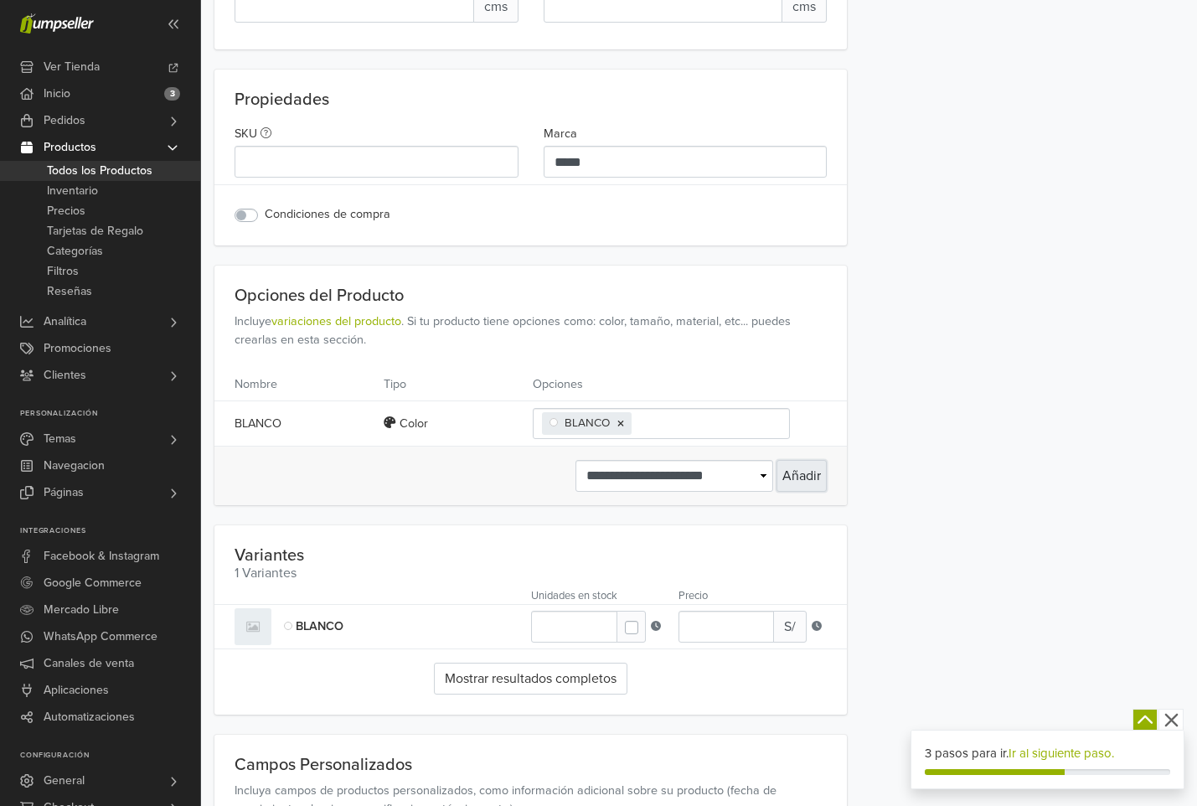
click at [817, 492] on button "Añadir" at bounding box center [802, 476] width 50 height 32
select select "******"
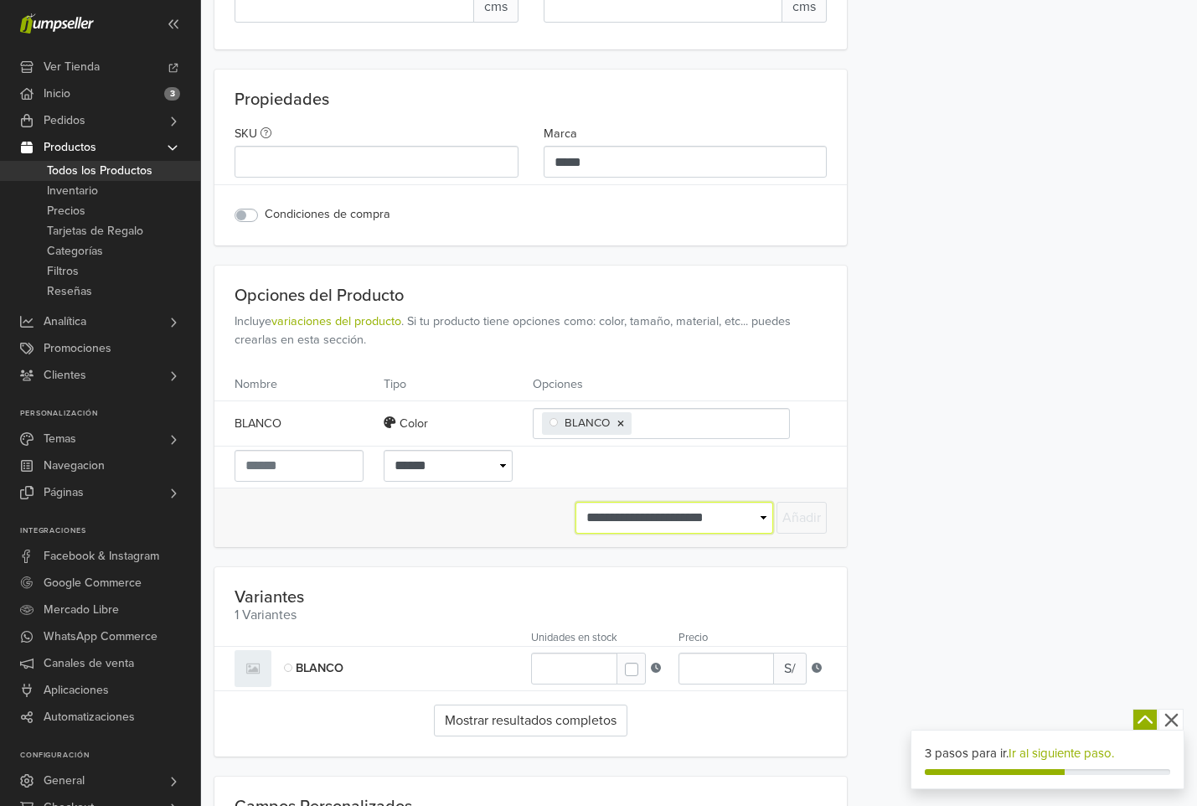
click at [664, 529] on select "**********" at bounding box center [675, 518] width 198 height 32
select select "*******"
click at [576, 517] on select "**********" at bounding box center [675, 518] width 198 height 32
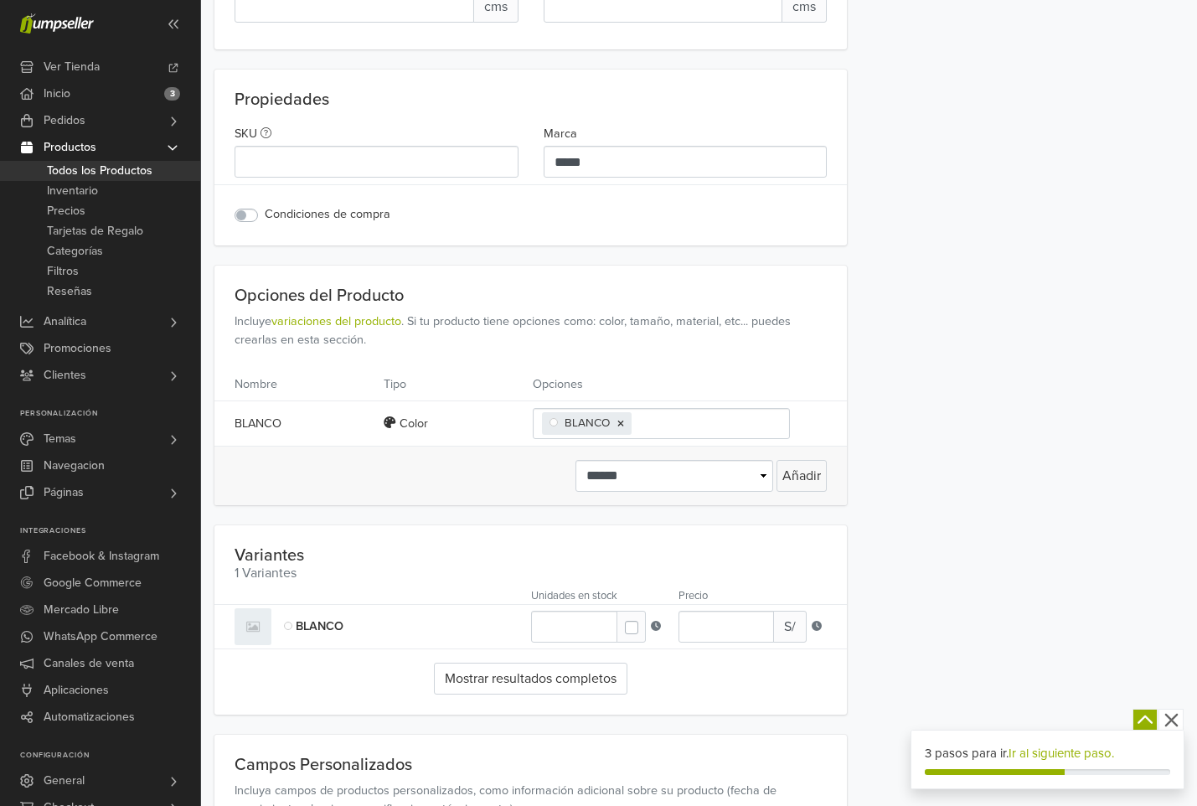
click at [889, 536] on div "**********" at bounding box center [1025, 450] width 317 height 2848
click at [803, 490] on button "Añadir" at bounding box center [802, 476] width 50 height 32
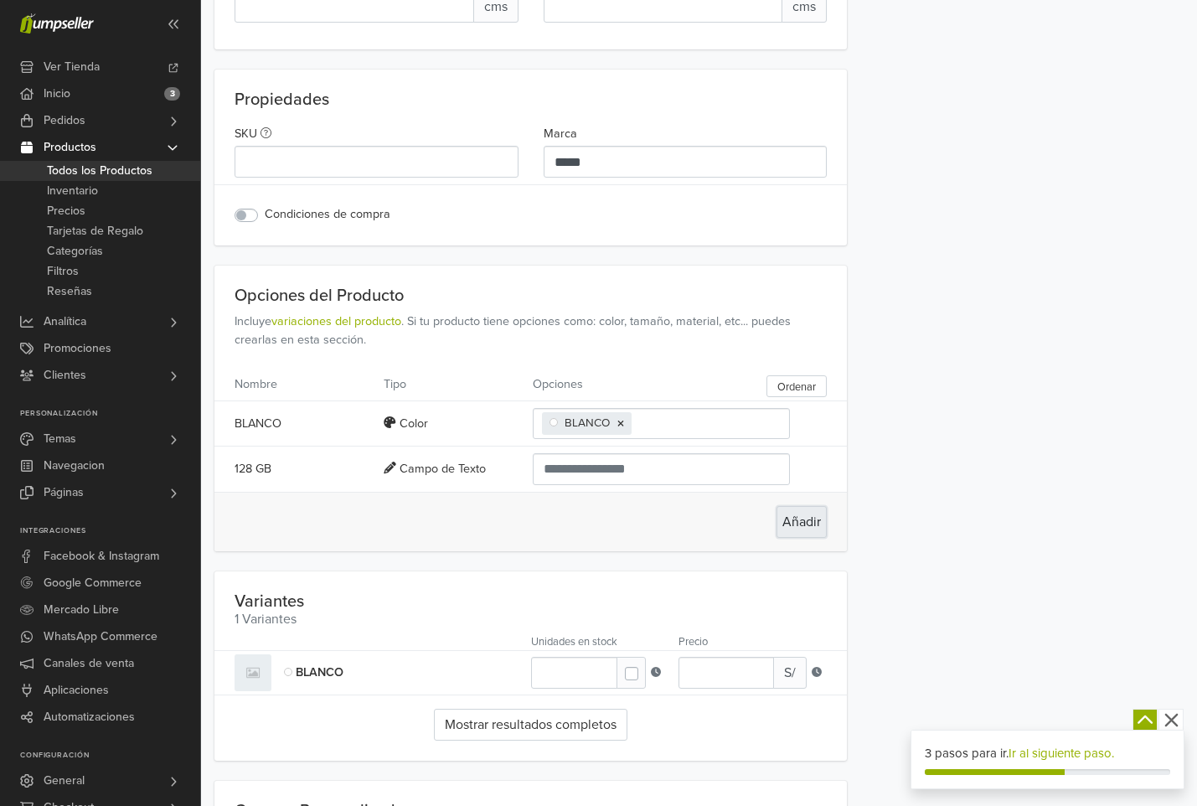
click at [809, 538] on button "Añadir" at bounding box center [802, 522] width 50 height 32
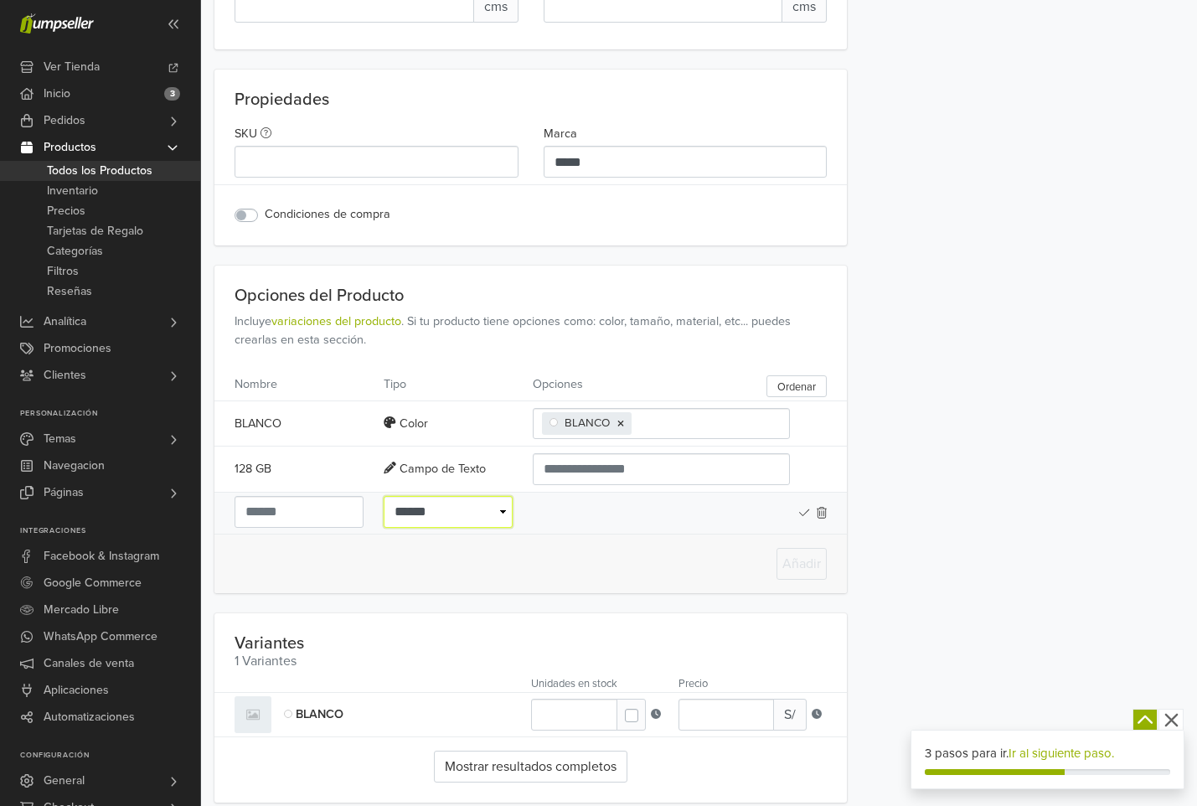
click at [446, 528] on select "**********" at bounding box center [448, 512] width 129 height 32
select select "****"
click at [384, 511] on select "**********" at bounding box center [448, 512] width 129 height 32
click at [308, 528] on input "text" at bounding box center [299, 512] width 129 height 32
type input "*"
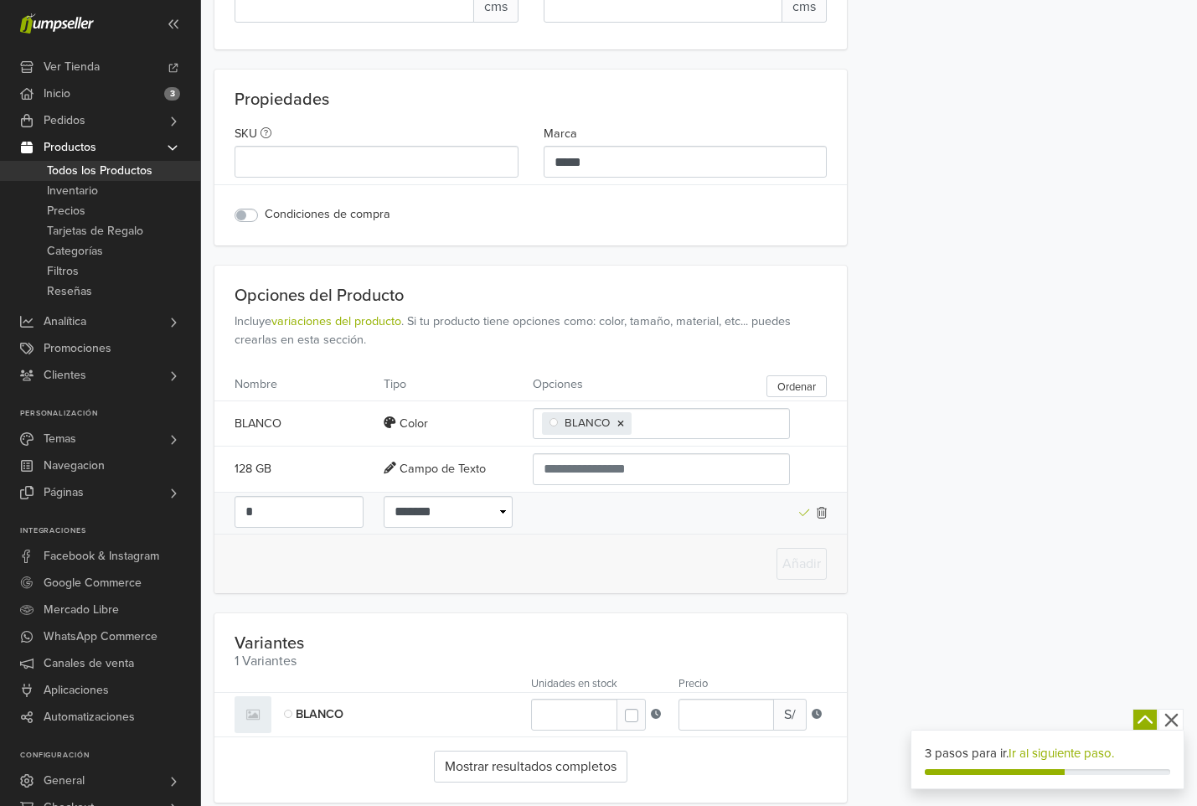
click at [809, 519] on icon at bounding box center [804, 513] width 11 height 12
click at [571, 527] on div at bounding box center [662, 513] width 258 height 28
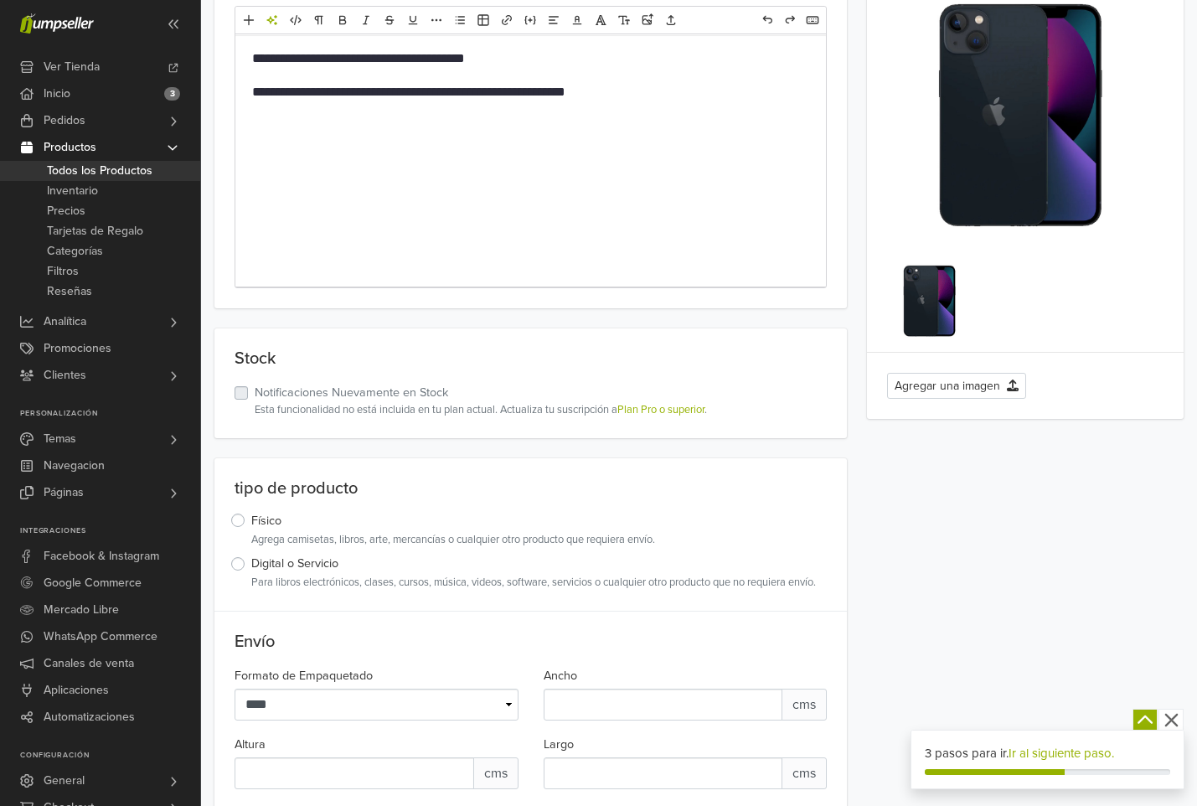
scroll to position [0, 0]
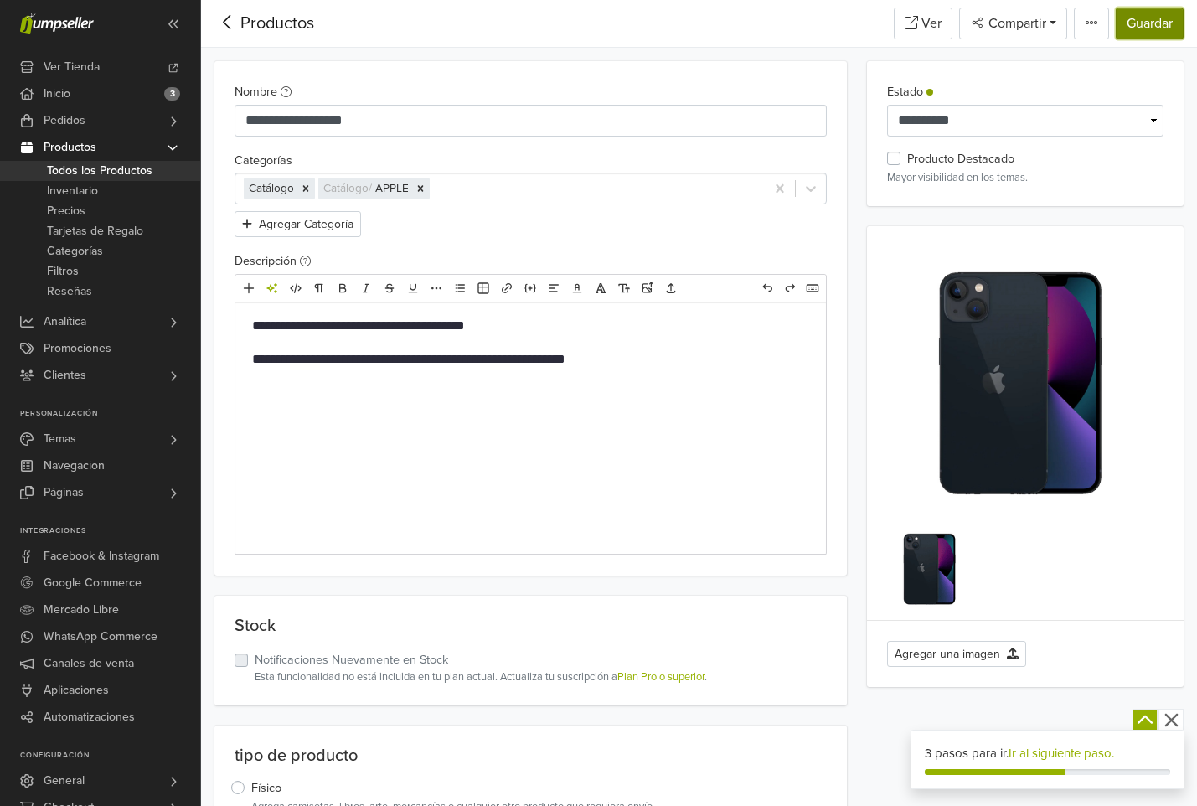
click at [1169, 21] on button "Guardar" at bounding box center [1150, 24] width 68 height 32
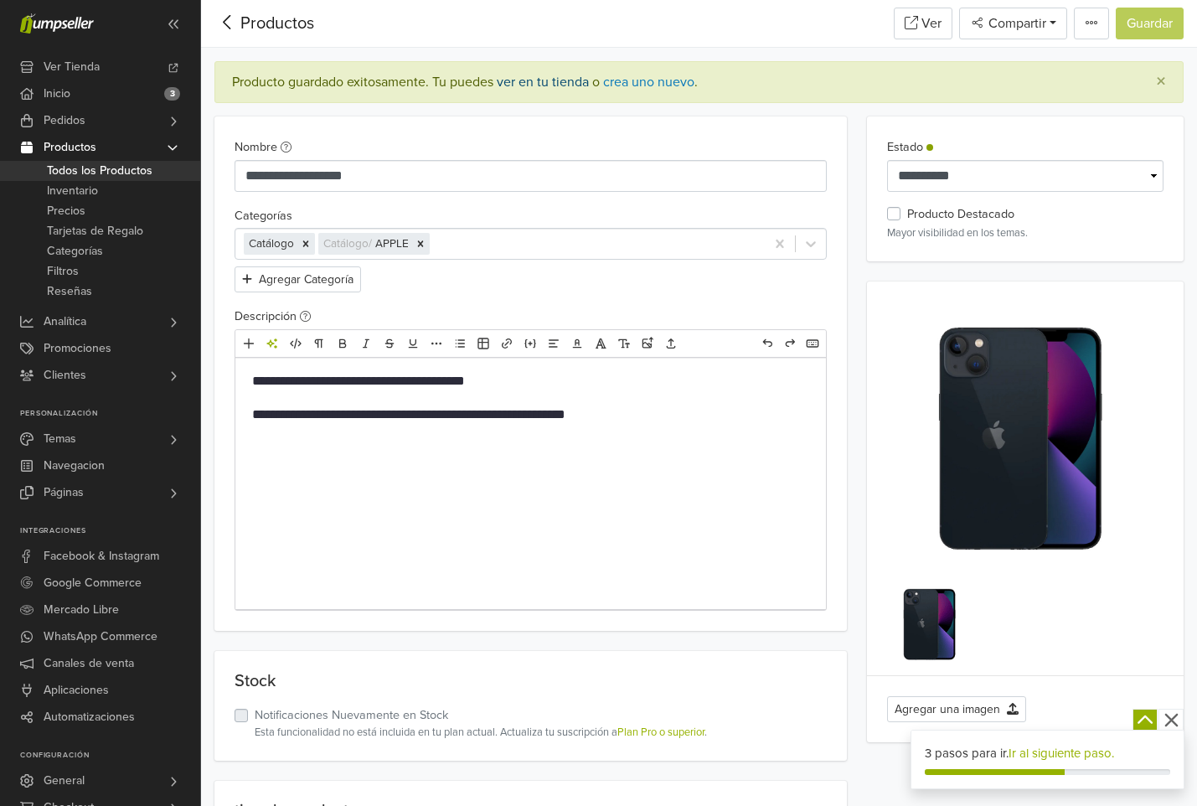
click at [576, 80] on link "ver en tu tienda" at bounding box center [543, 82] width 92 height 17
click at [105, 26] on div at bounding box center [83, 24] width 127 height 34
click at [68, 24] on icon at bounding box center [71, 24] width 7 height 8
click at [98, 33] on div at bounding box center [83, 24] width 127 height 34
click at [178, 23] on icon at bounding box center [173, 24] width 13 height 13
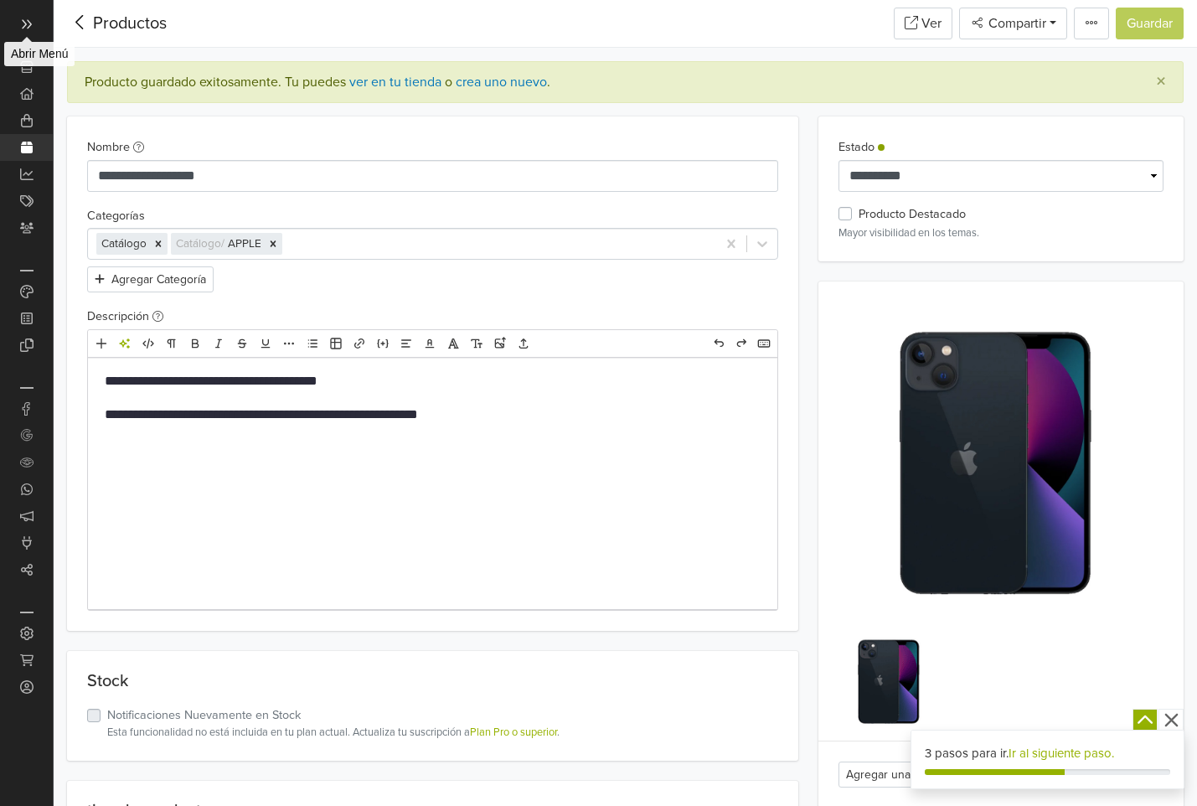
click at [34, 23] on span at bounding box center [26, 23] width 27 height 27
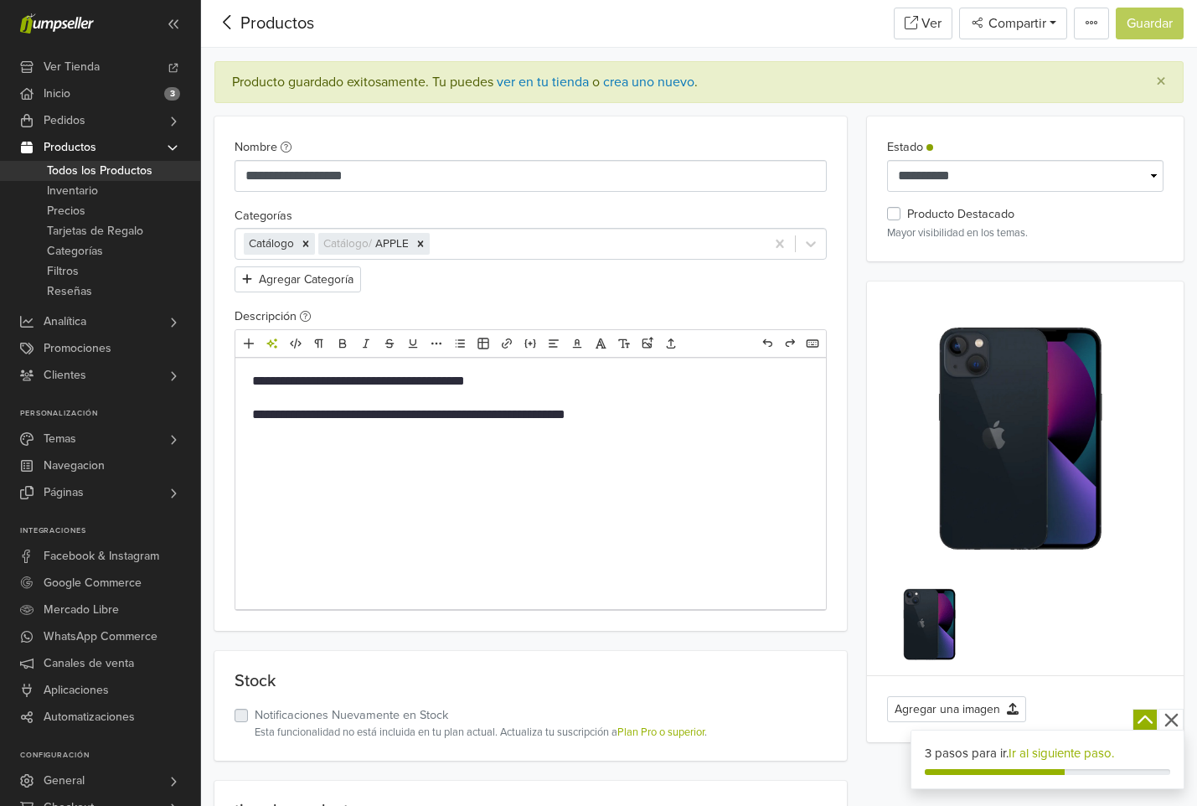
click at [33, 23] on icon at bounding box center [57, 23] width 74 height 20
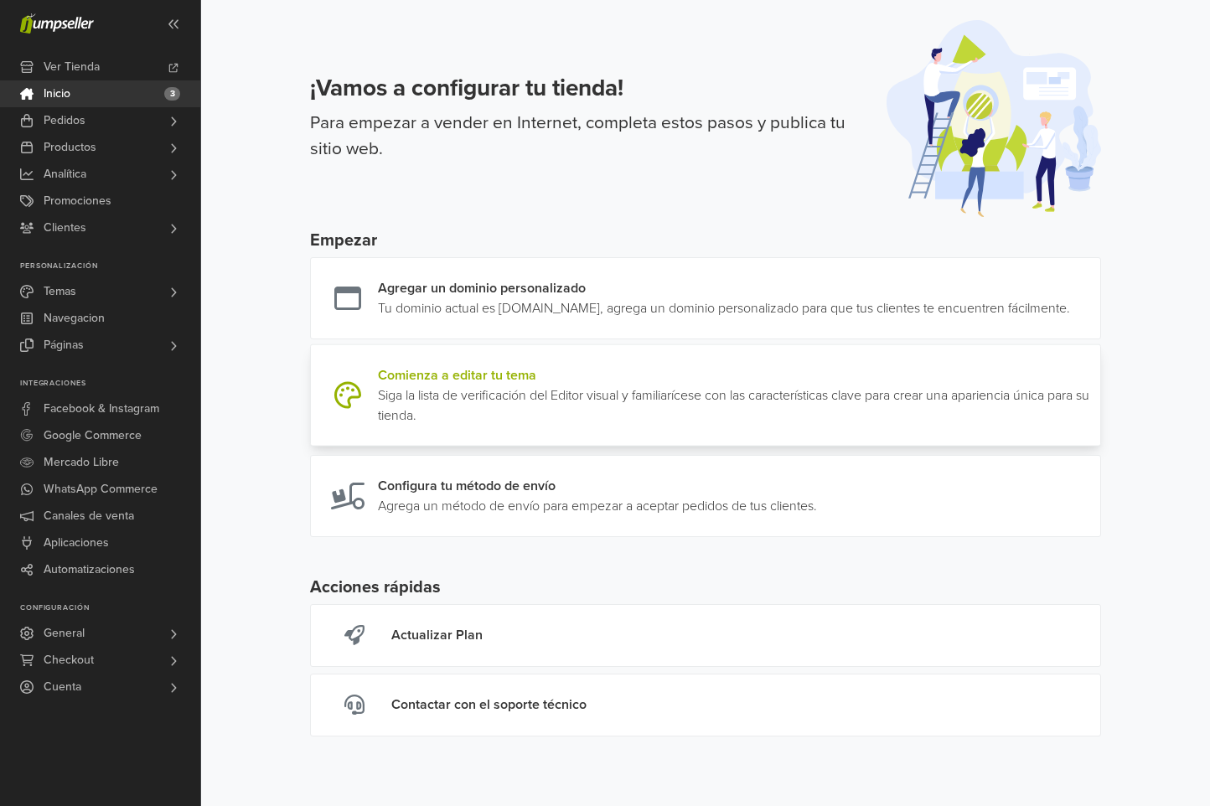
click at [1093, 426] on link at bounding box center [1093, 395] width 0 height 60
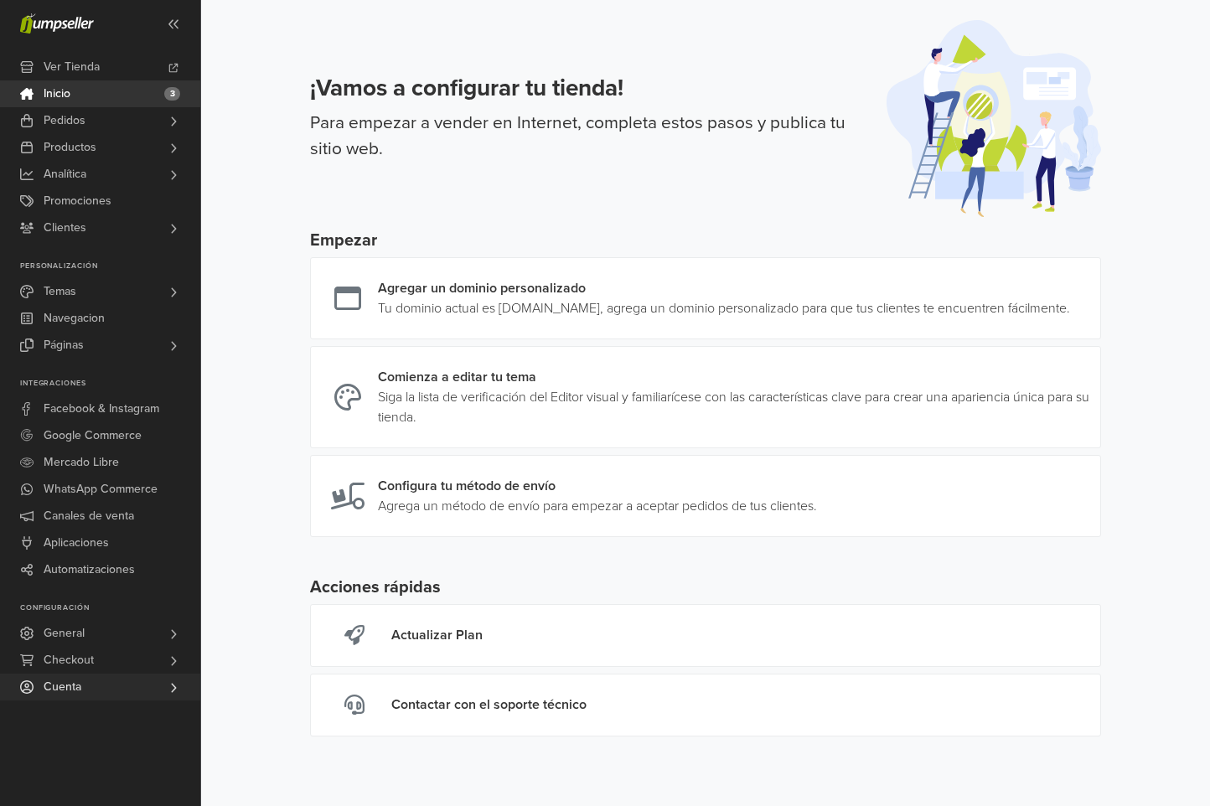
click at [88, 692] on link "Cuenta" at bounding box center [100, 687] width 200 height 27
click at [95, 701] on span "Preferencias" at bounding box center [79, 710] width 65 height 20
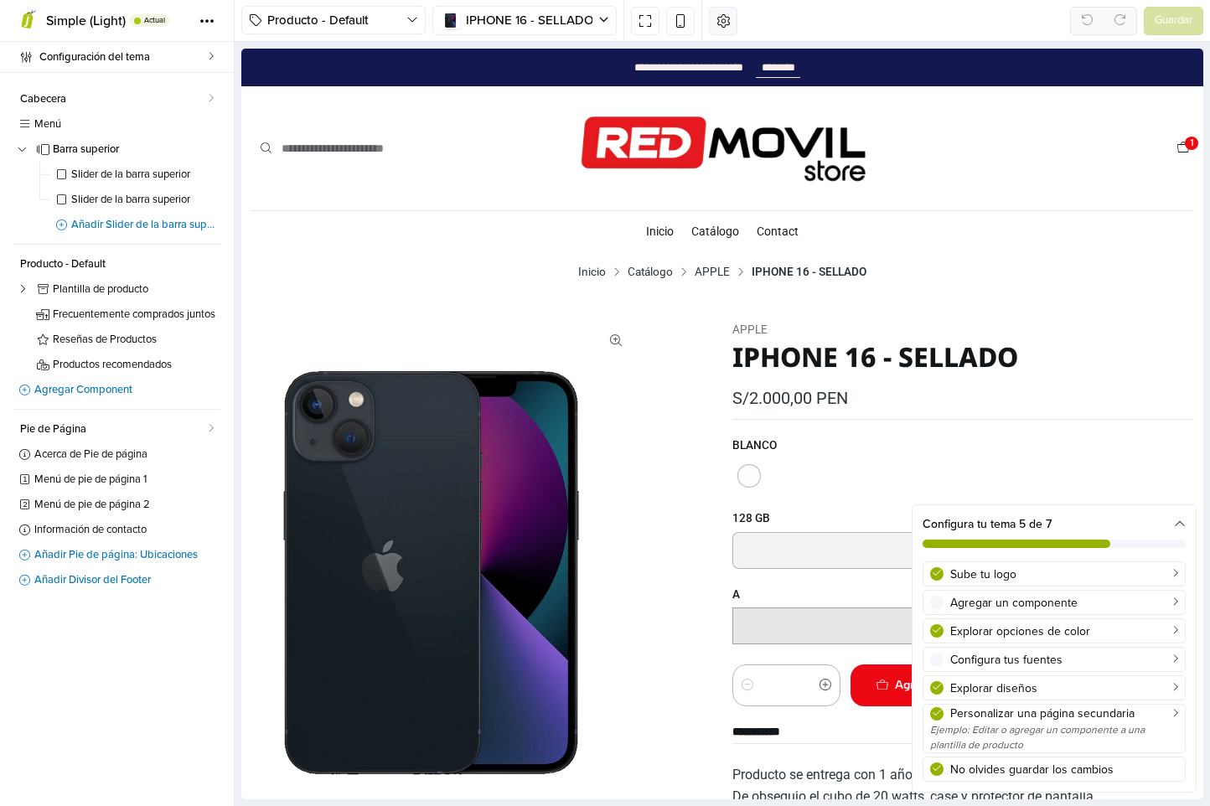
click at [723, 13] on button "button" at bounding box center [723, 21] width 28 height 28
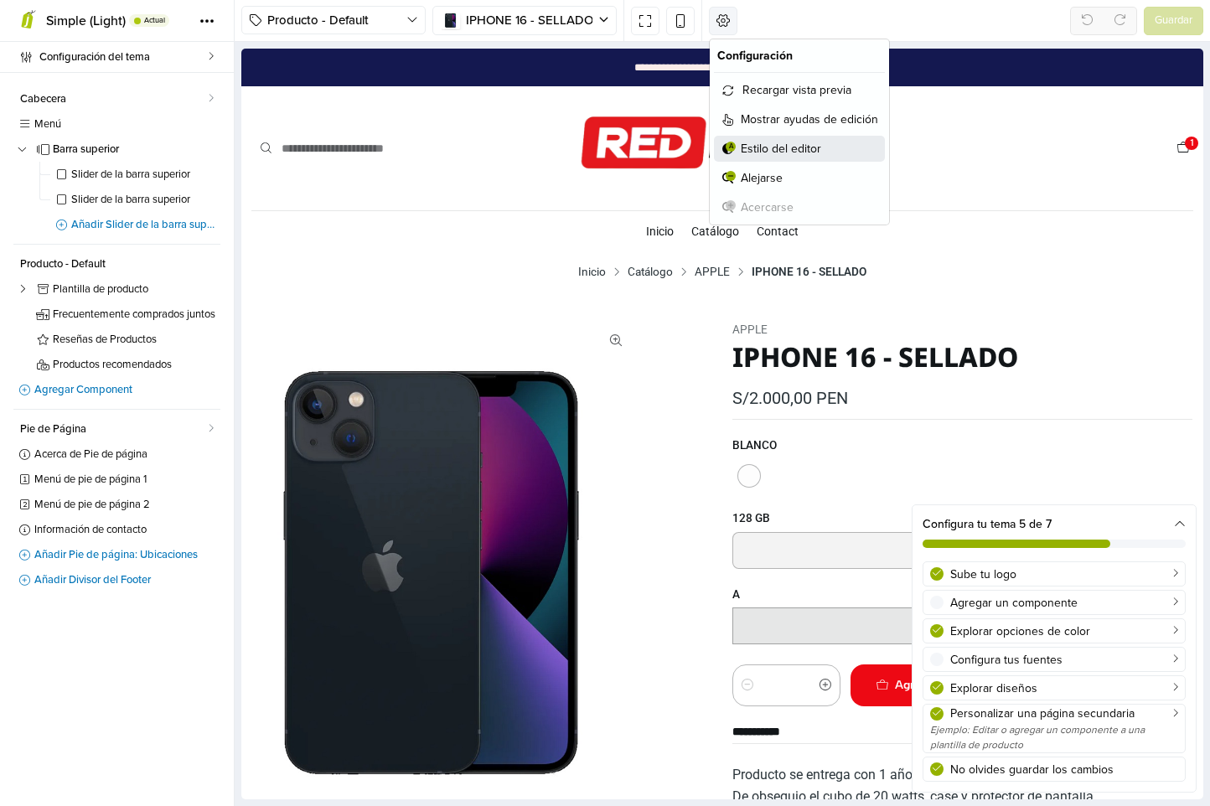
click at [763, 144] on span "Estilo del editor" at bounding box center [781, 149] width 80 height 18
click at [768, 170] on button "Alejarse" at bounding box center [799, 178] width 171 height 26
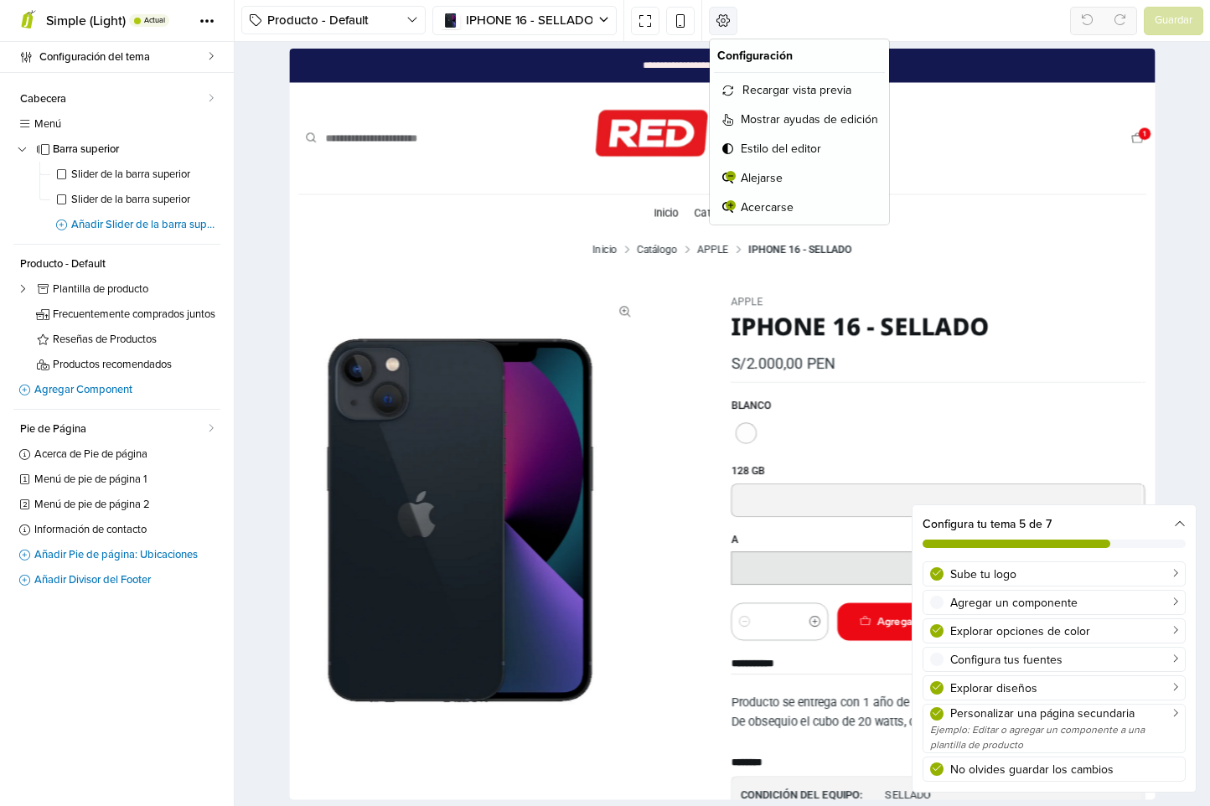
click at [532, 275] on ul "Inicio Catálogo APPLE IPHONE 16 - SELLADO" at bounding box center [770, 272] width 942 height 23
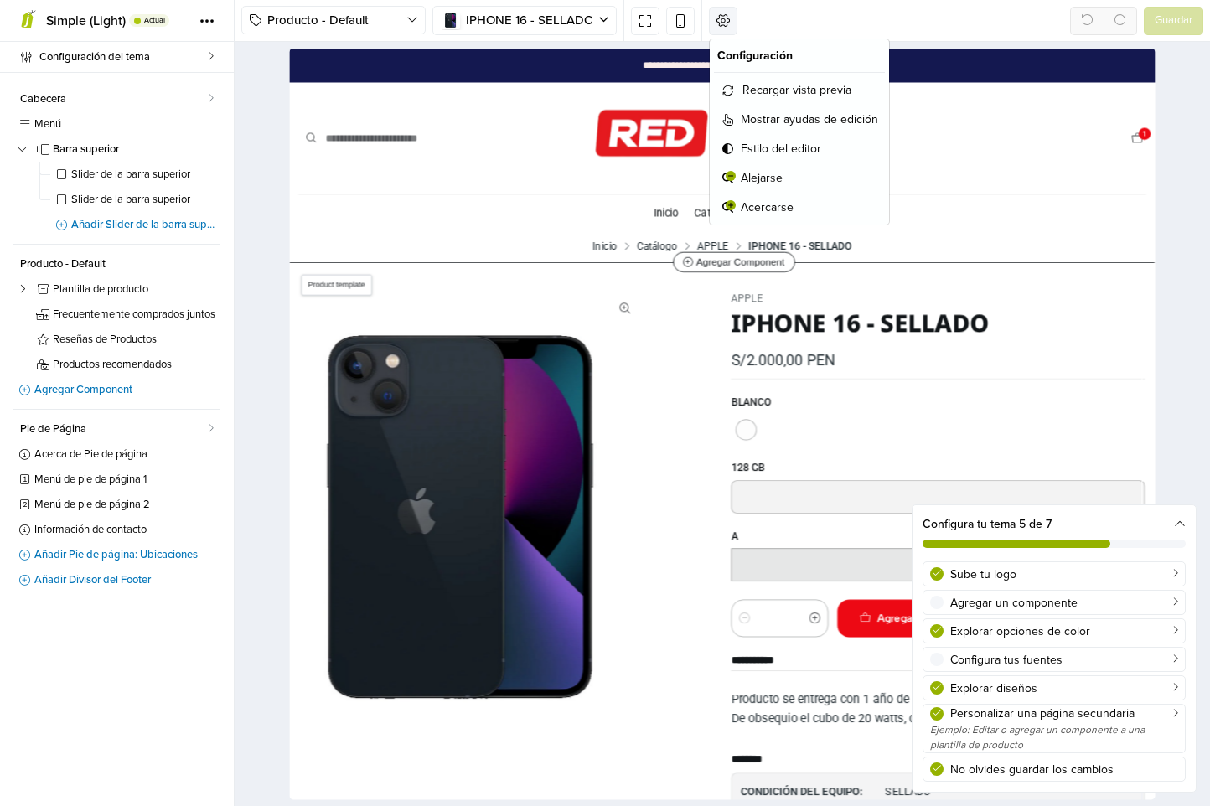
click at [576, 307] on section "| APPLE IPHONE 16 - SELLADO S/2.000,00 PEN Disponible en stock 5 unidades en st…" at bounding box center [770, 799] width 960 height 1024
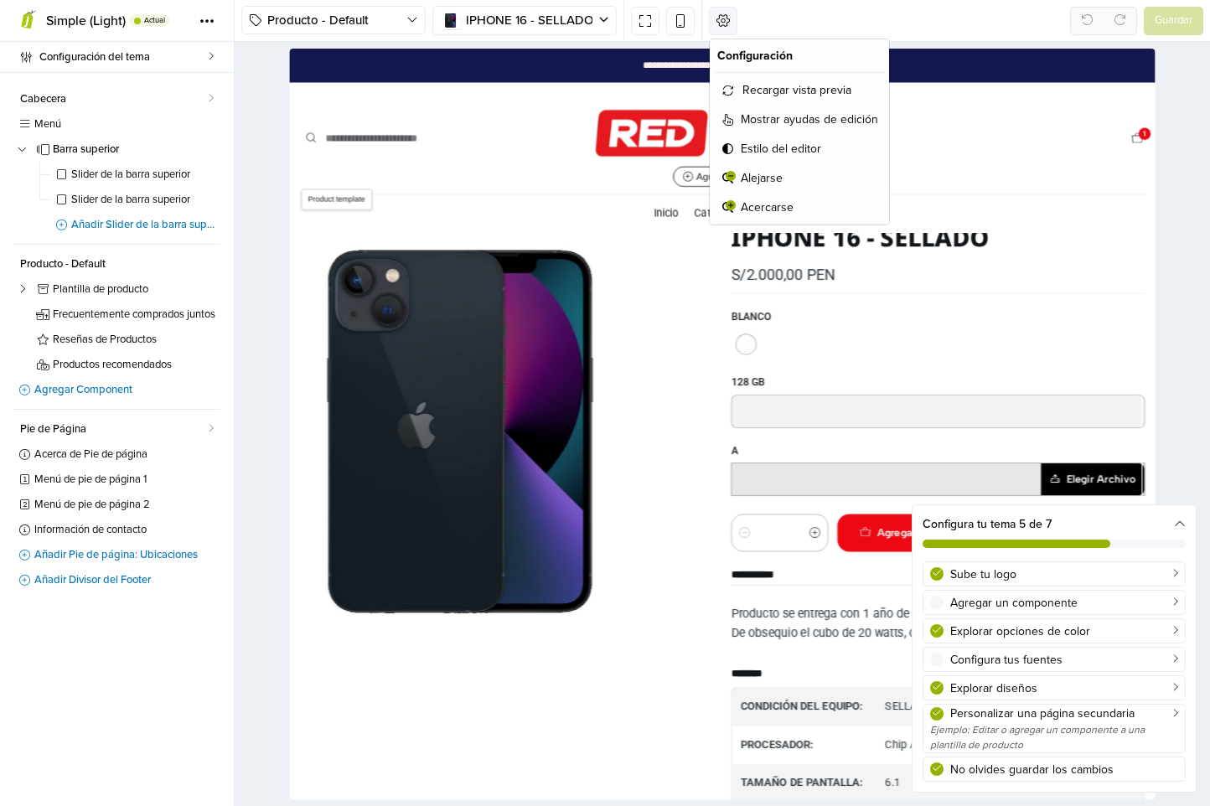
select select "********"
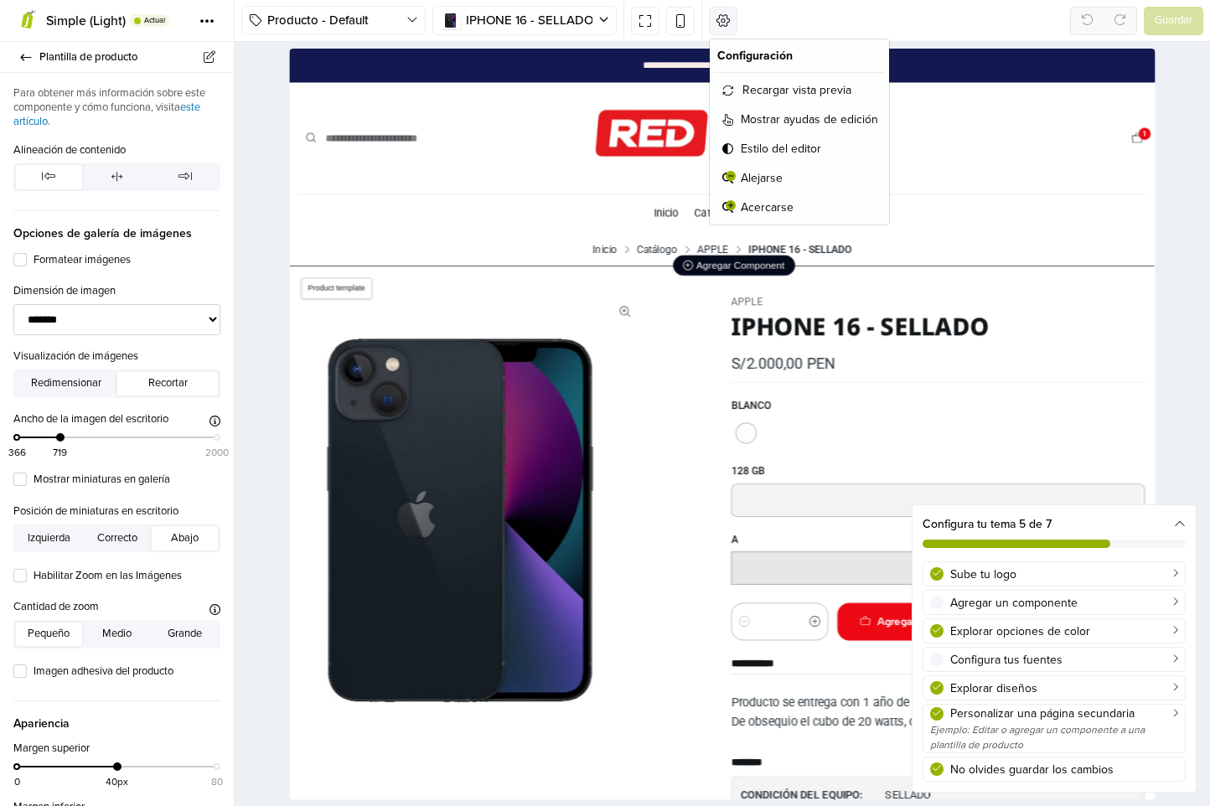
click at [762, 283] on span "Agregar Component" at bounding box center [783, 289] width 112 height 13
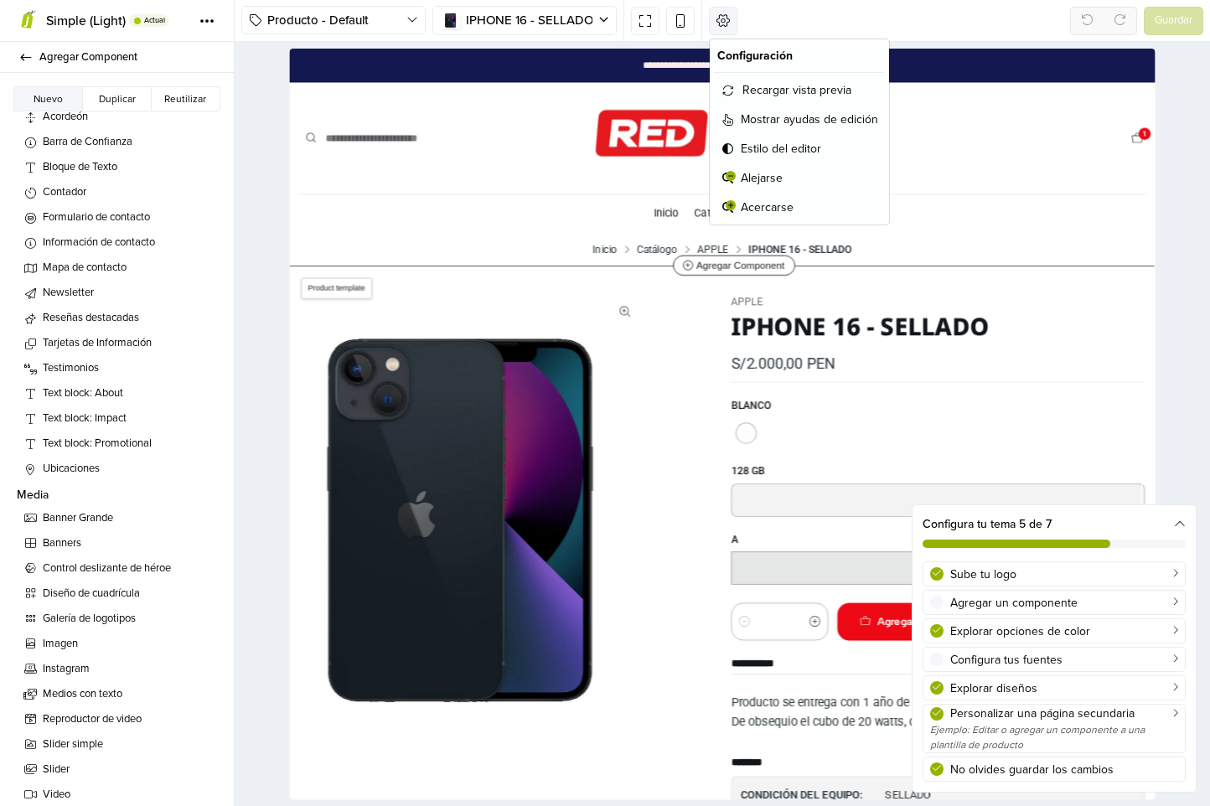
scroll to position [199, 0]
click at [833, 532] on input "text" at bounding box center [1010, 550] width 460 height 37
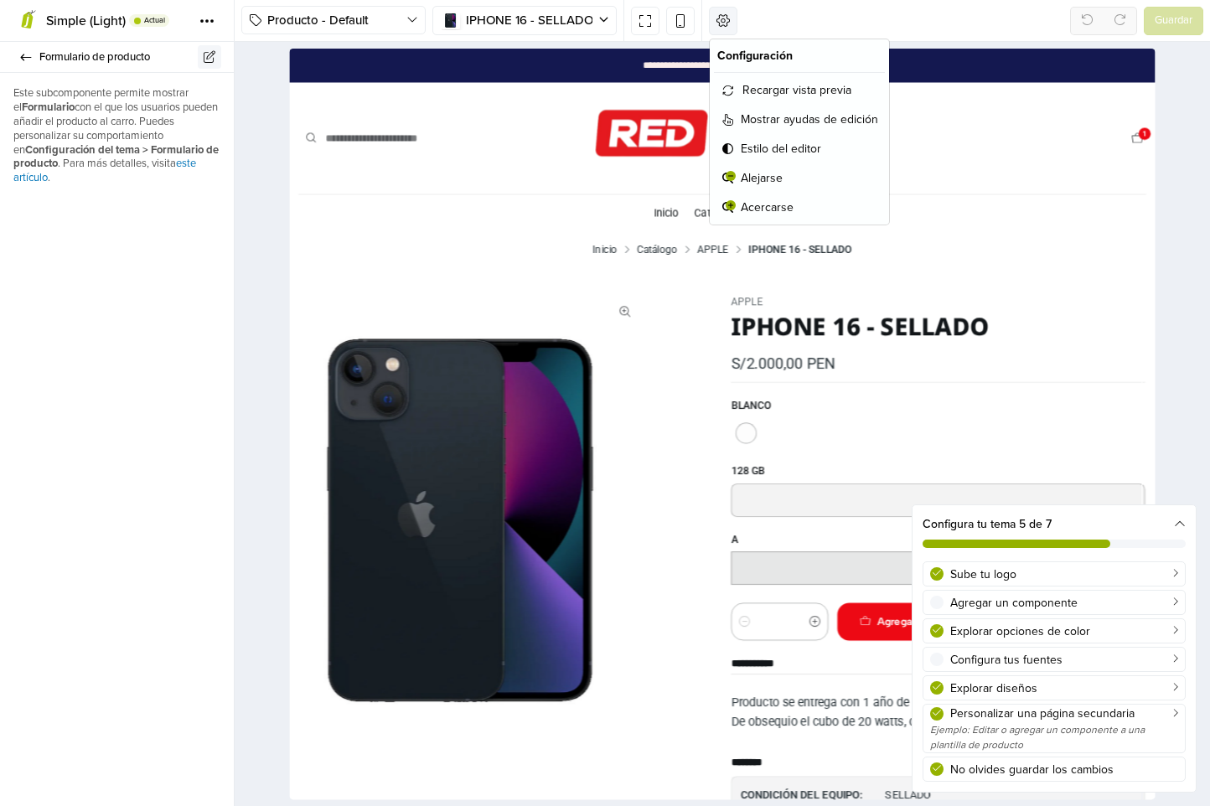
click at [207, 57] on icon at bounding box center [209, 57] width 15 height 12
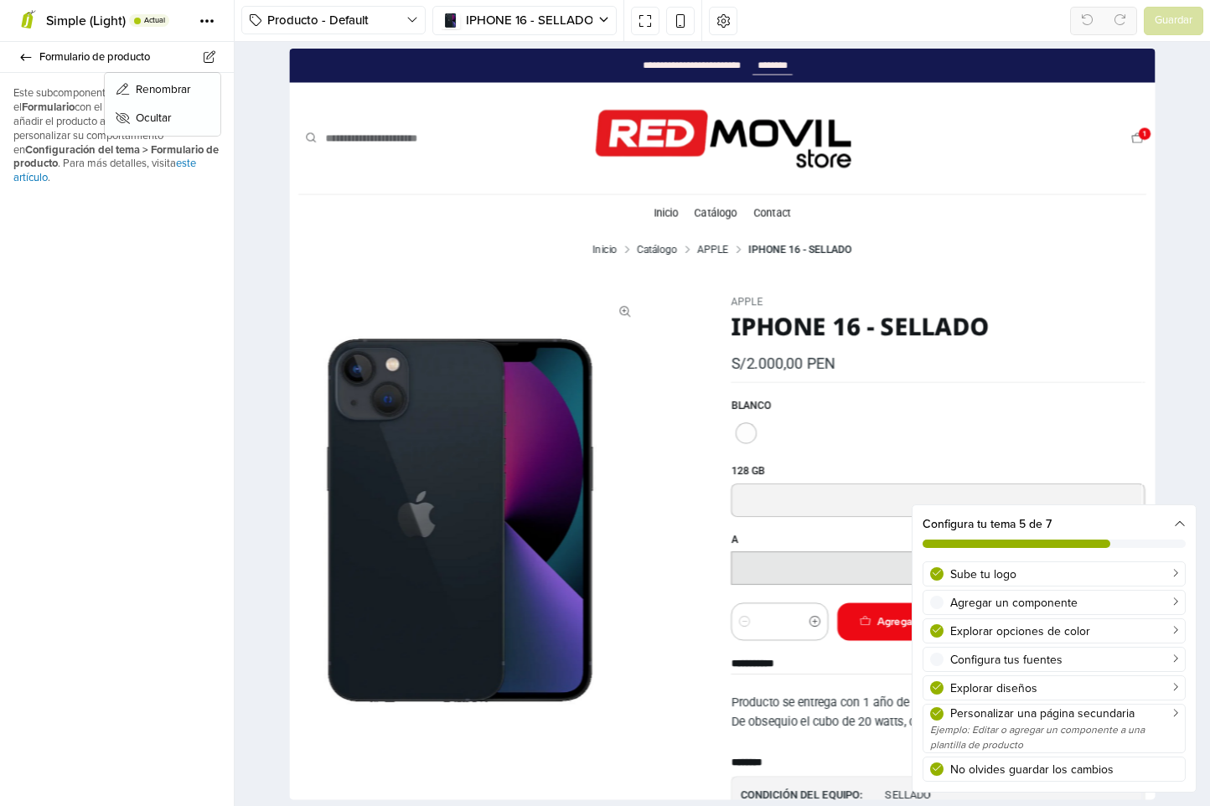
click at [271, 225] on div at bounding box center [722, 424] width 975 height 764
click at [189, 151] on strong "Configuración del tema > Formulario de producto" at bounding box center [115, 157] width 205 height 28
click at [191, 162] on link "este artículo" at bounding box center [104, 171] width 183 height 28
click at [27, 52] on icon at bounding box center [25, 57] width 13 height 11
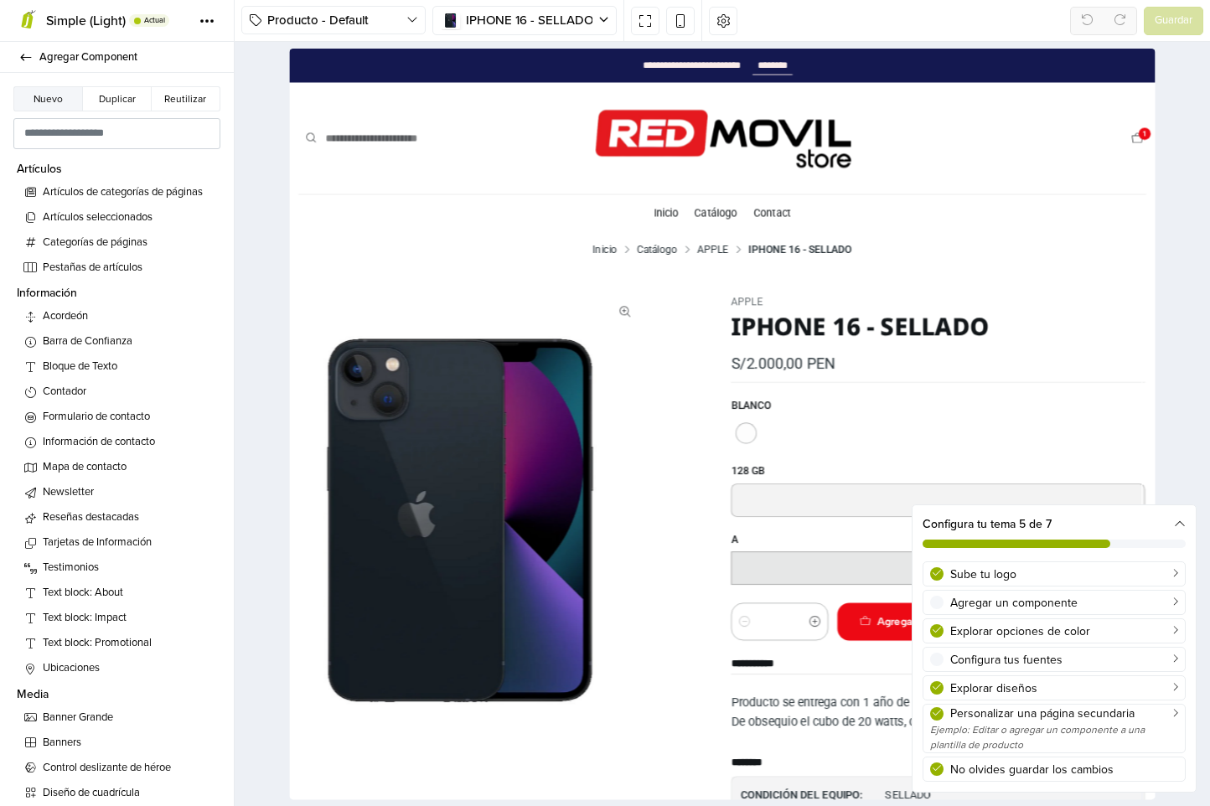
click at [27, 52] on icon at bounding box center [25, 57] width 13 height 11
select select "********"
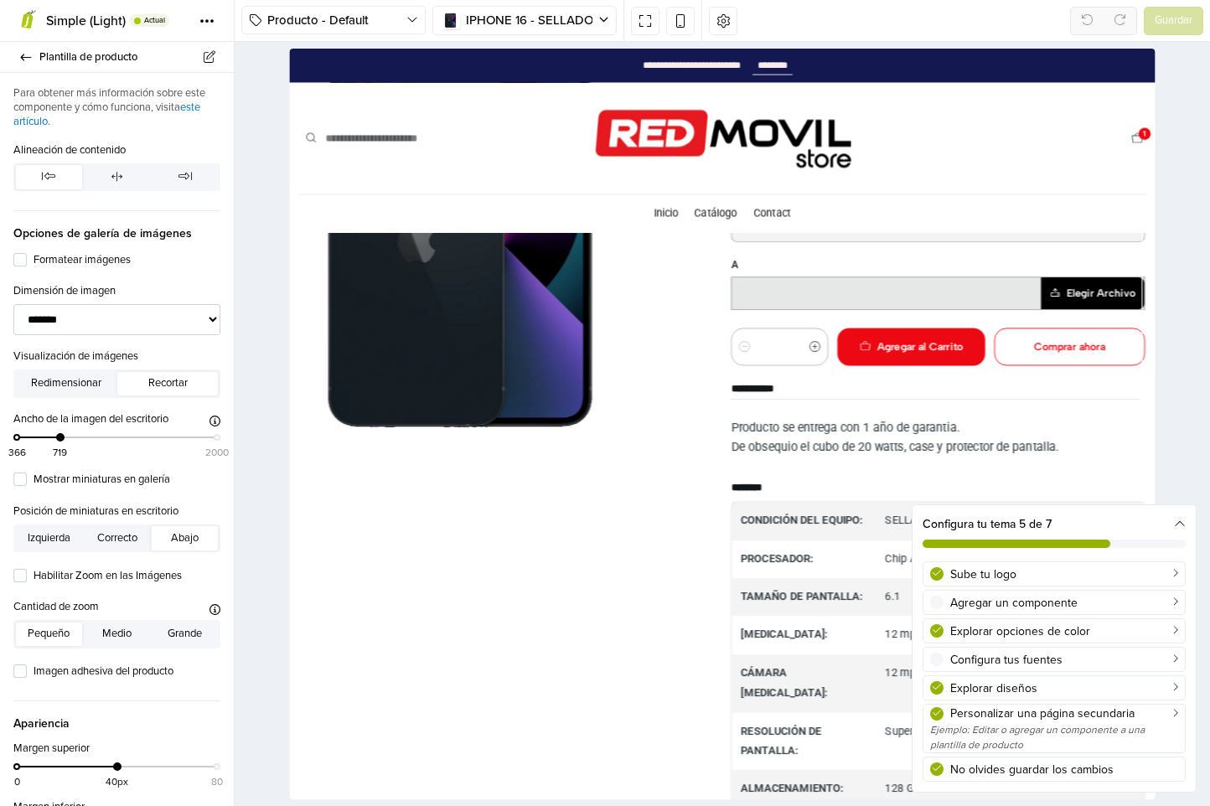
scroll to position [325, 0]
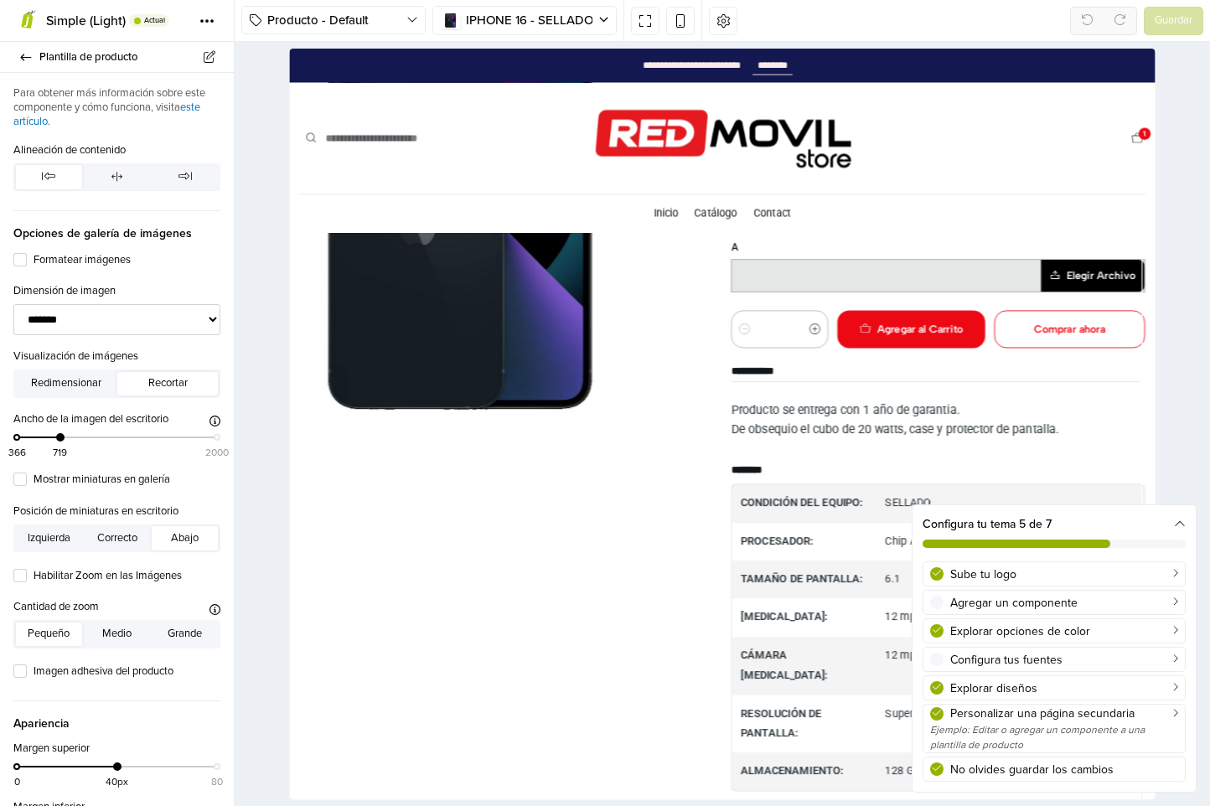
click at [27, 52] on icon at bounding box center [25, 57] width 13 height 11
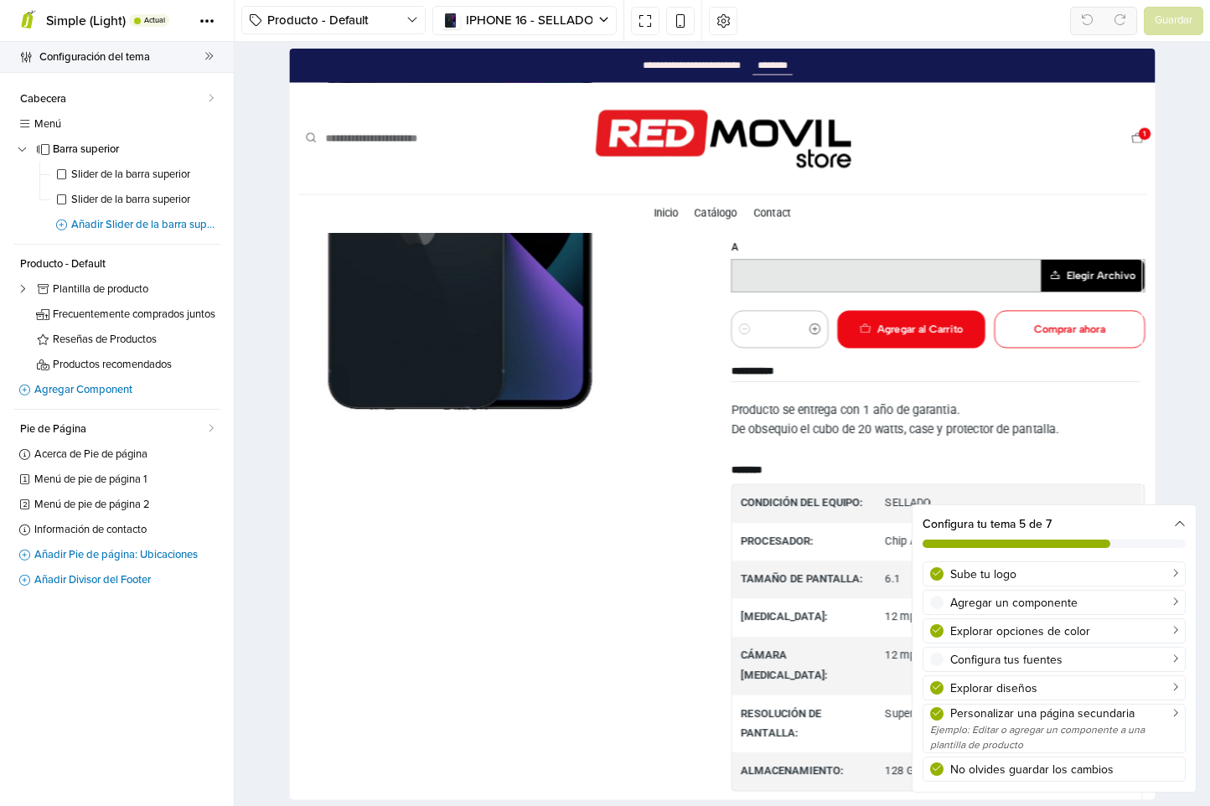
click at [27, 52] on icon at bounding box center [25, 57] width 13 height 11
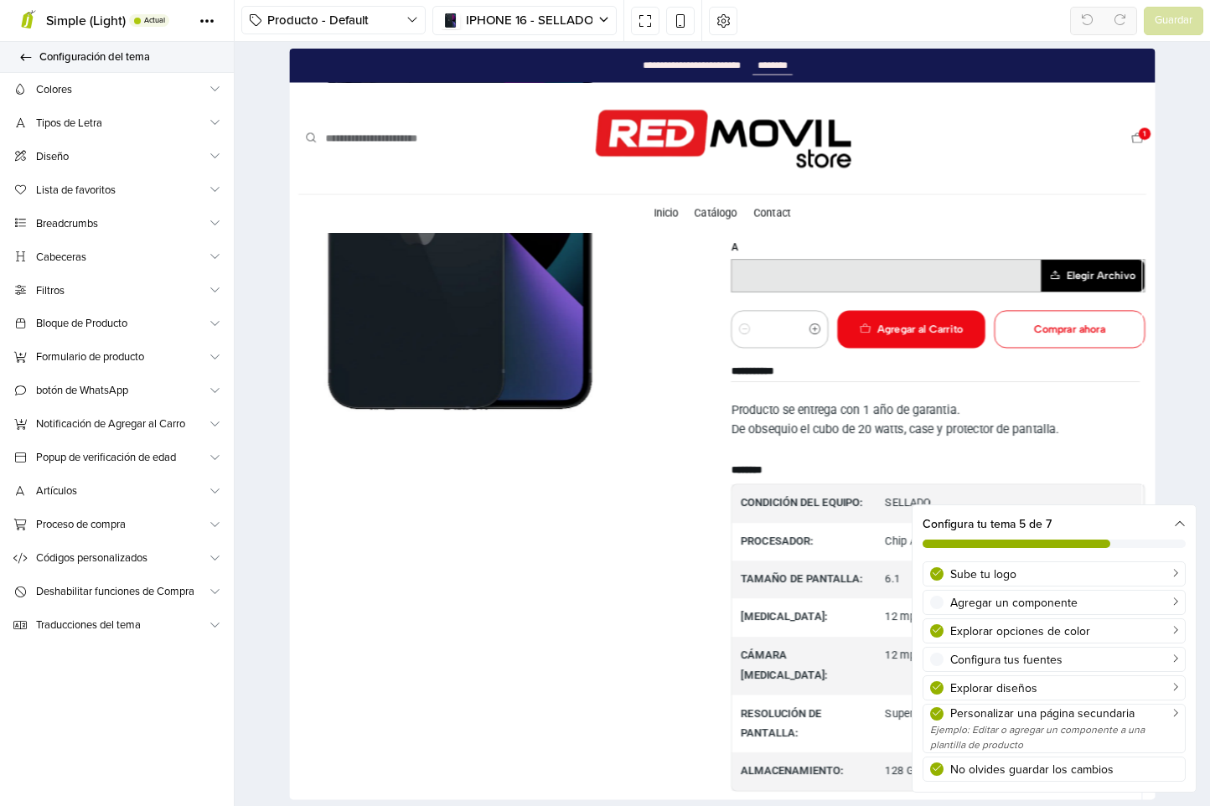
click at [27, 55] on icon at bounding box center [25, 57] width 13 height 11
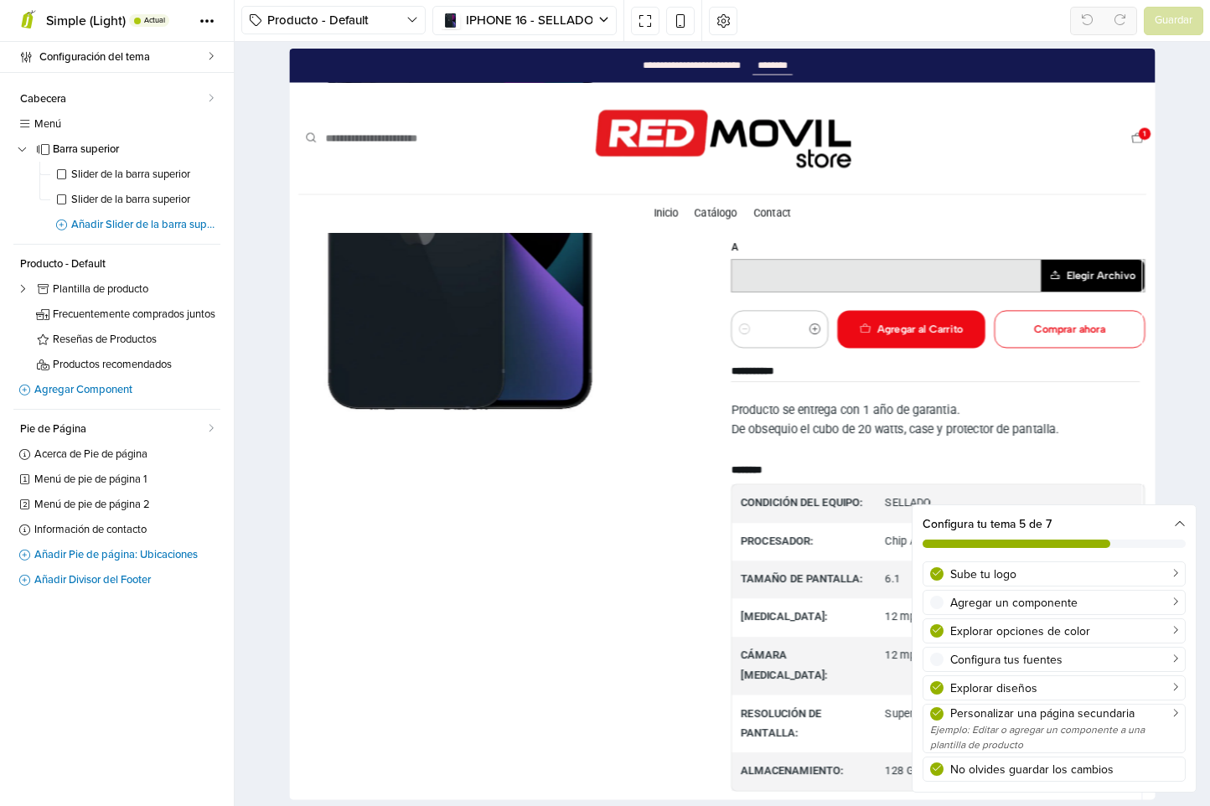
click at [27, 55] on icon at bounding box center [25, 57] width 13 height 11
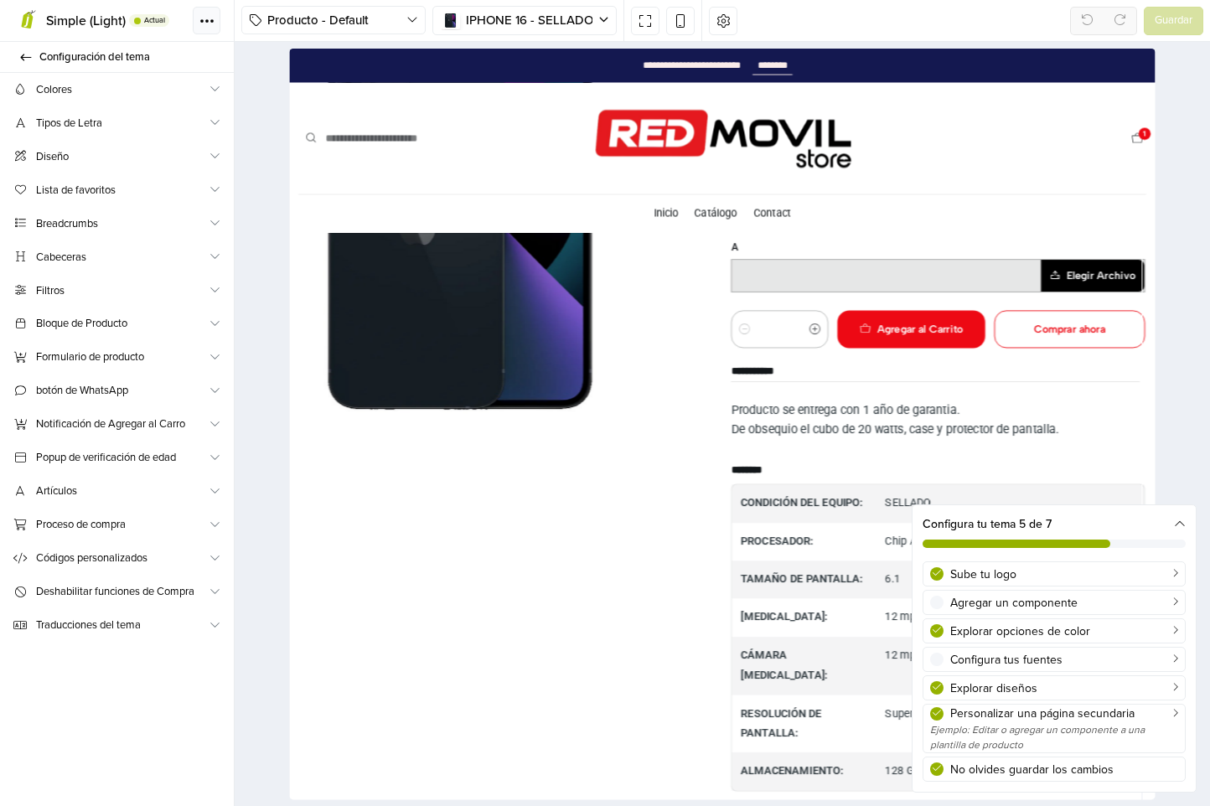
click at [210, 22] on span at bounding box center [206, 20] width 15 height 5
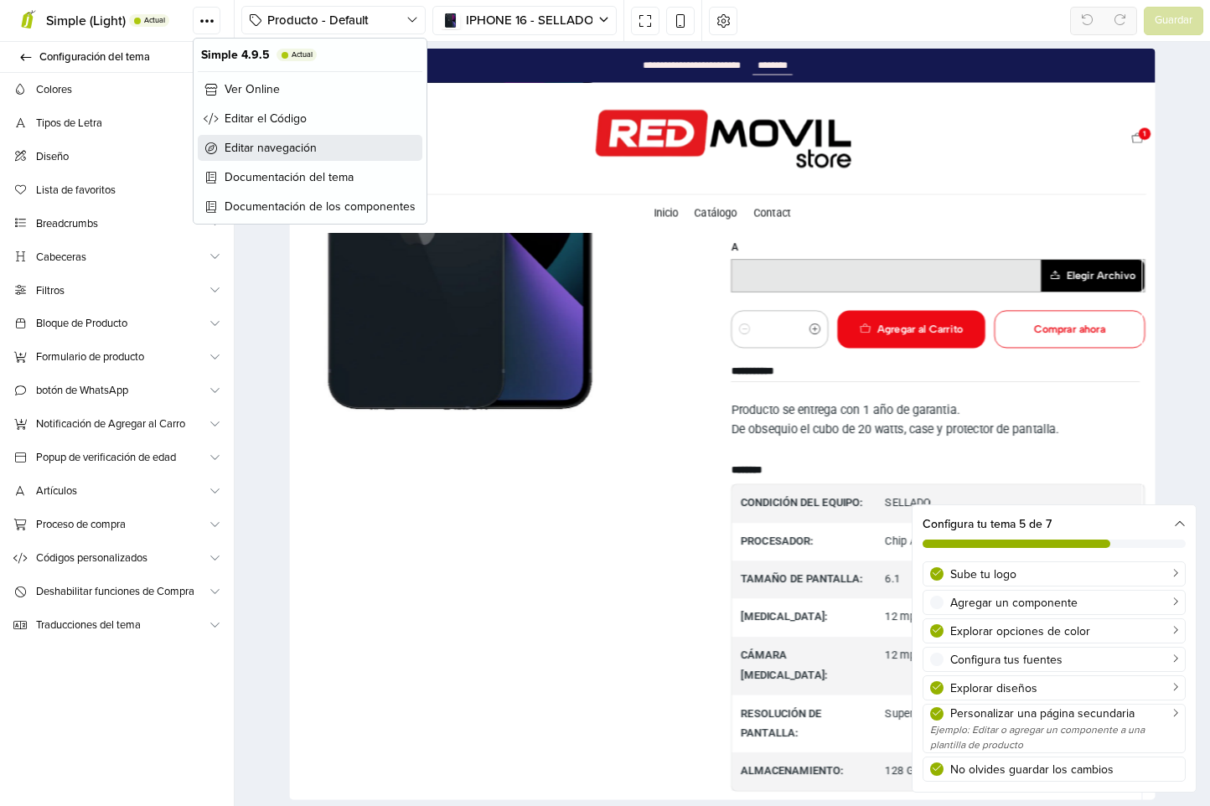
click at [269, 141] on span "Editar navegación" at bounding box center [271, 148] width 92 height 18
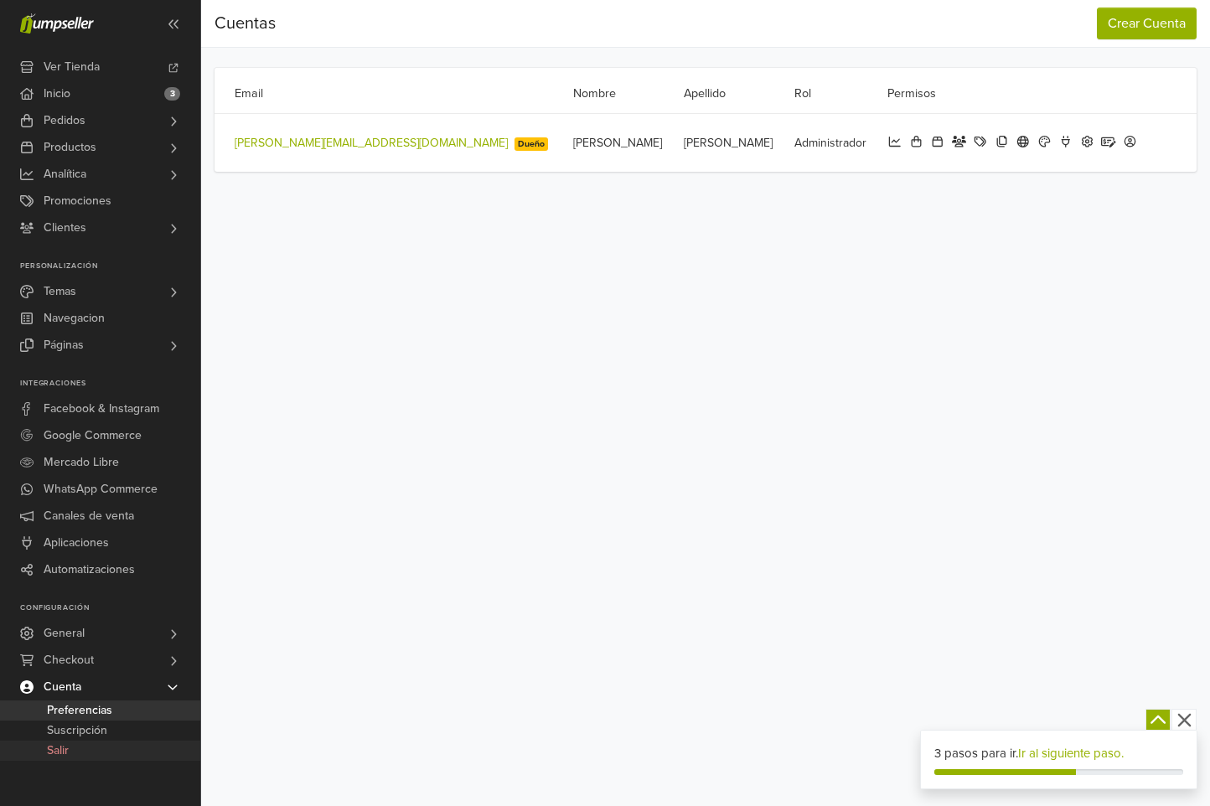
click at [66, 744] on span "Salir" at bounding box center [58, 751] width 22 height 20
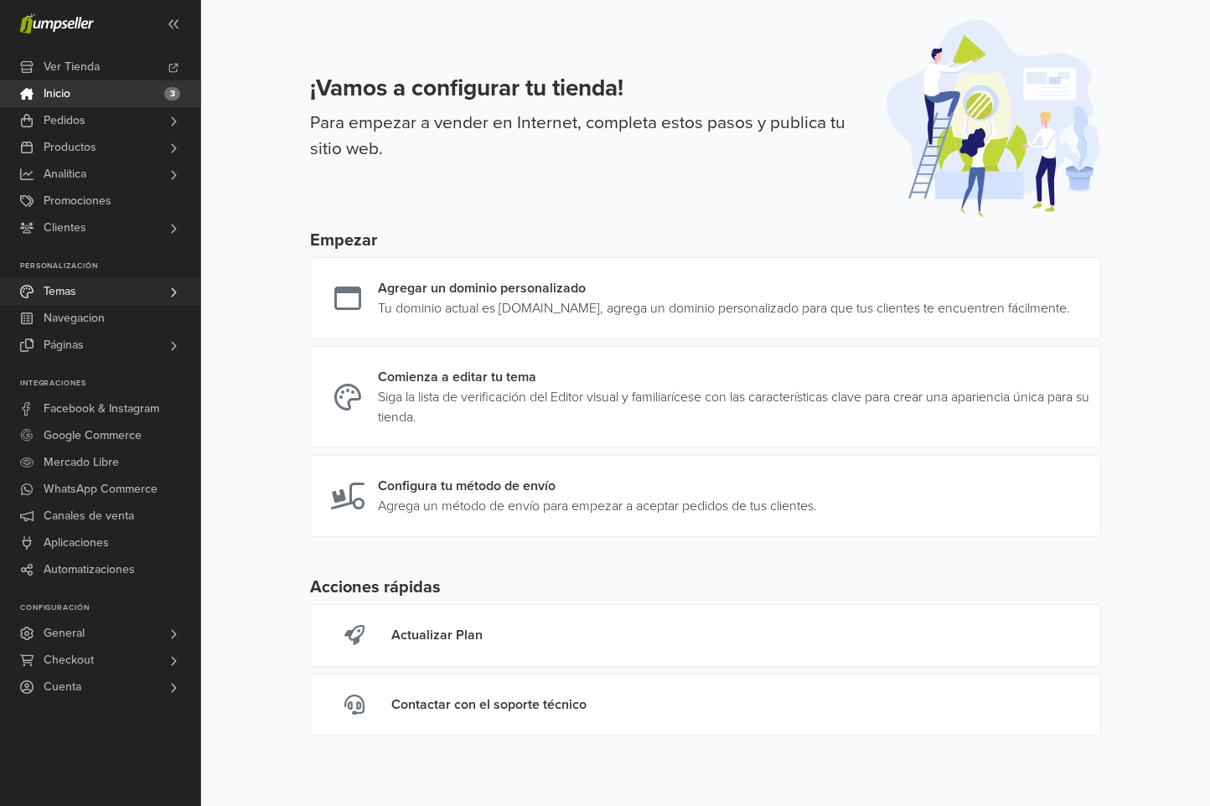
click at [62, 286] on span "Temas" at bounding box center [60, 291] width 33 height 27
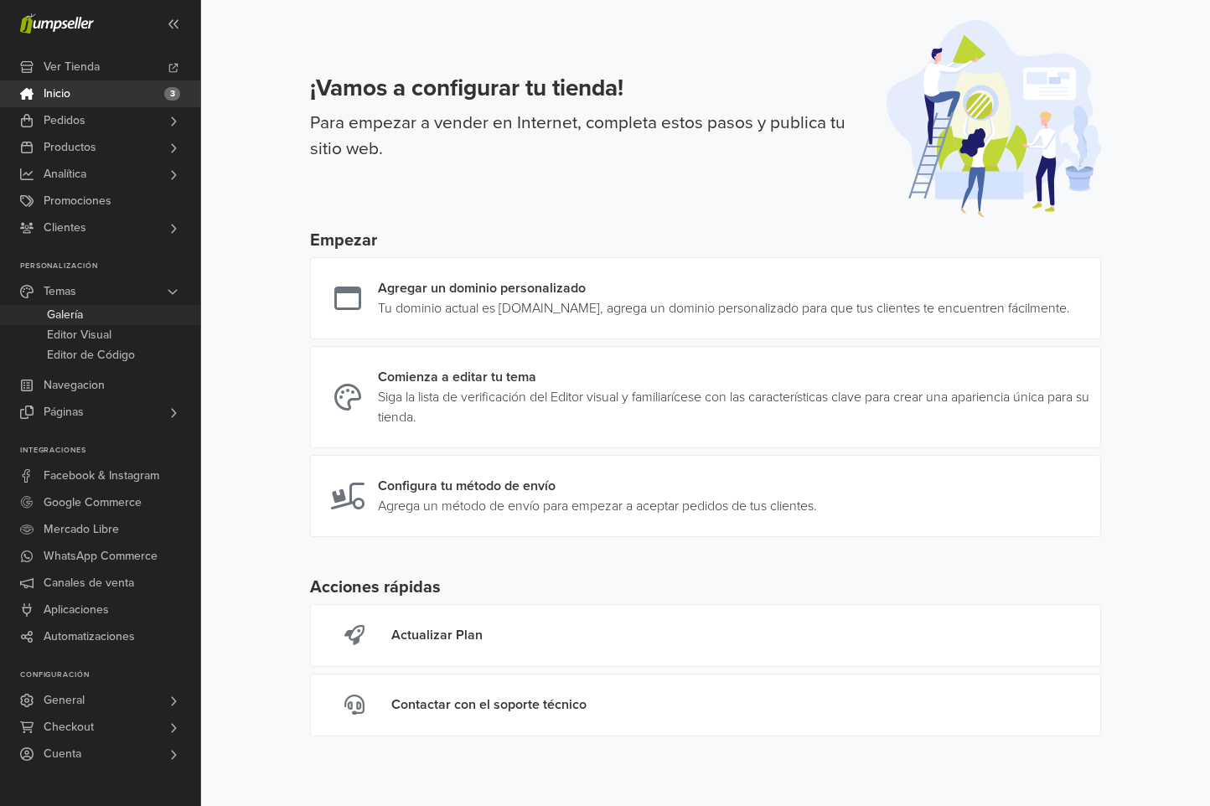
click at [75, 312] on span "Galería" at bounding box center [65, 315] width 36 height 20
